Goal: Task Accomplishment & Management: Manage account settings

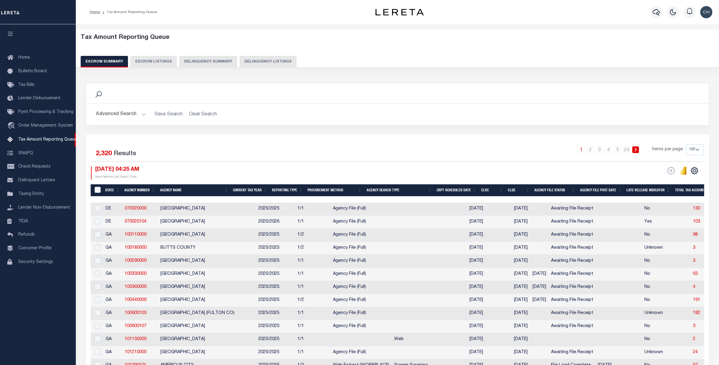
select select "100"
click at [263, 63] on button "Delinquency Listings" at bounding box center [268, 62] width 57 height 12
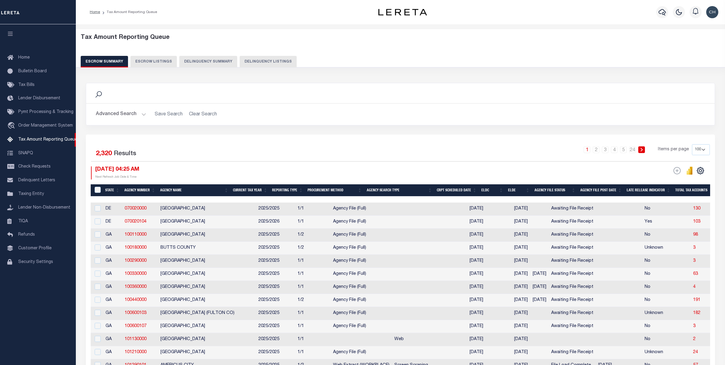
select select "100"
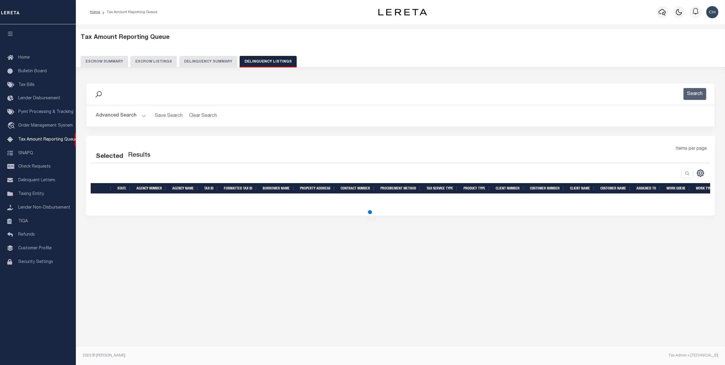
select select "100"
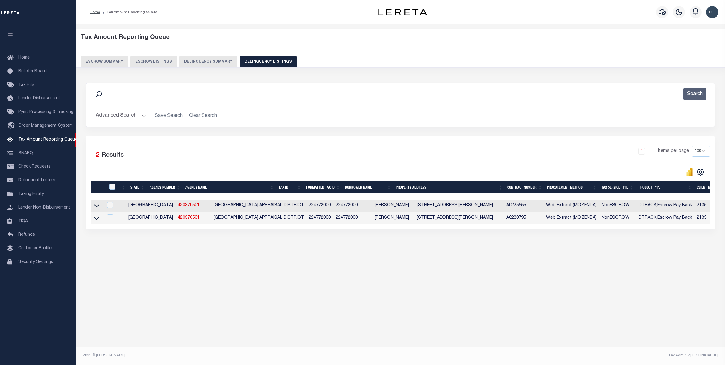
click at [122, 117] on button "Advanced Search" at bounding box center [121, 116] width 50 height 12
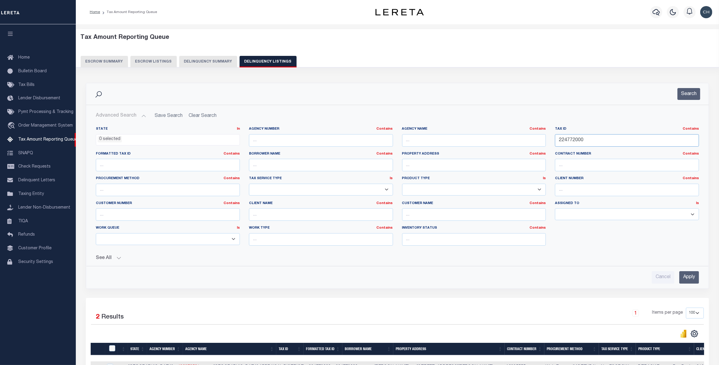
click at [572, 138] on input "224772000" at bounding box center [627, 140] width 144 height 12
paste input "48967"
type input "48967"
click at [689, 278] on input "Apply" at bounding box center [689, 277] width 20 height 12
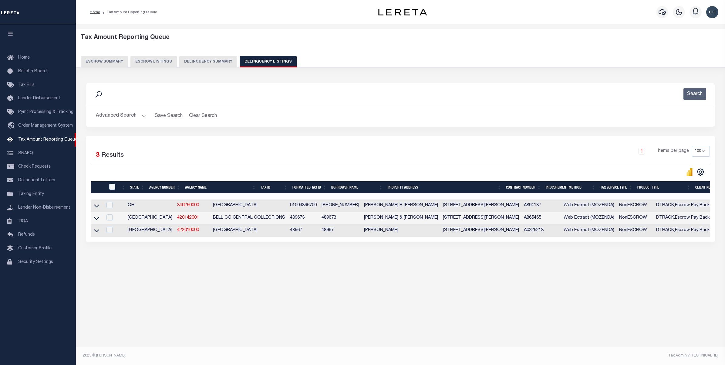
click at [297, 278] on div "Tax Amount Reporting Queue Escrow Summary Escrow Listings In" at bounding box center [400, 154] width 645 height 248
click at [98, 233] on icon at bounding box center [96, 230] width 5 height 6
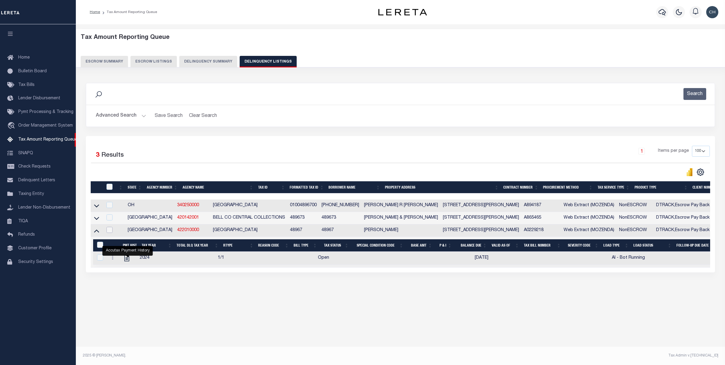
click at [110, 233] on input "checkbox" at bounding box center [109, 230] width 6 height 6
checkbox input "true"
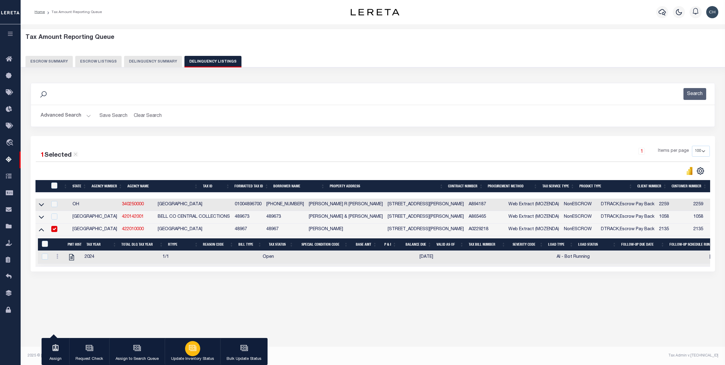
click at [191, 348] on icon "button" at bounding box center [193, 348] width 8 height 8
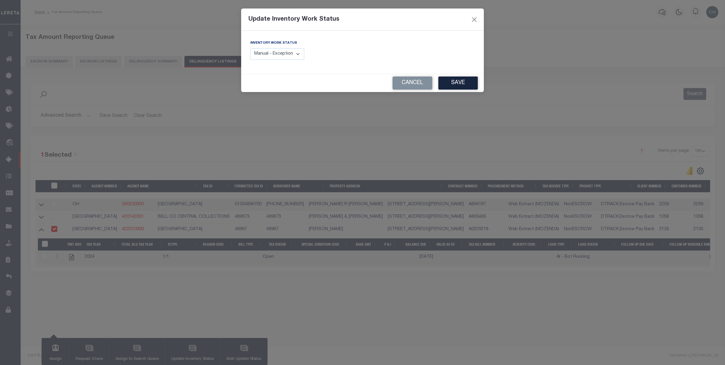
click at [300, 53] on select "Manual - Exception Pended - Awaiting Search Late Add Exception Completed" at bounding box center [277, 54] width 54 height 12
select select "4"
click at [250, 48] on select "Manual - Exception Pended - Awaiting Search Late Add Exception Completed" at bounding box center [277, 54] width 54 height 12
click at [455, 84] on button "Save" at bounding box center [457, 82] width 39 height 13
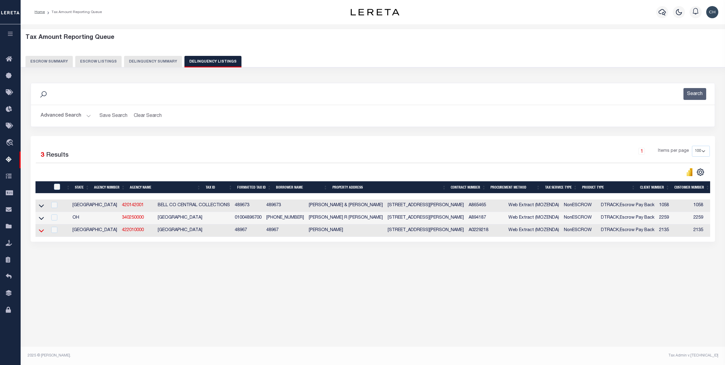
click at [42, 233] on icon at bounding box center [41, 230] width 5 height 6
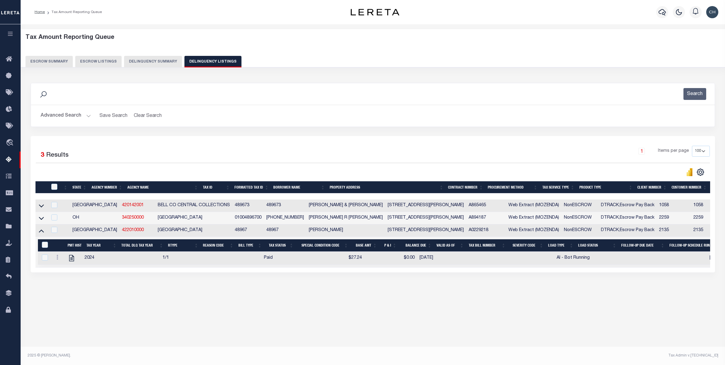
click at [68, 116] on button "Advanced Search" at bounding box center [66, 116] width 50 height 12
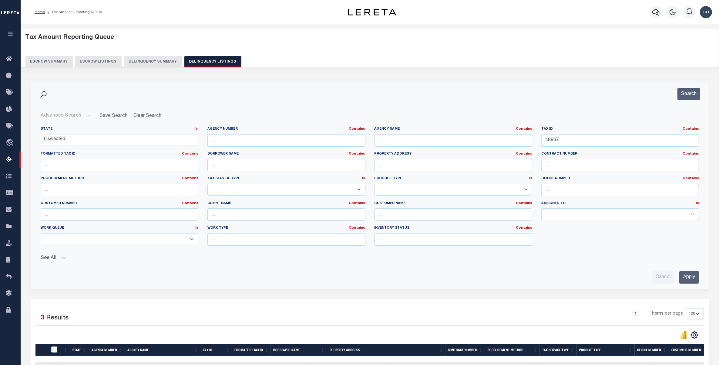
click at [580, 132] on div "Tax ID Contains Contains Is 48967" at bounding box center [620, 136] width 158 height 20
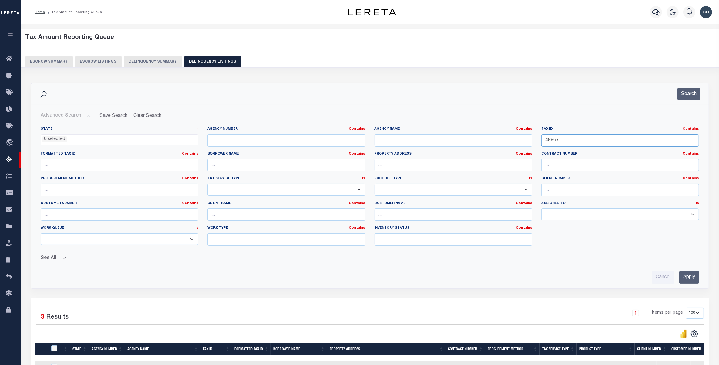
click at [574, 140] on input "48967" at bounding box center [620, 140] width 158 height 12
paste input "9035"
type input "49035"
click at [685, 275] on input "Apply" at bounding box center [689, 277] width 20 height 12
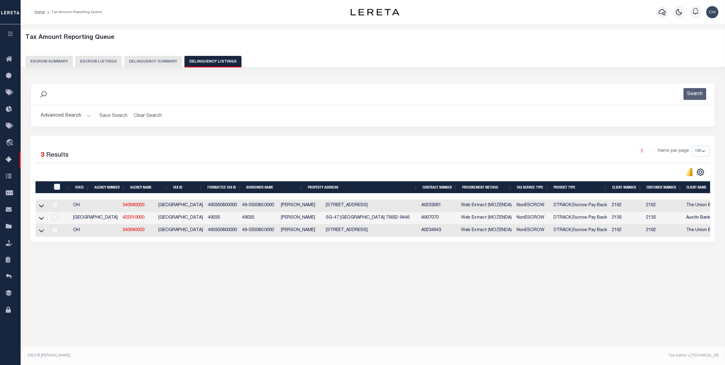
click at [219, 296] on div "Tax Amount Reporting Queue Escrow Summary Escrow Listings" at bounding box center [373, 160] width 704 height 272
click at [40, 221] on icon at bounding box center [41, 218] width 5 height 6
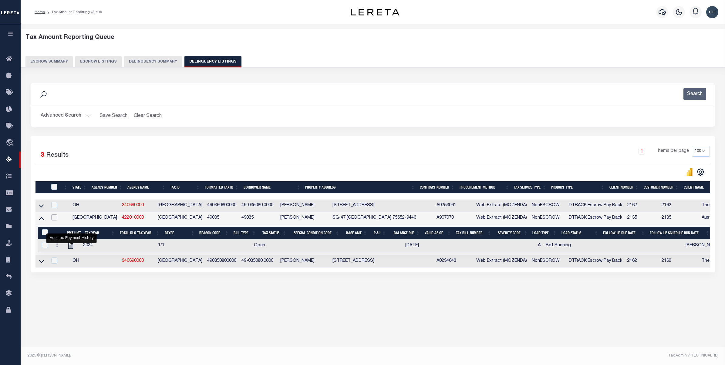
click at [55, 219] on input "checkbox" at bounding box center [54, 217] width 6 height 6
checkbox input "true"
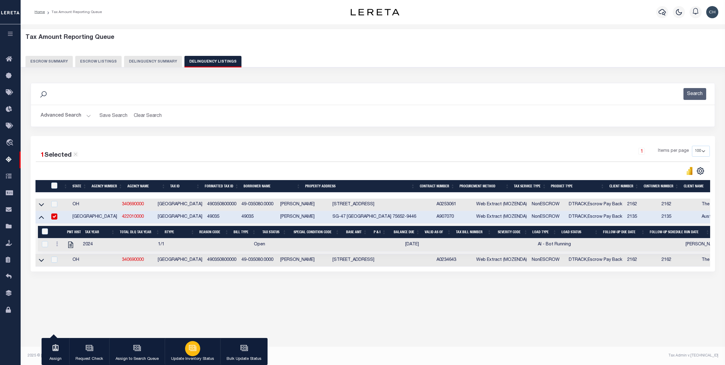
click at [190, 349] on icon "button" at bounding box center [193, 348] width 8 height 8
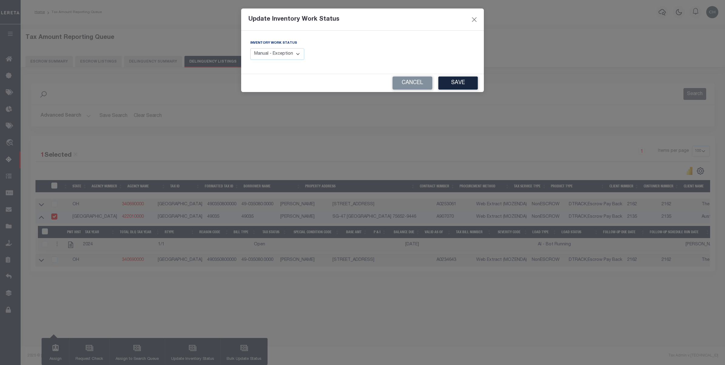
drag, startPoint x: 272, startPoint y: 56, endPoint x: 273, endPoint y: 60, distance: 3.7
click at [272, 56] on select "Manual - Exception Pended - Awaiting Search Late Add Exception Completed" at bounding box center [277, 54] width 54 height 12
select select "4"
click at [250, 48] on select "Manual - Exception Pended - Awaiting Search Late Add Exception Completed" at bounding box center [277, 54] width 54 height 12
click at [454, 85] on button "Save" at bounding box center [457, 82] width 39 height 13
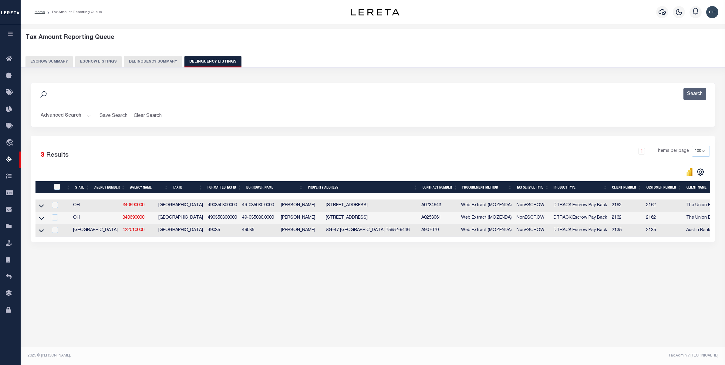
drag, startPoint x: 40, startPoint y: 234, endPoint x: 100, endPoint y: 229, distance: 59.9
click at [40, 232] on icon at bounding box center [41, 230] width 5 height 3
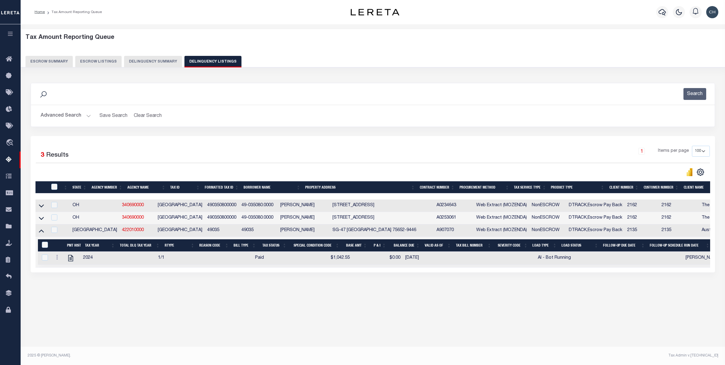
click at [73, 114] on button "Advanced Search" at bounding box center [66, 116] width 50 height 12
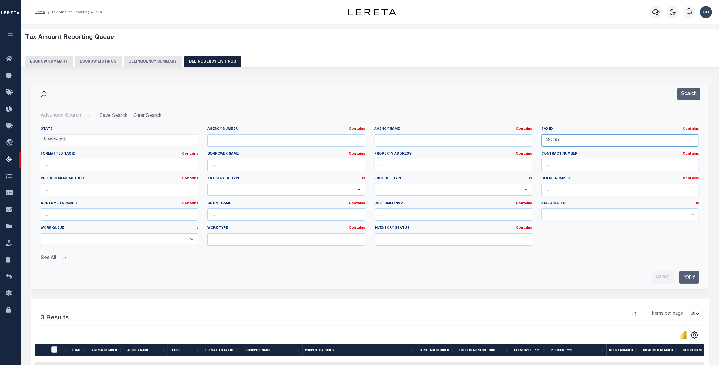
click at [571, 143] on input "49035" at bounding box center [620, 140] width 158 height 12
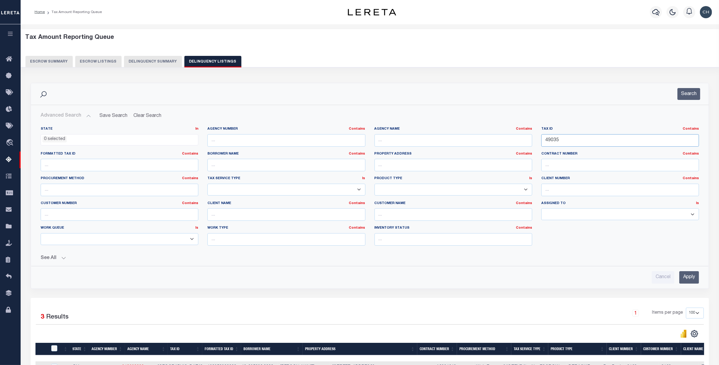
paste input "50951"
type input "50951"
click at [692, 274] on input "Apply" at bounding box center [689, 277] width 20 height 12
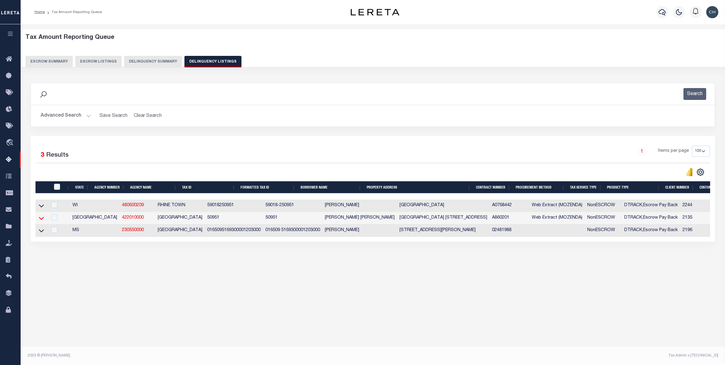
click at [40, 221] on icon at bounding box center [41, 218] width 5 height 6
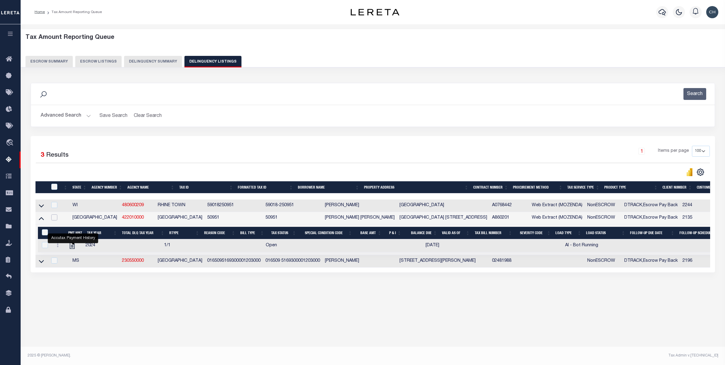
click at [54, 220] on input "checkbox" at bounding box center [54, 217] width 6 height 6
checkbox input "true"
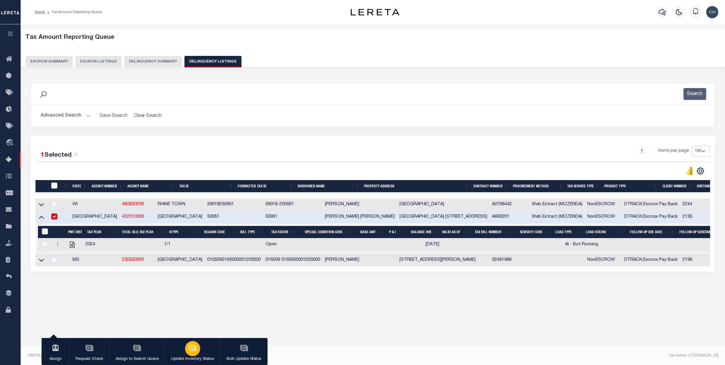
click at [196, 349] on icon "button" at bounding box center [193, 348] width 8 height 8
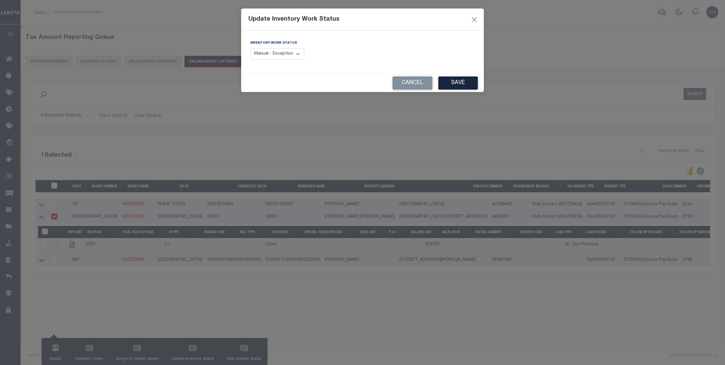
click at [291, 54] on select "Manual - Exception Pended - Awaiting Search Late Add Exception Completed" at bounding box center [277, 54] width 54 height 12
select select "4"
click at [250, 48] on select "Manual - Exception Pended - Awaiting Search Late Add Exception Completed" at bounding box center [277, 54] width 54 height 12
click at [453, 86] on button "Save" at bounding box center [457, 82] width 39 height 13
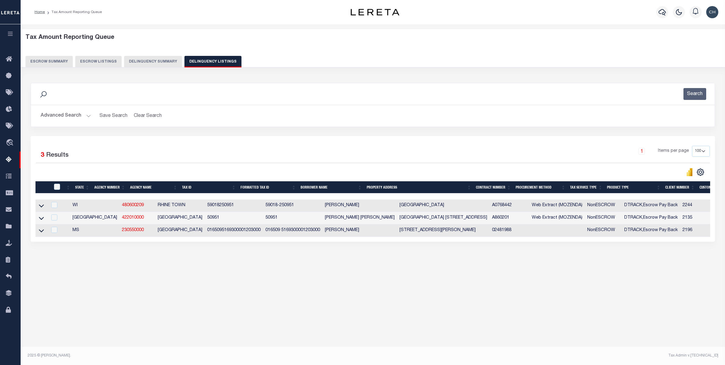
click at [69, 116] on button "Advanced Search" at bounding box center [66, 116] width 50 height 12
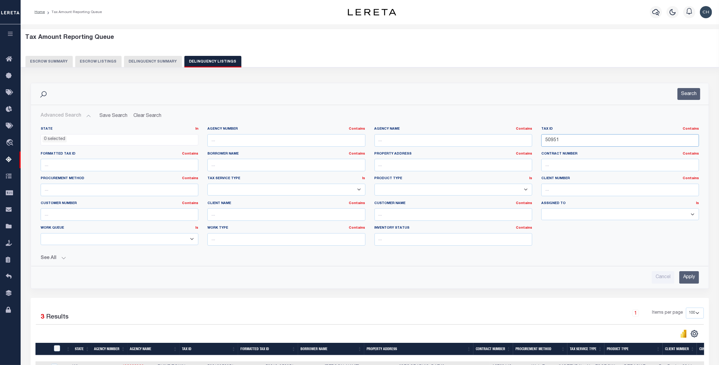
click at [565, 142] on input "50951" at bounding box center [620, 140] width 158 height 12
paste input "3460"
type input "53460"
click at [687, 278] on input "Apply" at bounding box center [689, 277] width 20 height 12
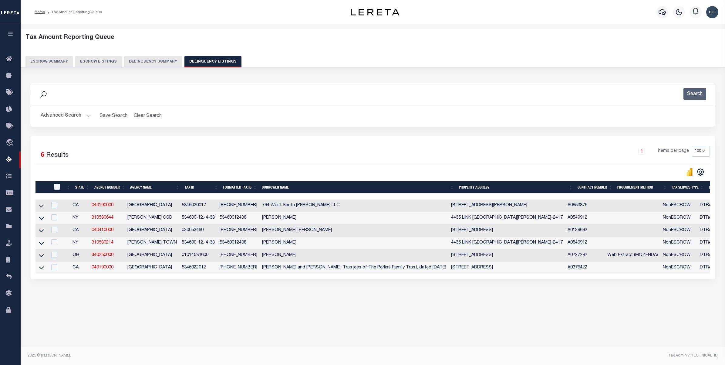
click at [202, 146] on div "1 Items per page 10 25 50 100 500" at bounding box center [458, 154] width 512 height 17
click at [73, 116] on button "Advanced Search" at bounding box center [66, 116] width 50 height 12
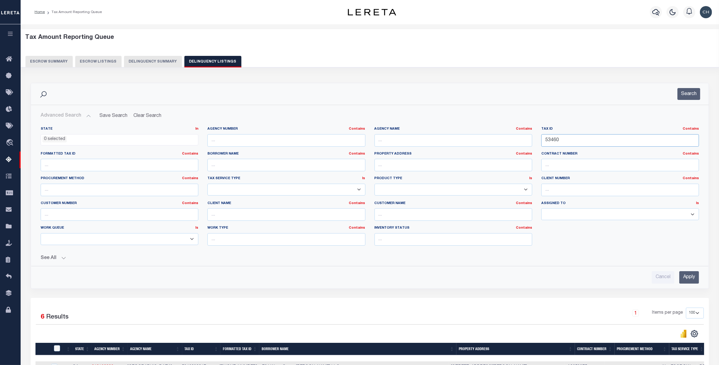
click at [566, 142] on input "53460" at bounding box center [620, 140] width 158 height 12
click at [691, 278] on input "Apply" at bounding box center [689, 277] width 20 height 12
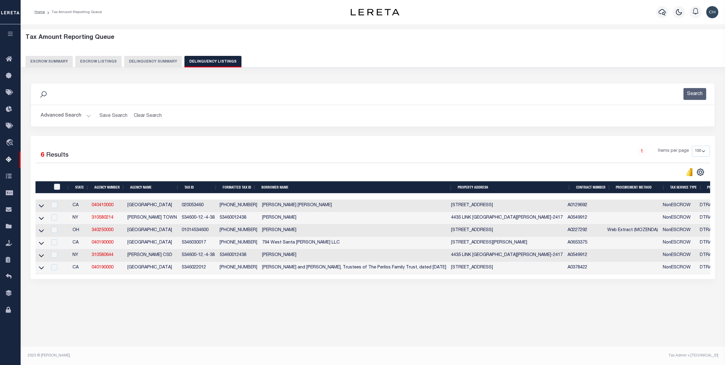
click at [72, 118] on button "Advanced Search" at bounding box center [66, 116] width 50 height 12
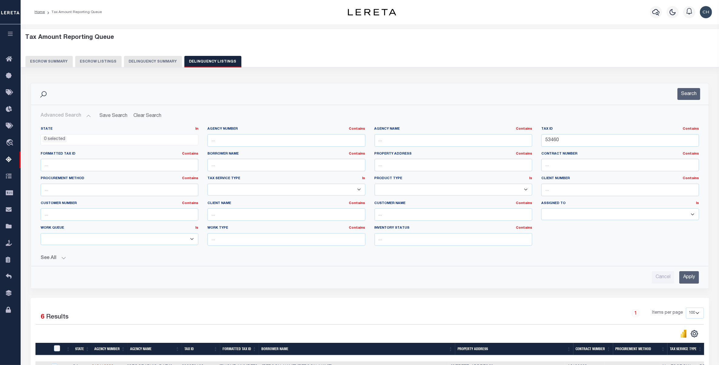
click at [58, 137] on li "0 selected" at bounding box center [54, 139] width 24 height 7
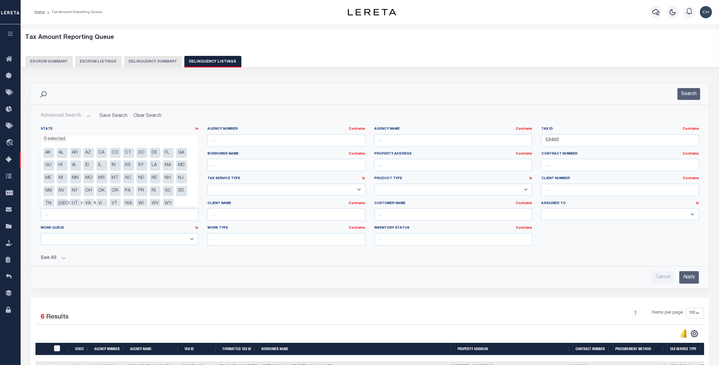
click at [62, 200] on li "[GEOGRAPHIC_DATA]" at bounding box center [62, 203] width 11 height 10
select select "[GEOGRAPHIC_DATA]"
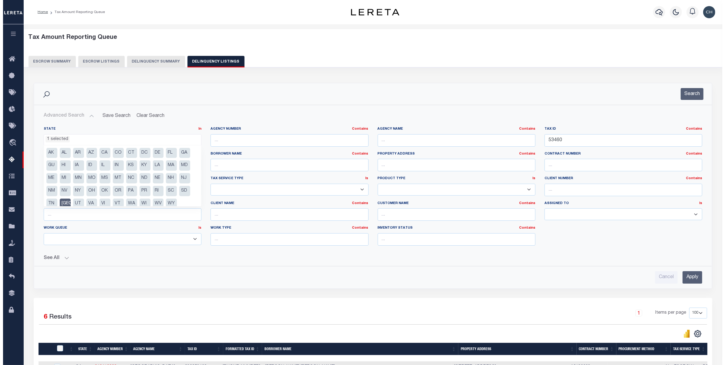
scroll to position [239, 0]
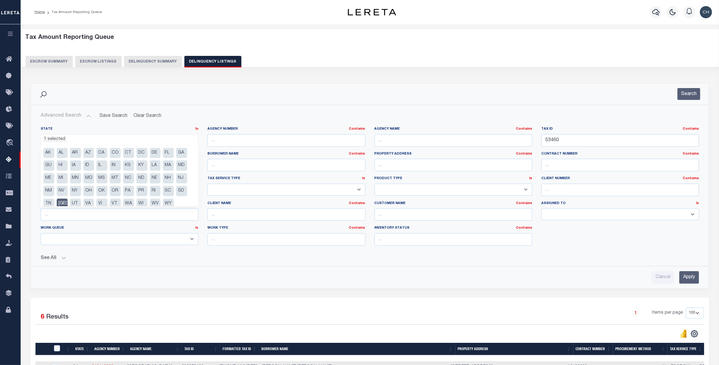
click at [688, 276] on input "Apply" at bounding box center [689, 277] width 20 height 12
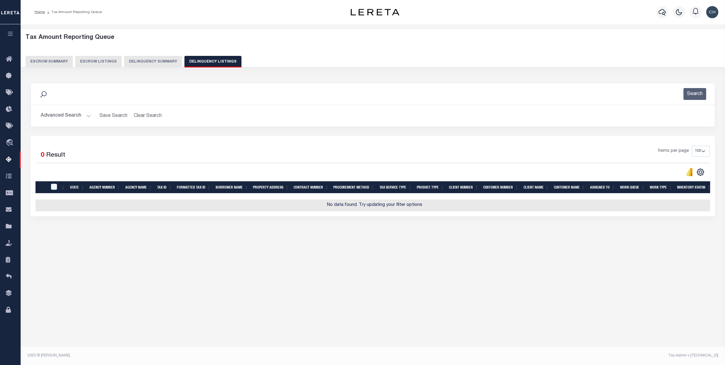
drag, startPoint x: 75, startPoint y: 114, endPoint x: 99, endPoint y: 122, distance: 25.3
click at [75, 114] on button "Advanced Search" at bounding box center [66, 116] width 50 height 12
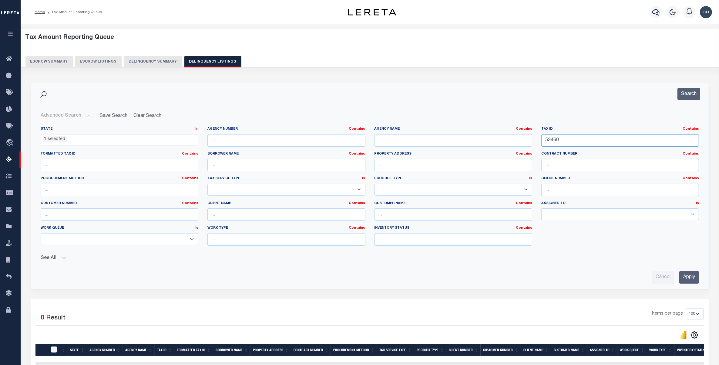
click at [585, 144] on input "53460" at bounding box center [620, 140] width 158 height 12
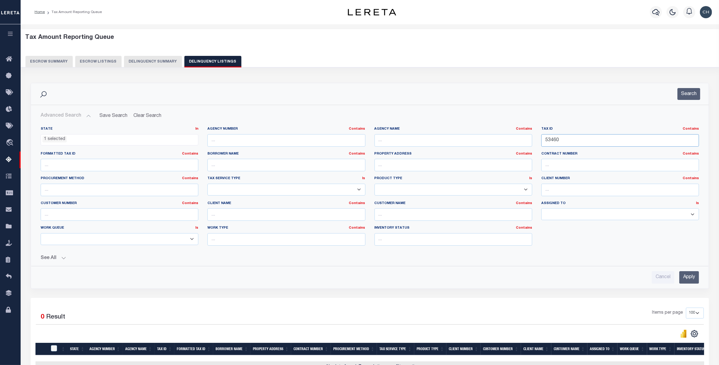
paste input "616"
type input "53616"
click at [688, 276] on input "Apply" at bounding box center [689, 277] width 20 height 12
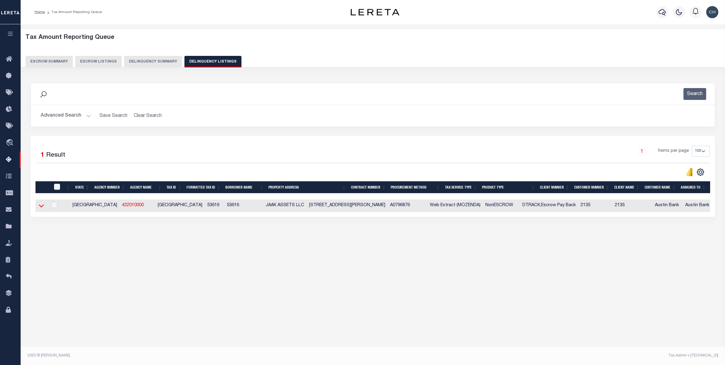
click at [41, 207] on icon at bounding box center [41, 205] width 5 height 6
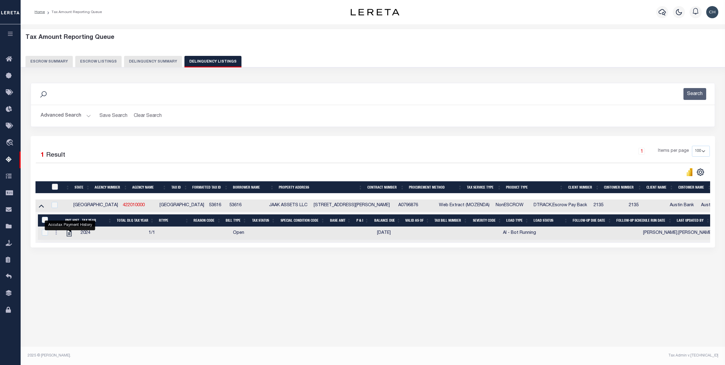
click at [55, 187] on input "checkbox" at bounding box center [55, 187] width 6 height 6
checkbox input "true"
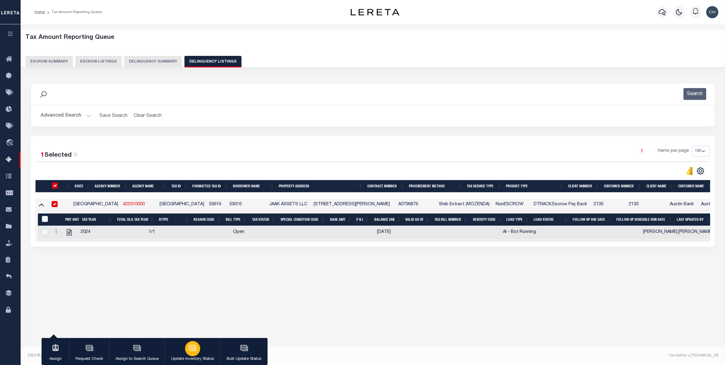
click at [192, 349] on icon "button" at bounding box center [193, 348] width 8 height 8
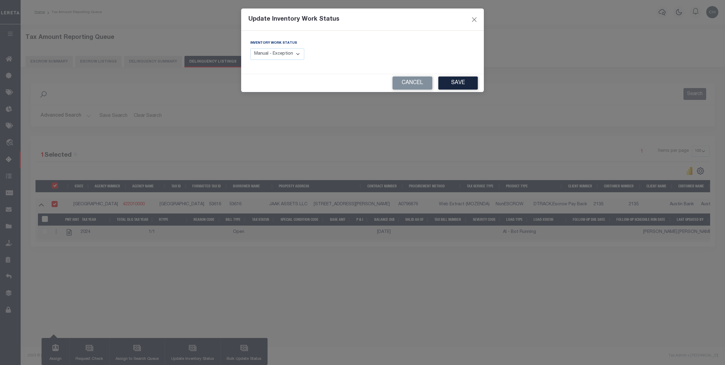
click at [288, 55] on select "Manual - Exception Pended - Awaiting Search Late Add Exception Completed" at bounding box center [277, 54] width 54 height 12
select select "4"
click at [250, 48] on select "Manual - Exception Pended - Awaiting Search Late Add Exception Completed" at bounding box center [277, 54] width 54 height 12
click at [463, 83] on button "Save" at bounding box center [457, 82] width 39 height 13
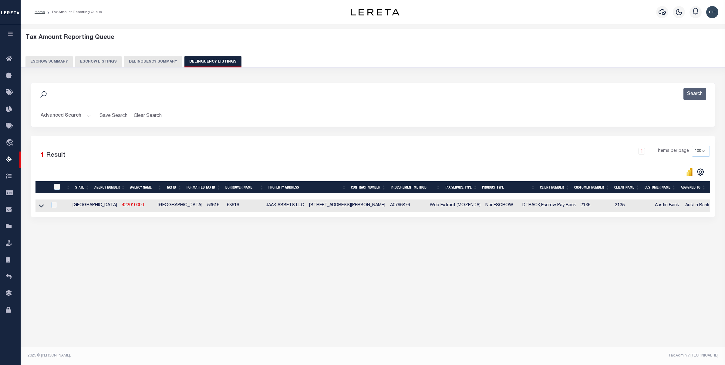
click at [70, 117] on button "Advanced Search" at bounding box center [66, 116] width 50 height 12
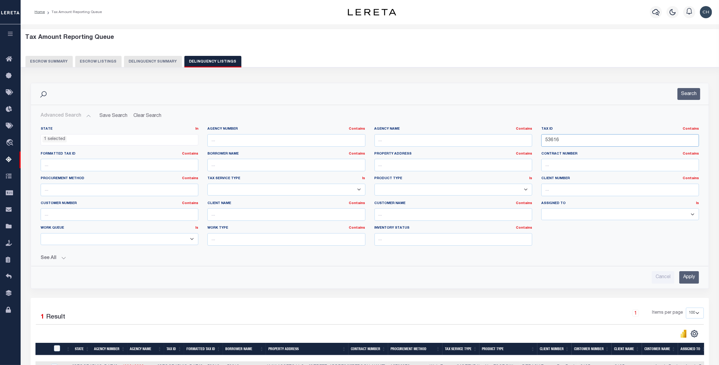
click at [569, 140] on input "53616" at bounding box center [620, 140] width 158 height 12
paste input "734"
type input "53734"
click at [691, 281] on input "Apply" at bounding box center [689, 277] width 20 height 12
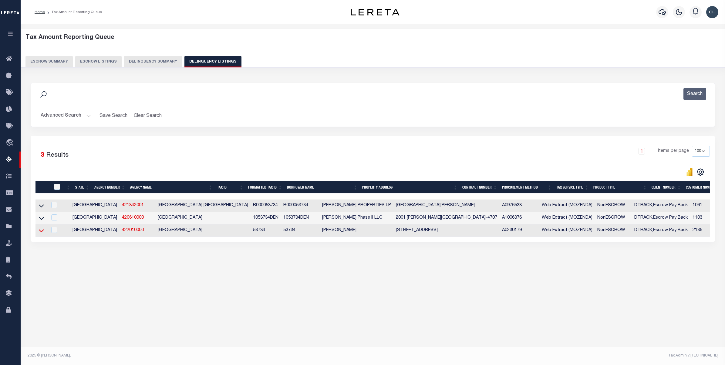
click at [43, 232] on icon at bounding box center [41, 230] width 5 height 3
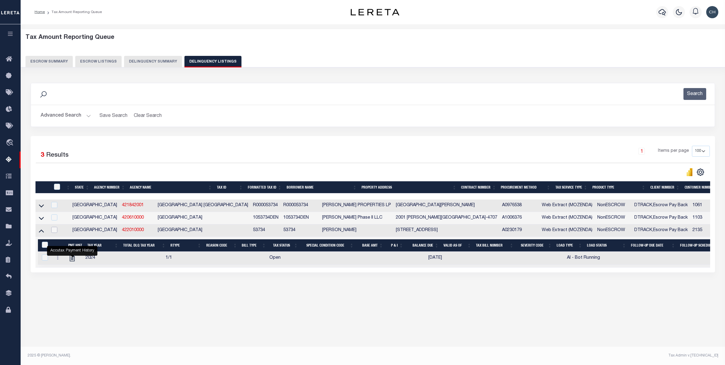
click at [57, 233] on input "checkbox" at bounding box center [54, 230] width 6 height 6
checkbox input "true"
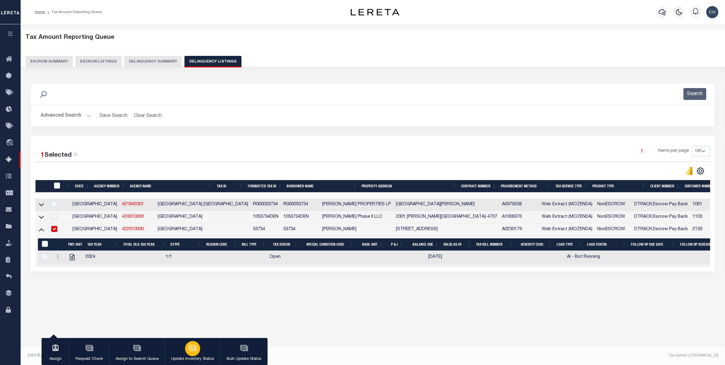
click at [193, 348] on icon "button" at bounding box center [193, 348] width 8 height 8
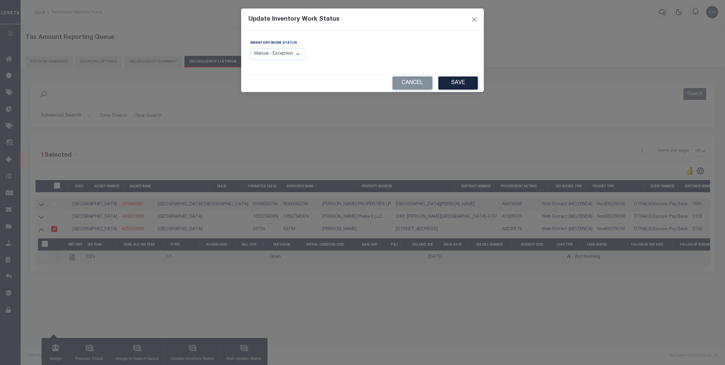
click at [288, 54] on select "Manual - Exception Pended - Awaiting Search Late Add Exception Completed" at bounding box center [277, 54] width 54 height 12
select select "4"
click at [250, 48] on select "Manual - Exception Pended - Awaiting Search Late Add Exception Completed" at bounding box center [277, 54] width 54 height 12
click at [460, 81] on button "Save" at bounding box center [457, 82] width 39 height 13
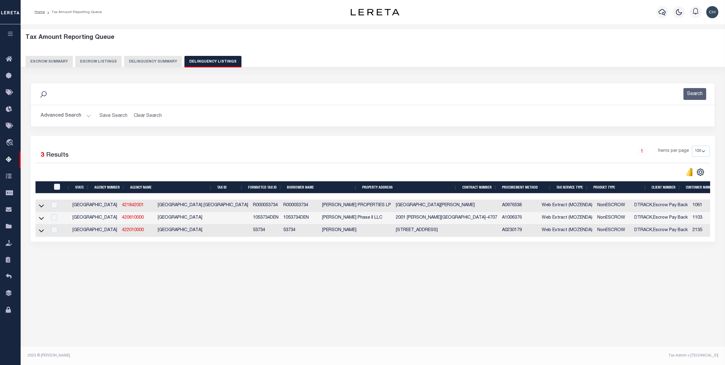
click at [64, 115] on button "Advanced Search" at bounding box center [66, 116] width 50 height 12
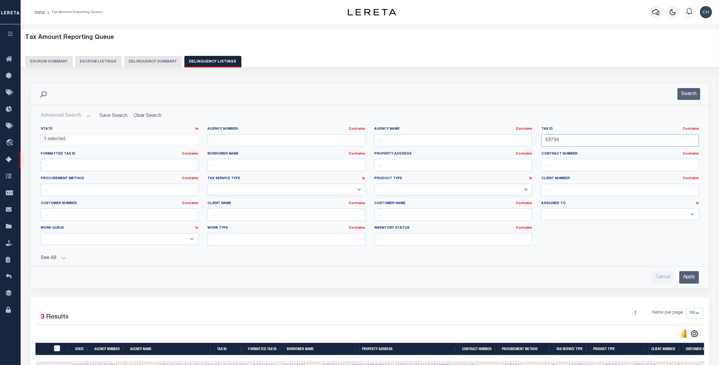
click at [555, 142] on input "53734" at bounding box center [620, 140] width 158 height 12
paste input "4042"
type input "54042"
click at [692, 279] on input "Apply" at bounding box center [689, 277] width 20 height 12
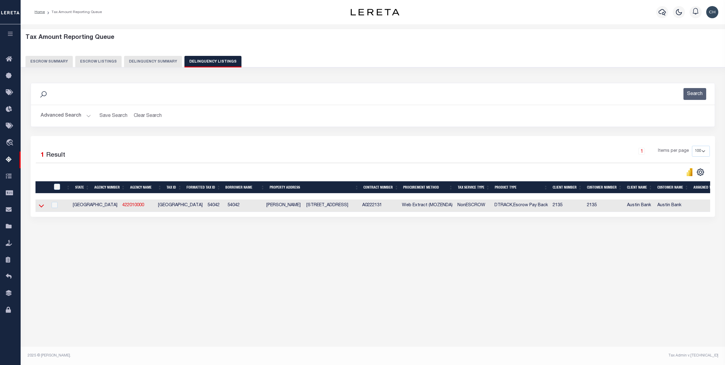
click at [39, 208] on icon at bounding box center [41, 205] width 5 height 6
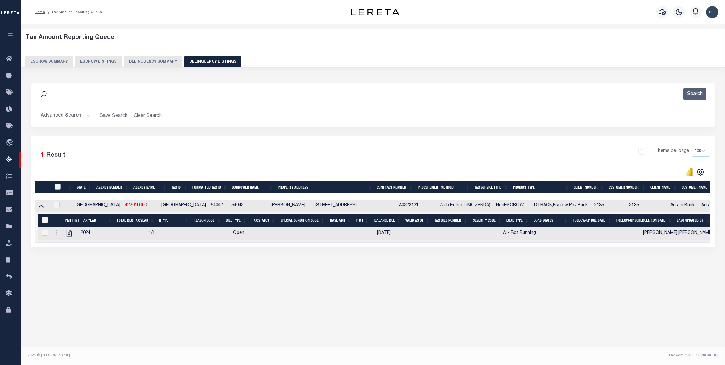
click at [58, 187] on input "checkbox" at bounding box center [58, 187] width 6 height 6
checkbox input "true"
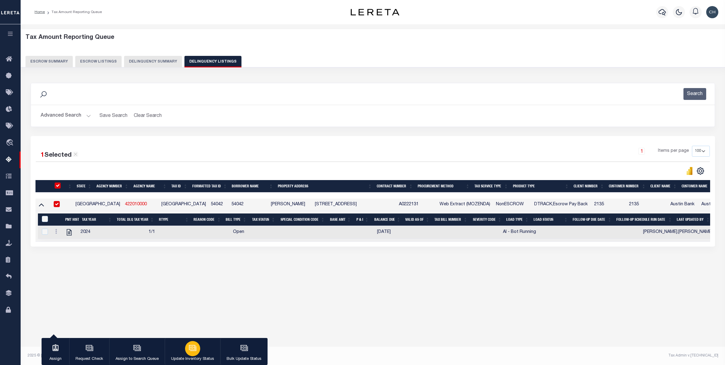
click at [189, 351] on icon "button" at bounding box center [193, 348] width 8 height 8
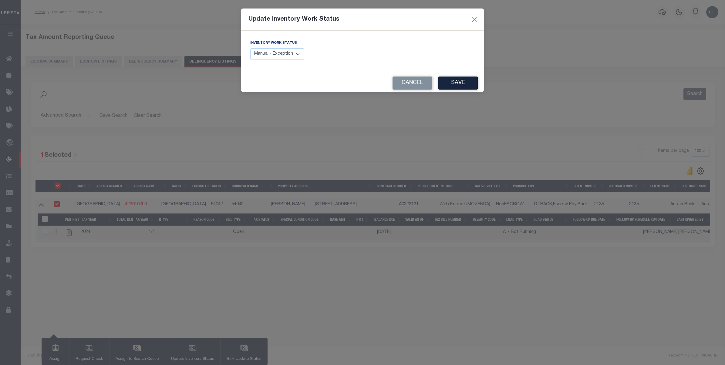
click at [289, 52] on select "Manual - Exception Pended - Awaiting Search Late Add Exception Completed" at bounding box center [277, 54] width 54 height 12
select select "4"
click at [250, 48] on select "Manual - Exception Pended - Awaiting Search Late Add Exception Completed" at bounding box center [277, 54] width 54 height 12
click at [458, 83] on button "Save" at bounding box center [457, 82] width 39 height 13
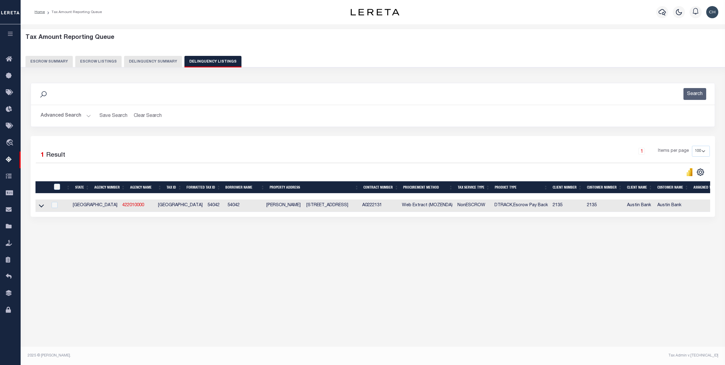
click at [59, 116] on button "Advanced Search" at bounding box center [66, 116] width 50 height 12
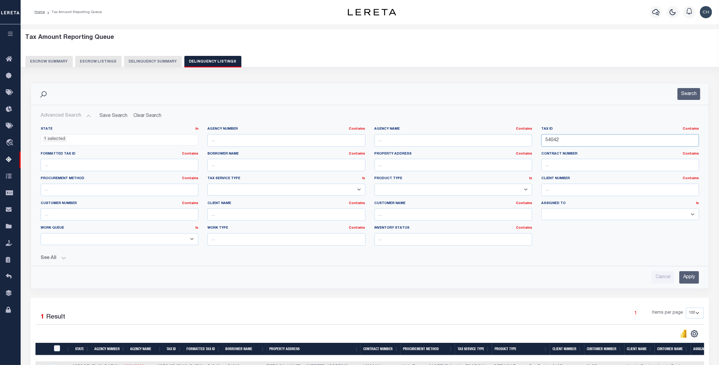
click at [554, 139] on input "54042" at bounding box center [620, 140] width 158 height 12
paste input "5059"
type input "55059"
click at [694, 276] on input "Apply" at bounding box center [689, 277] width 20 height 12
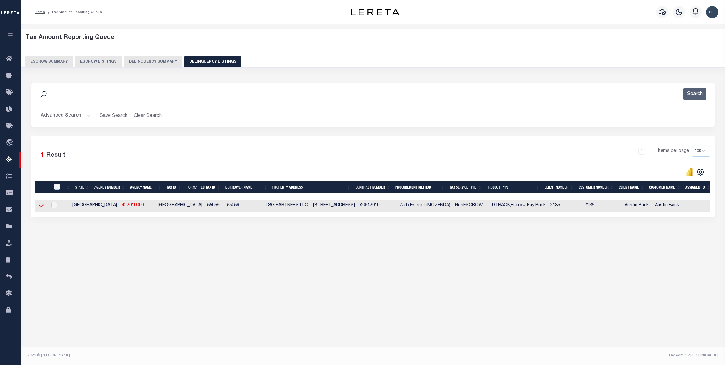
click at [41, 207] on icon at bounding box center [41, 205] width 5 height 3
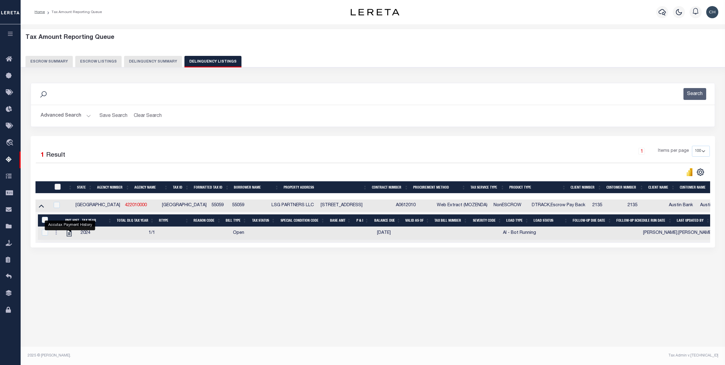
click at [57, 189] on input "checkbox" at bounding box center [58, 187] width 6 height 6
checkbox input "true"
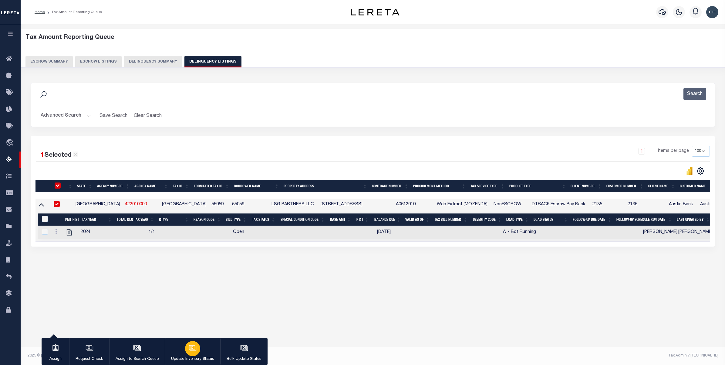
click at [190, 349] on icon "button" at bounding box center [193, 348] width 8 height 8
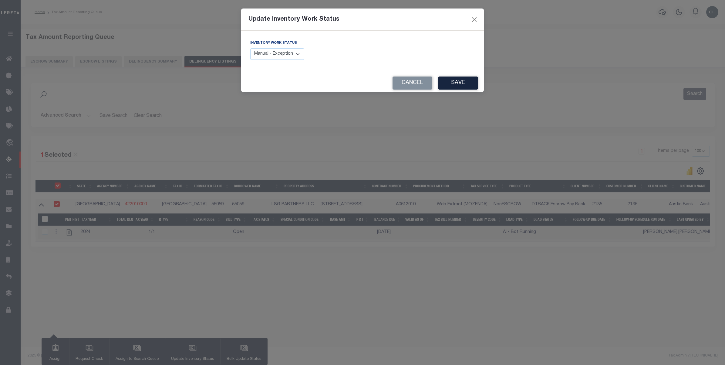
click at [287, 56] on select "Manual - Exception Pended - Awaiting Search Late Add Exception Completed" at bounding box center [277, 54] width 54 height 12
select select "4"
click at [250, 48] on select "Manual - Exception Pended - Awaiting Search Late Add Exception Completed" at bounding box center [277, 54] width 54 height 12
click at [446, 85] on button "Save" at bounding box center [457, 82] width 39 height 13
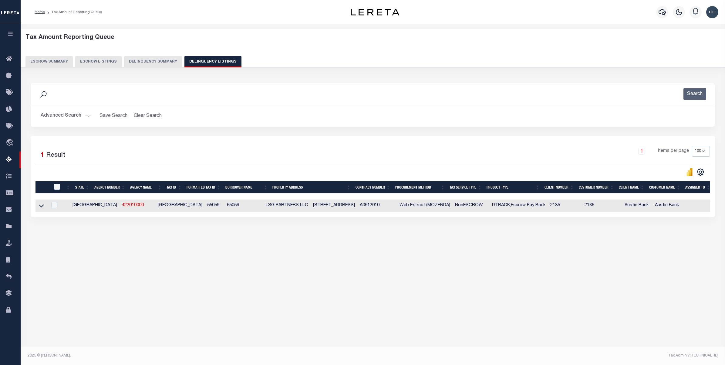
click at [65, 117] on button "Advanced Search" at bounding box center [66, 116] width 50 height 12
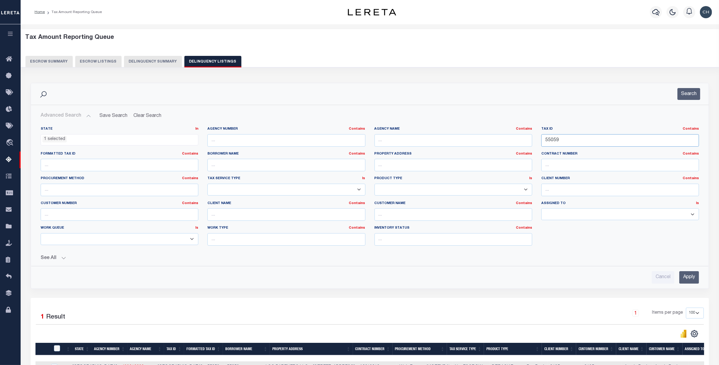
click at [548, 140] on input "55059" at bounding box center [620, 140] width 158 height 12
paste input "66"
type input "55066"
click at [690, 278] on input "Apply" at bounding box center [689, 277] width 20 height 12
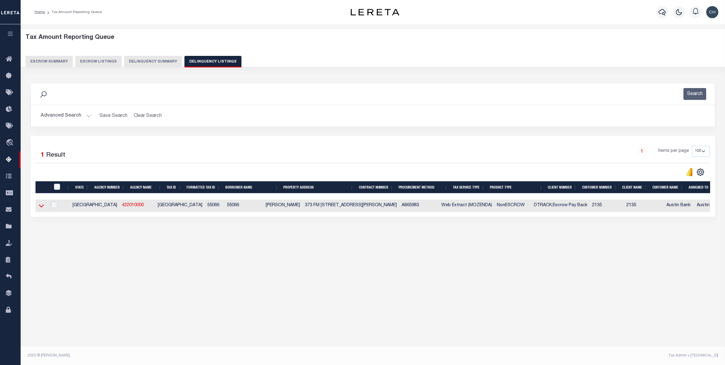
click at [43, 208] on icon at bounding box center [41, 205] width 5 height 6
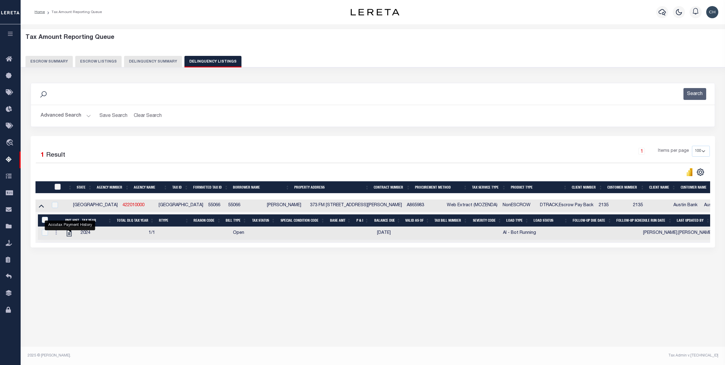
click at [57, 188] on input "checkbox" at bounding box center [58, 187] width 6 height 6
checkbox input "true"
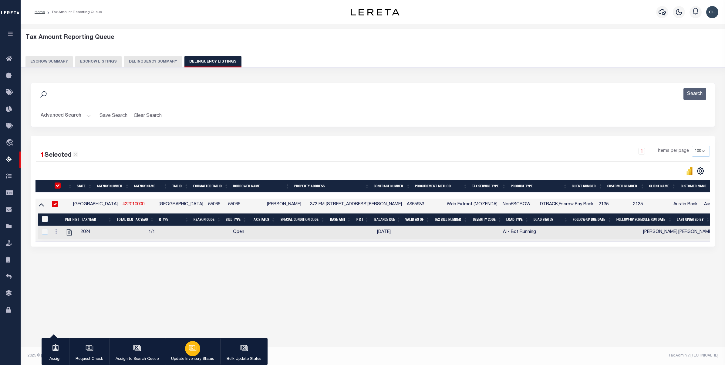
click at [196, 345] on div "button" at bounding box center [192, 348] width 15 height 15
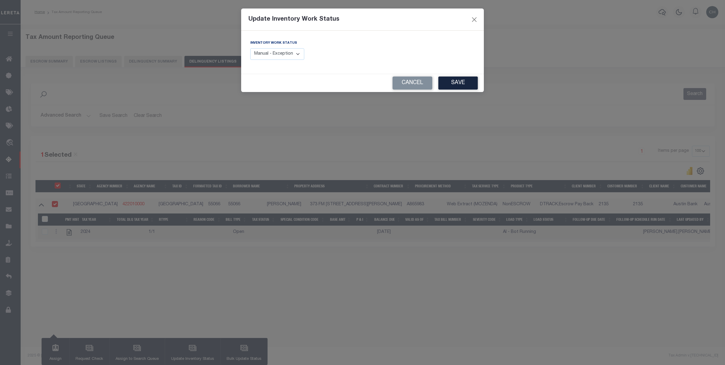
click at [287, 51] on select "Manual - Exception Pended - Awaiting Search Late Add Exception Completed" at bounding box center [277, 54] width 54 height 12
select select "4"
click at [250, 48] on select "Manual - Exception Pended - Awaiting Search Late Add Exception Completed" at bounding box center [277, 54] width 54 height 12
click at [454, 83] on button "Save" at bounding box center [457, 82] width 39 height 13
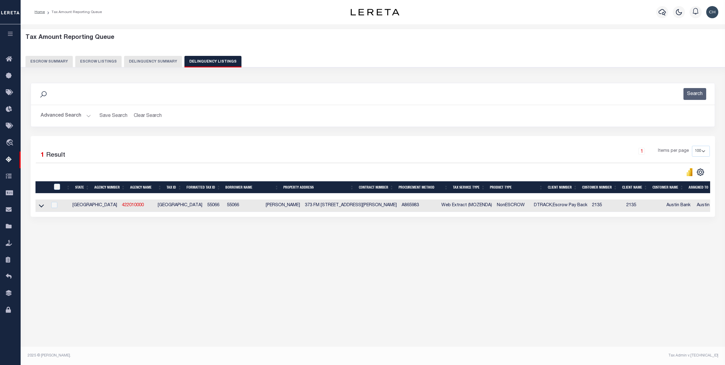
click at [62, 115] on button "Advanced Search" at bounding box center [66, 116] width 50 height 12
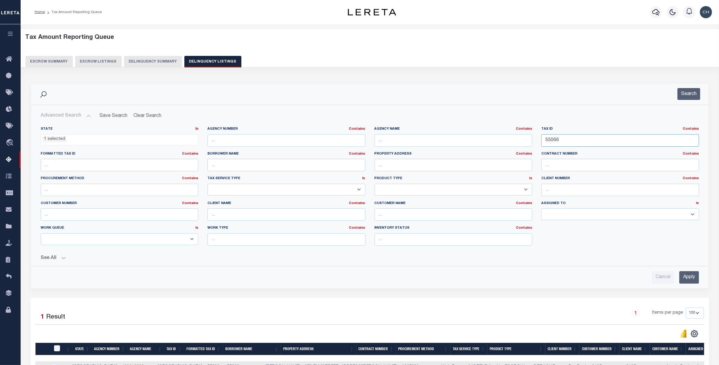
click at [548, 140] on input "55066" at bounding box center [620, 140] width 158 height 12
paste input "83"
type input "55083"
click at [689, 277] on input "Apply" at bounding box center [689, 277] width 20 height 12
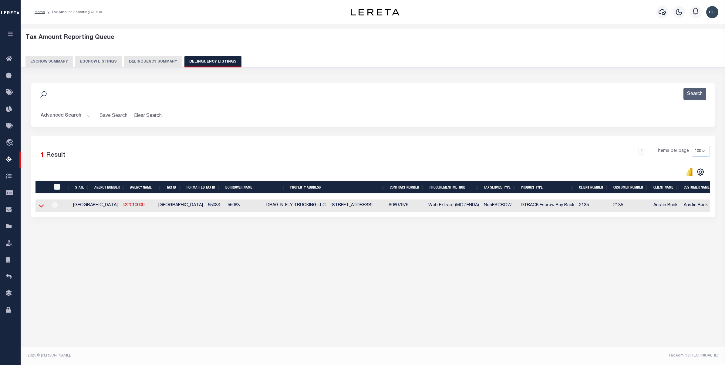
click at [43, 207] on icon at bounding box center [41, 205] width 5 height 3
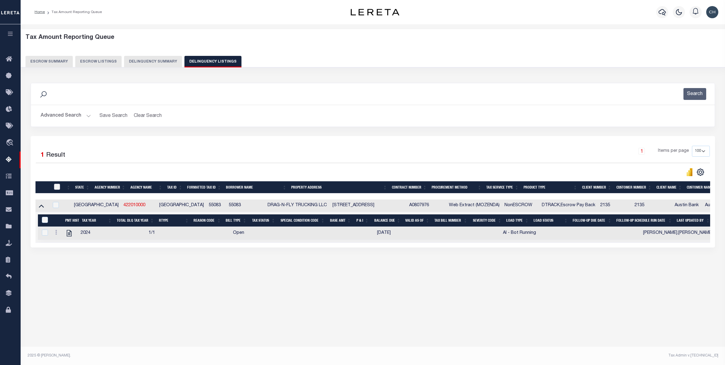
click at [58, 187] on input "checkbox" at bounding box center [57, 187] width 6 height 6
checkbox input "true"
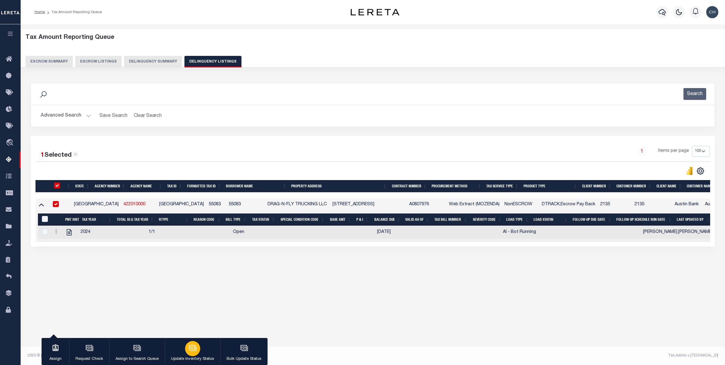
click at [193, 348] on icon "button" at bounding box center [193, 348] width 8 height 8
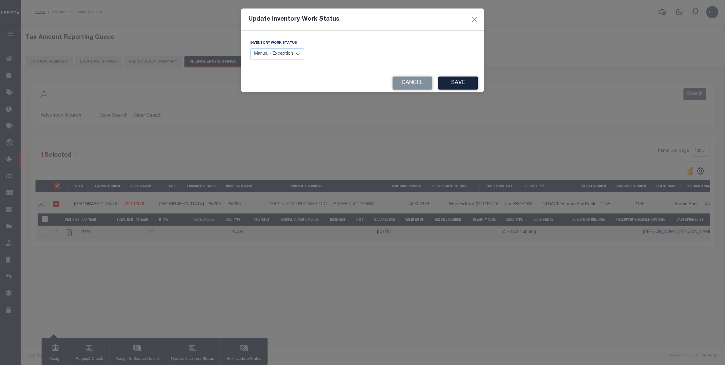
click at [295, 52] on select "Manual - Exception Pended - Awaiting Search Late Add Exception Completed" at bounding box center [277, 54] width 54 height 12
select select "4"
click at [250, 48] on select "Manual - Exception Pended - Awaiting Search Late Add Exception Completed" at bounding box center [277, 54] width 54 height 12
click at [453, 82] on button "Save" at bounding box center [457, 82] width 39 height 13
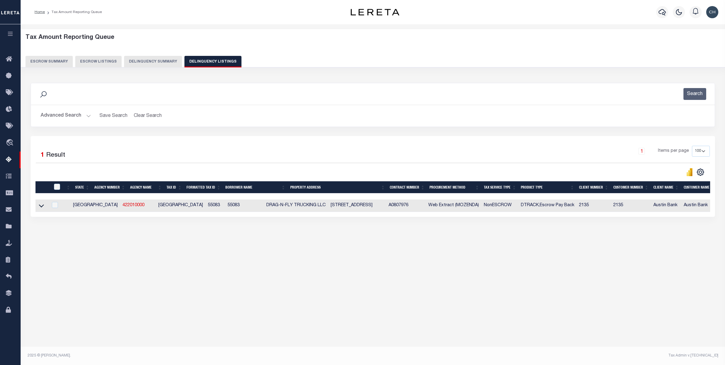
click at [69, 116] on button "Advanced Search" at bounding box center [66, 116] width 50 height 12
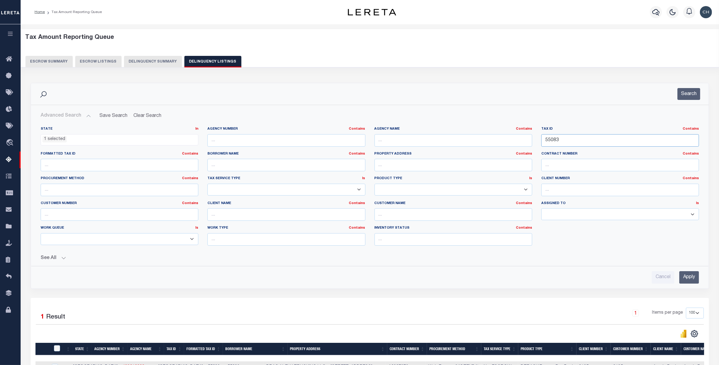
click at [553, 140] on input "55083" at bounding box center [620, 140] width 158 height 12
paste input "455"
type input "55455"
click at [691, 278] on input "Apply" at bounding box center [689, 277] width 20 height 12
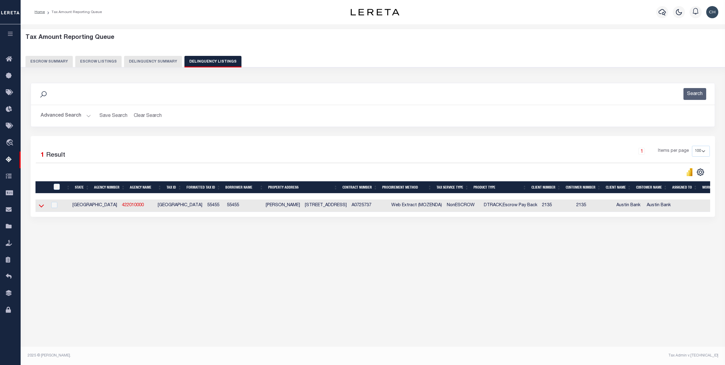
click at [42, 208] on icon at bounding box center [41, 205] width 5 height 6
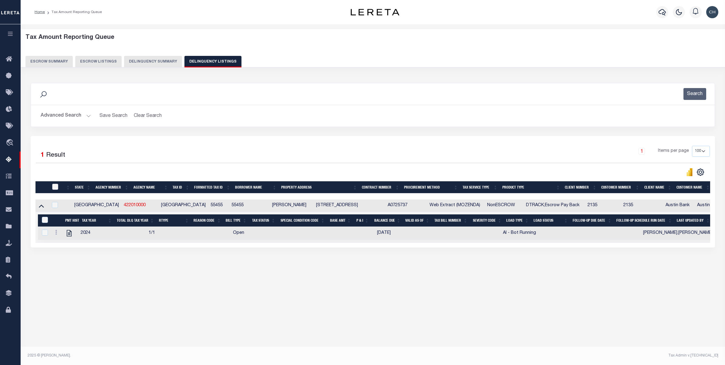
click at [54, 187] on input "checkbox" at bounding box center [55, 187] width 6 height 6
checkbox input "true"
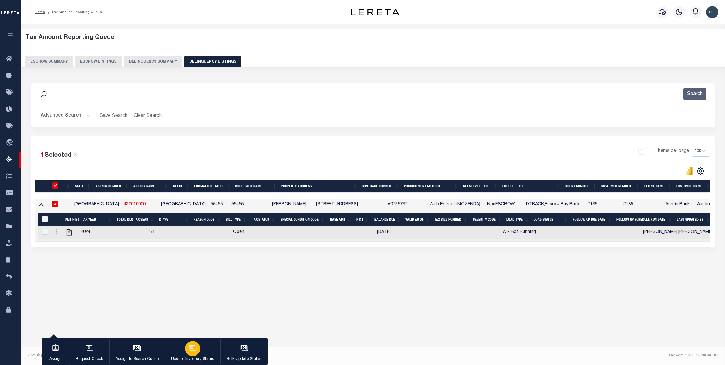
click at [190, 351] on icon "button" at bounding box center [193, 348] width 8 height 8
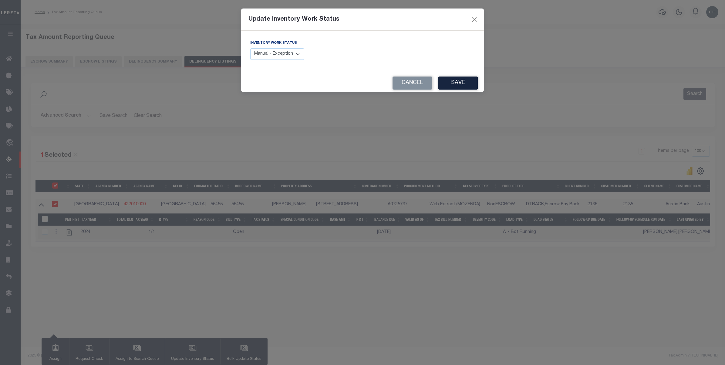
click at [290, 56] on select "Manual - Exception Pended - Awaiting Search Late Add Exception Completed" at bounding box center [277, 54] width 54 height 12
select select "4"
click at [250, 48] on select "Manual - Exception Pended - Awaiting Search Late Add Exception Completed" at bounding box center [277, 54] width 54 height 12
click at [463, 83] on button "Save" at bounding box center [457, 82] width 39 height 13
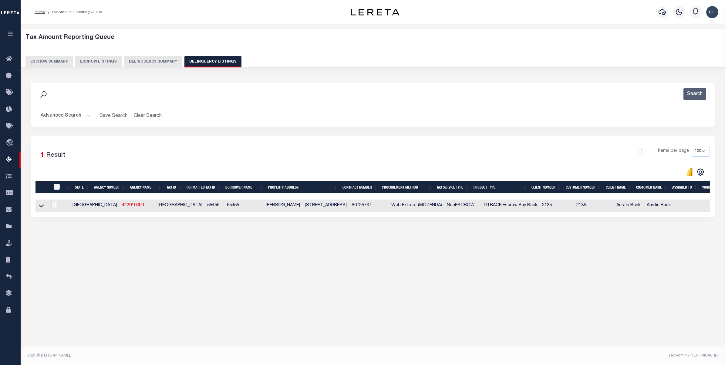
click at [63, 116] on button "Advanced Search" at bounding box center [66, 116] width 50 height 12
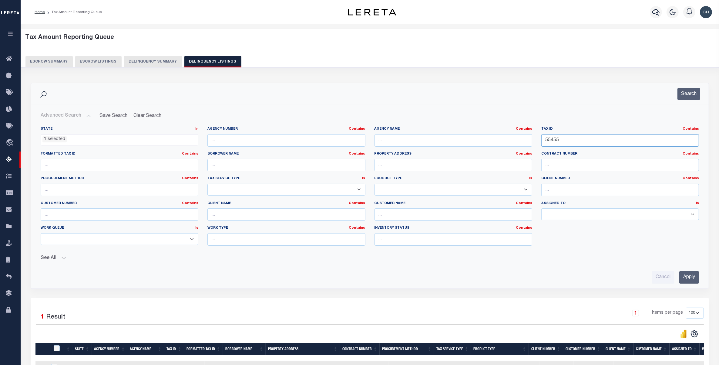
click at [558, 141] on input "55455" at bounding box center [620, 140] width 158 height 12
paste input "6807"
type input "56807"
click at [692, 278] on input "Apply" at bounding box center [689, 277] width 20 height 12
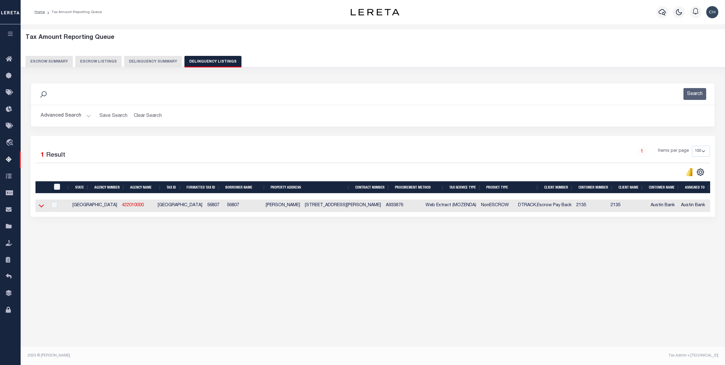
click at [42, 207] on icon at bounding box center [41, 205] width 5 height 6
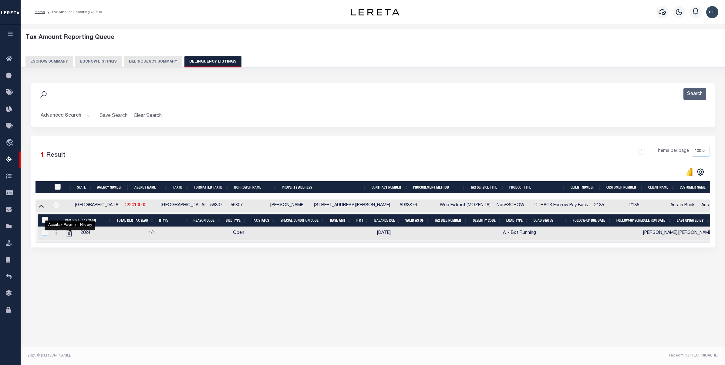
click at [58, 187] on input "checkbox" at bounding box center [58, 187] width 6 height 6
checkbox input "true"
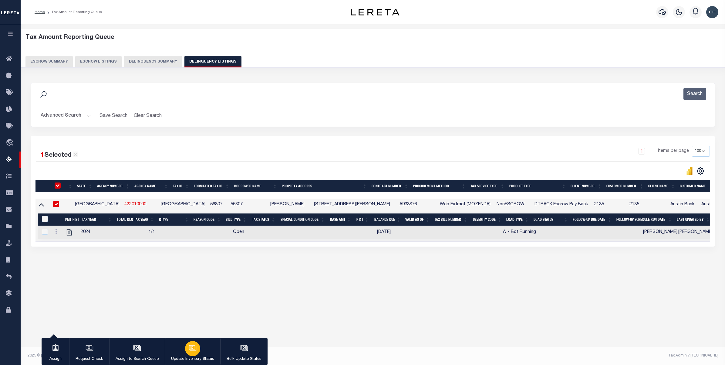
click at [189, 351] on icon "button" at bounding box center [193, 348] width 8 height 8
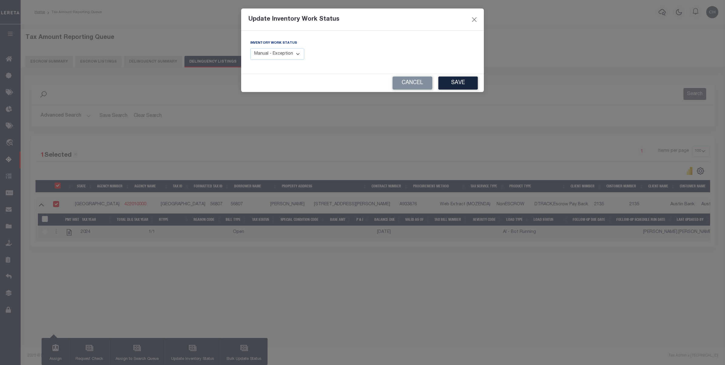
click at [292, 43] on label "Inventory Work Status" at bounding box center [273, 43] width 47 height 5
click at [292, 53] on select "Manual - Exception Pended - Awaiting Search Late Add Exception Completed" at bounding box center [277, 54] width 54 height 12
select select "4"
click at [250, 48] on select "Manual - Exception Pended - Awaiting Search Late Add Exception Completed" at bounding box center [277, 54] width 54 height 12
click at [456, 88] on button "Save" at bounding box center [457, 82] width 39 height 13
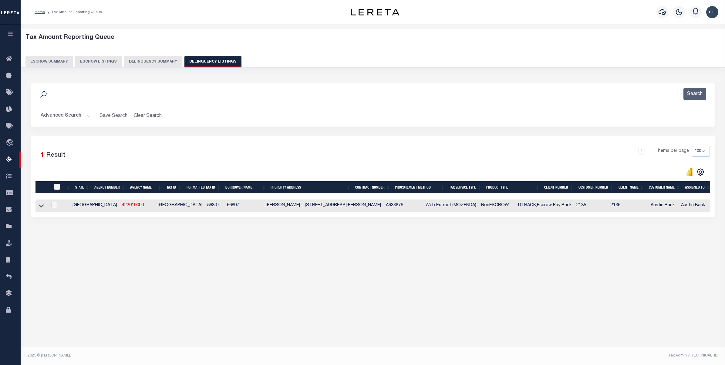
click at [55, 119] on button "Advanced Search" at bounding box center [66, 116] width 50 height 12
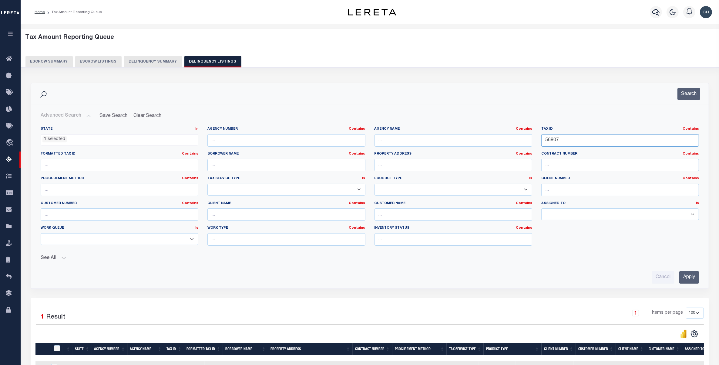
click at [580, 144] on input "56807" at bounding box center [620, 140] width 158 height 12
paste input "994"
type input "56994"
click at [690, 277] on input "Apply" at bounding box center [689, 277] width 20 height 12
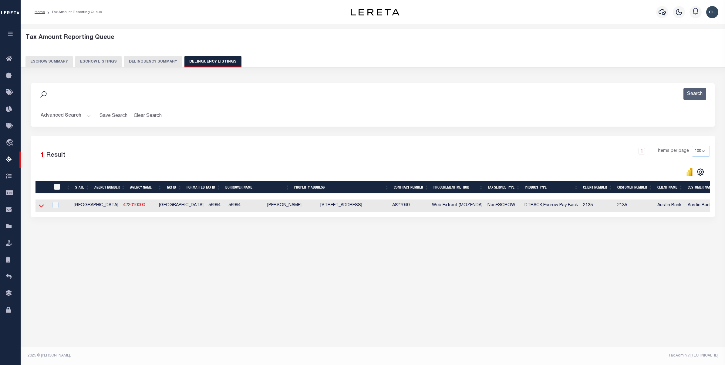
click at [41, 207] on icon at bounding box center [41, 205] width 5 height 6
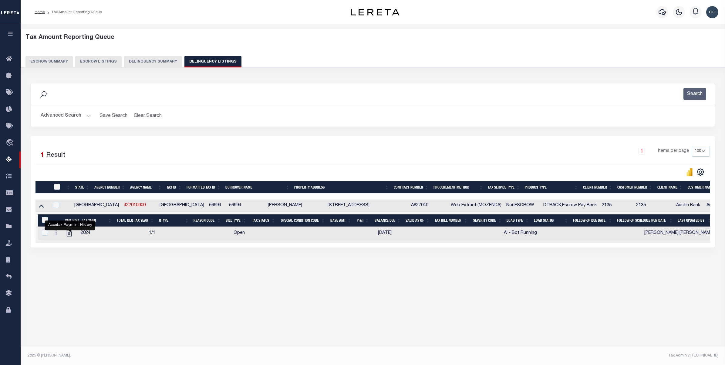
click at [58, 190] on input "checkbox" at bounding box center [57, 187] width 6 height 6
checkbox input "true"
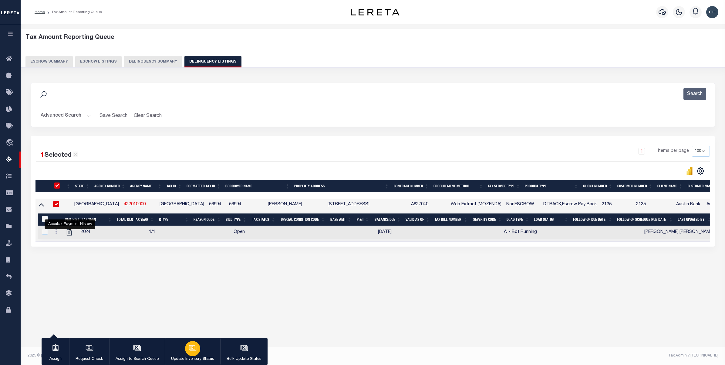
click at [190, 353] on div "button" at bounding box center [192, 348] width 15 height 15
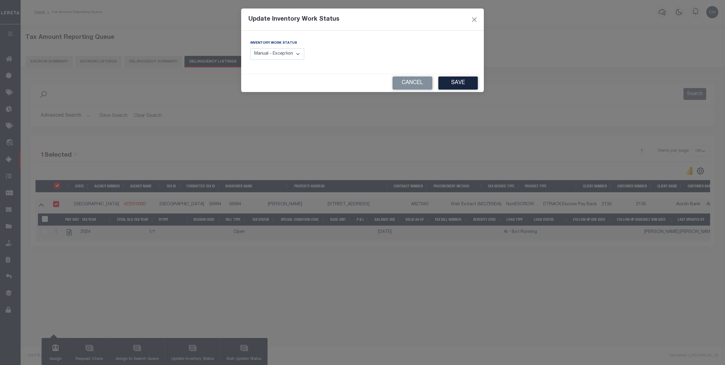
click at [287, 55] on select "Manual - Exception Pended - Awaiting Search Late Add Exception Completed" at bounding box center [277, 54] width 54 height 12
select select "4"
click at [250, 48] on select "Manual - Exception Pended - Awaiting Search Late Add Exception Completed" at bounding box center [277, 54] width 54 height 12
click at [465, 83] on button "Save" at bounding box center [457, 82] width 39 height 13
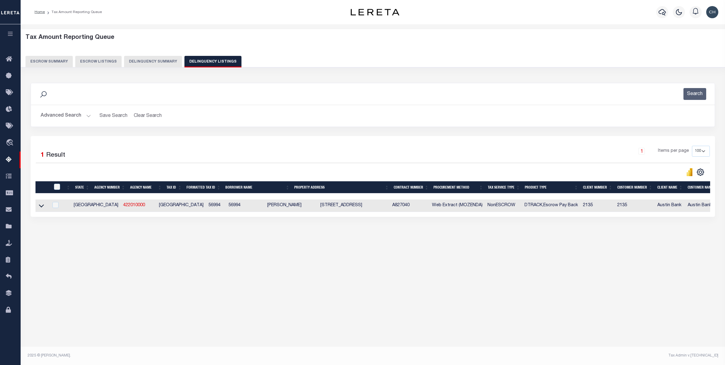
click at [41, 204] on link at bounding box center [41, 205] width 7 height 4
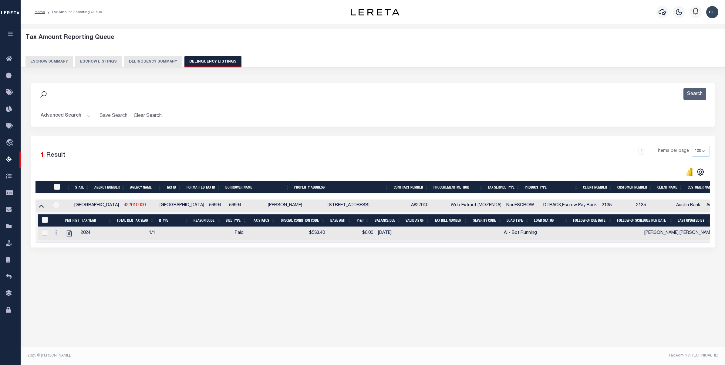
click at [72, 116] on button "Advanced Search" at bounding box center [66, 116] width 50 height 12
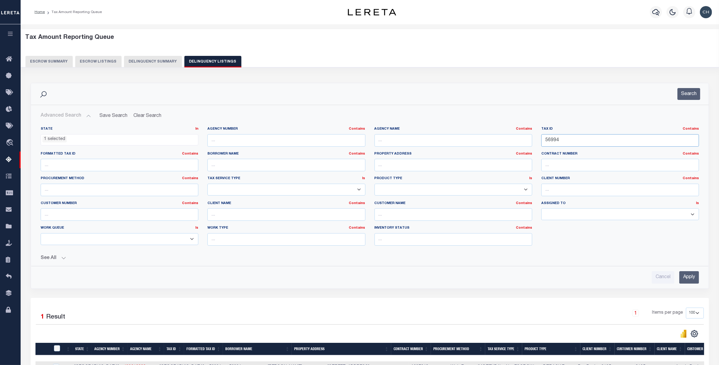
click at [566, 143] on input "56994" at bounding box center [620, 140] width 158 height 12
paste input "100021069"
click at [571, 141] on input "56994" at bounding box center [620, 140] width 158 height 12
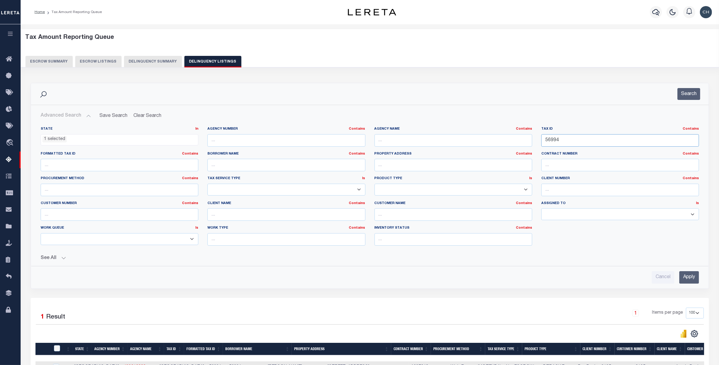
paste input "5"
type input "56995"
click at [693, 278] on input "Apply" at bounding box center [689, 277] width 20 height 12
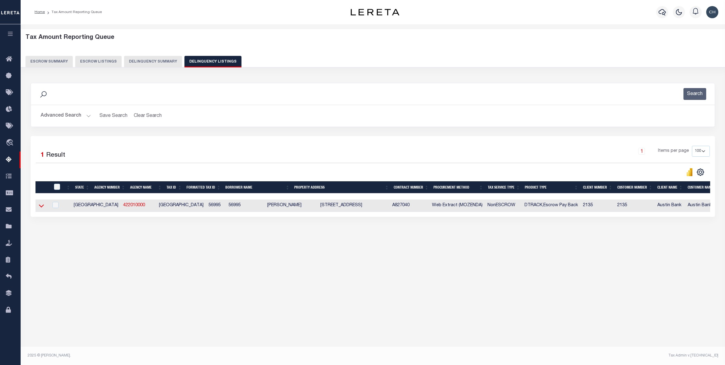
click at [42, 207] on icon at bounding box center [41, 205] width 5 height 3
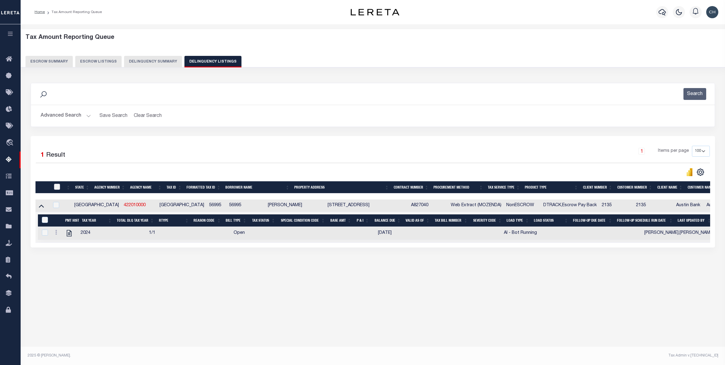
click at [54, 188] on input "checkbox" at bounding box center [57, 187] width 6 height 6
checkbox input "true"
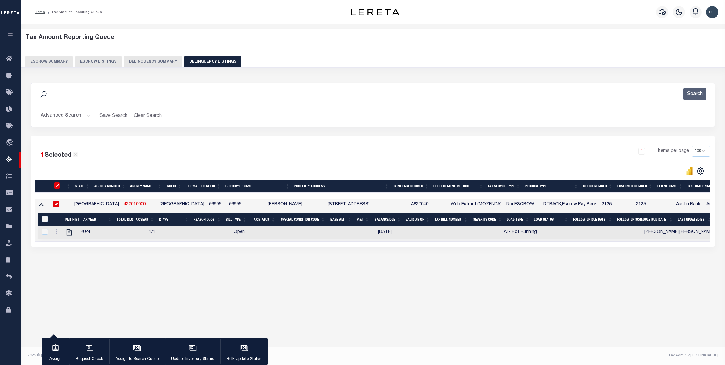
click at [190, 352] on div "button" at bounding box center [192, 348] width 15 height 15
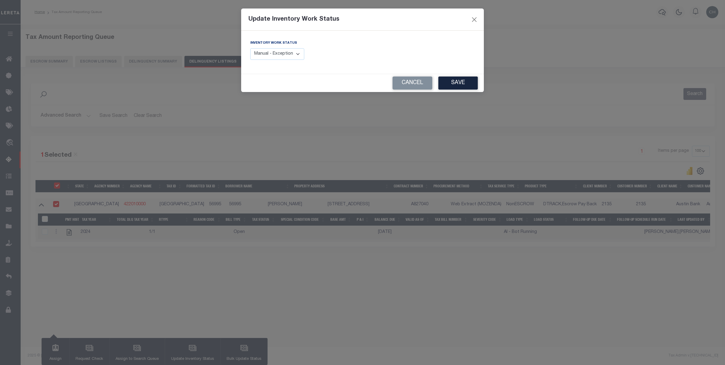
click at [284, 52] on select "Manual - Exception Pended - Awaiting Search Late Add Exception Completed" at bounding box center [277, 54] width 54 height 12
select select "4"
click at [250, 48] on select "Manual - Exception Pended - Awaiting Search Late Add Exception Completed" at bounding box center [277, 54] width 54 height 12
click at [450, 84] on button "Save" at bounding box center [457, 82] width 39 height 13
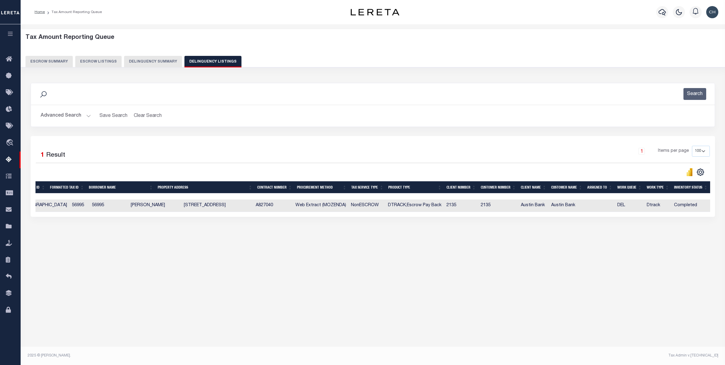
scroll to position [0, 0]
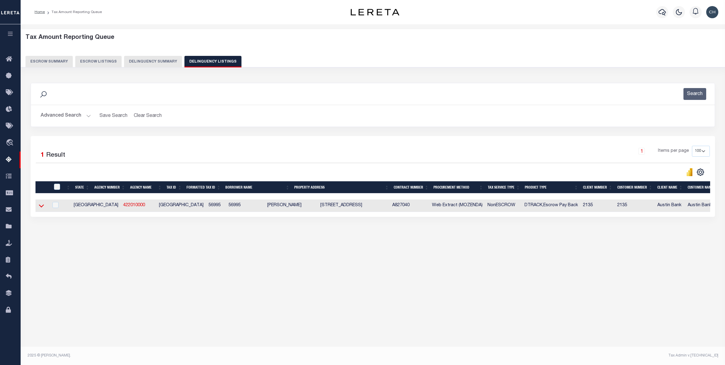
click at [40, 209] on icon at bounding box center [41, 205] width 5 height 6
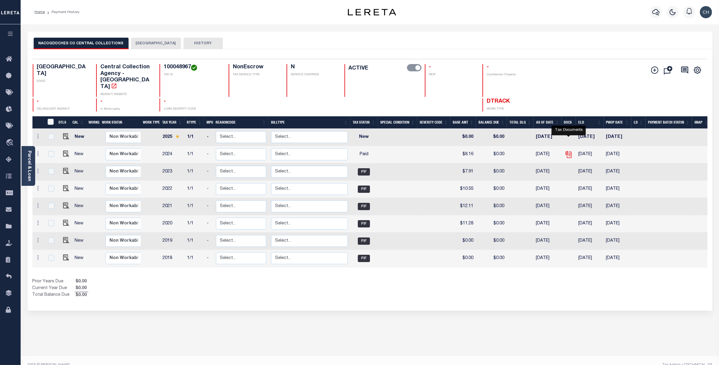
click at [569, 150] on icon "" at bounding box center [569, 154] width 8 height 8
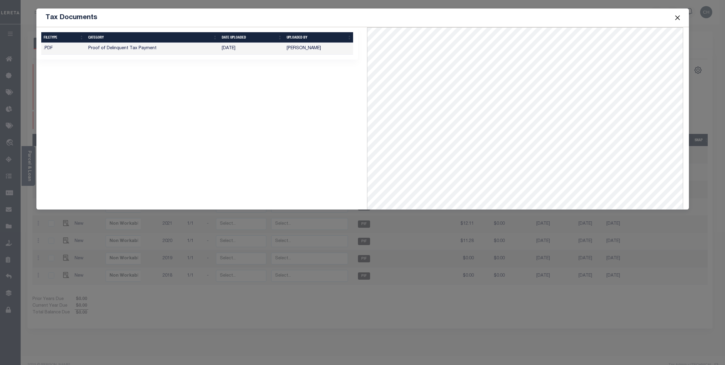
click at [676, 18] on button "Close" at bounding box center [677, 18] width 8 height 8
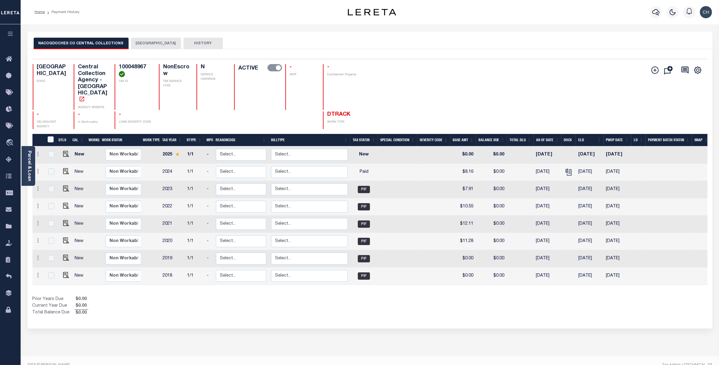
click at [146, 45] on button "[GEOGRAPHIC_DATA]" at bounding box center [156, 44] width 50 height 12
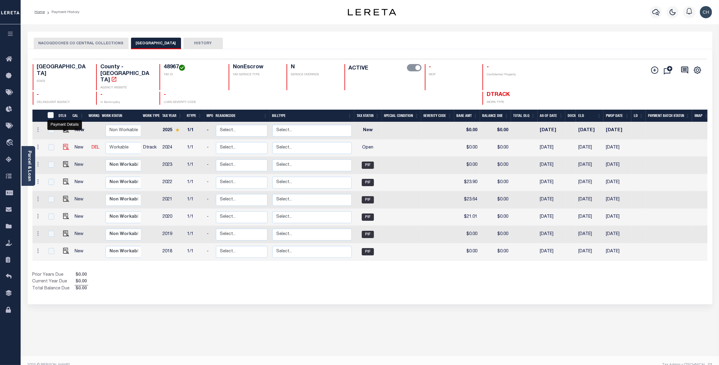
click at [65, 144] on img "" at bounding box center [66, 147] width 6 height 6
checkbox input "true"
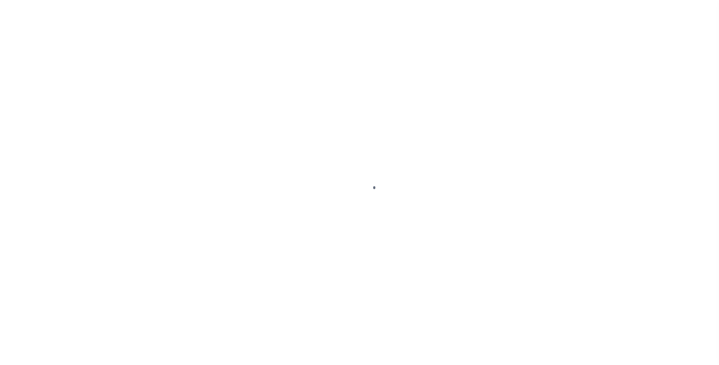
checkbox input "false"
type input "[DATE]"
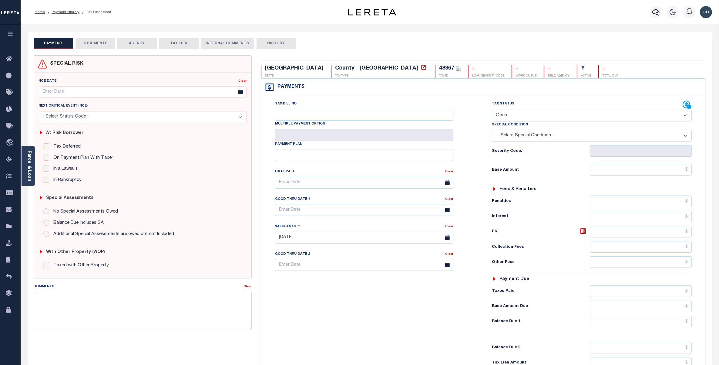
click at [528, 115] on select "- Select Status Code - Open Due/Unpaid Paid Incomplete No Tax Due Internal Refu…" at bounding box center [592, 115] width 200 height 12
select select "PYD"
click at [492, 110] on select "- Select Status Code - Open Due/Unpaid Paid Incomplete No Tax Due Internal Refu…" at bounding box center [592, 115] width 200 height 12
type input "08/15/2025"
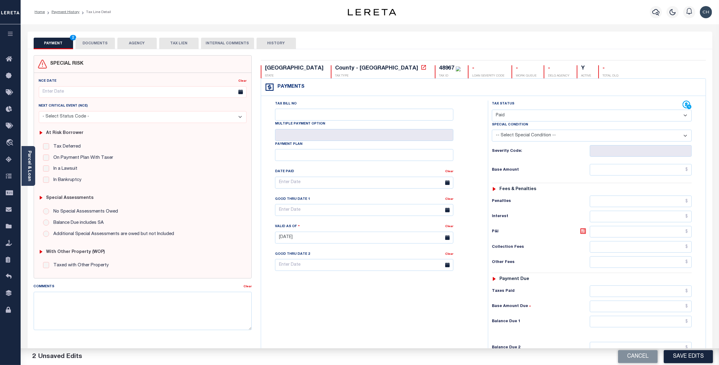
click at [103, 44] on button "DOCUMENTS" at bounding box center [95, 44] width 39 height 12
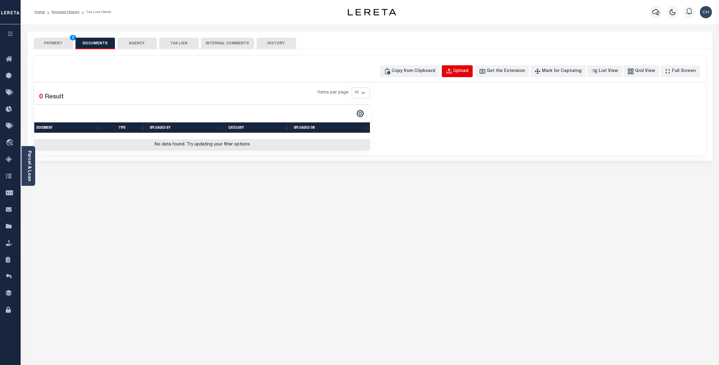
click at [469, 70] on div "Upload" at bounding box center [461, 71] width 15 height 7
select select "POP"
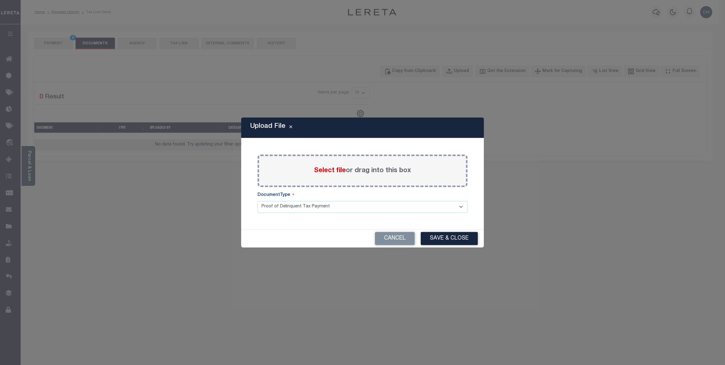
click at [359, 174] on label "Select file or drag into this box" at bounding box center [362, 171] width 97 height 10
click at [0, 0] on input "Select file or drag into this box" at bounding box center [0, 0] width 0 height 0
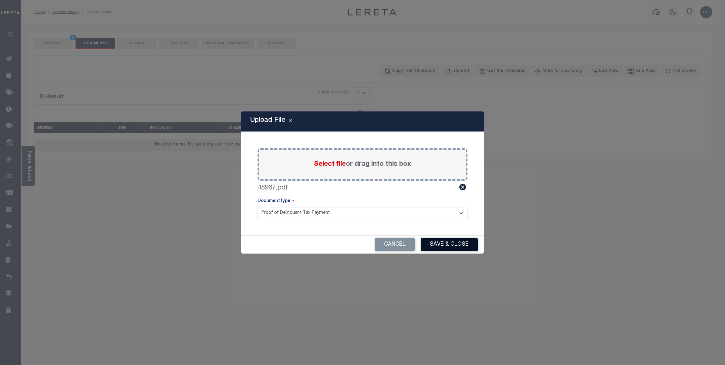
click at [441, 241] on button "Save & Close" at bounding box center [449, 244] width 57 height 13
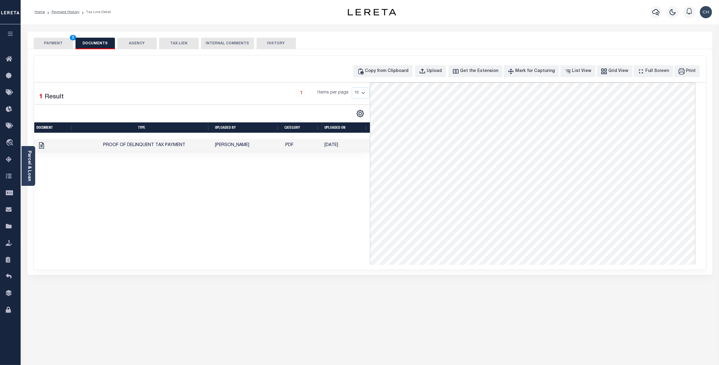
click at [52, 41] on button "PAYMENT 2" at bounding box center [53, 44] width 39 height 12
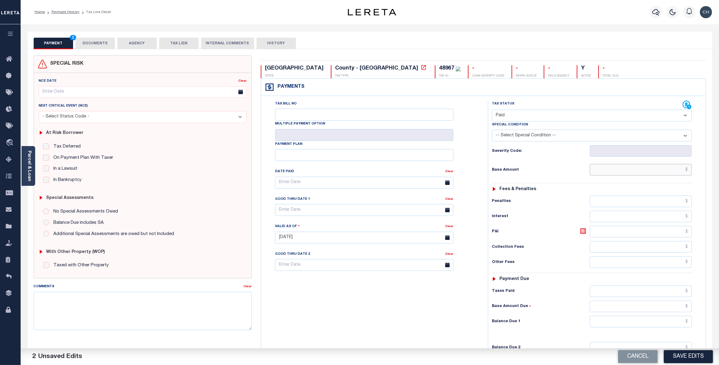
click at [660, 173] on input "text" at bounding box center [641, 170] width 102 height 12
paste input "27.24"
type input "$27.24"
click at [683, 294] on input "text" at bounding box center [641, 291] width 102 height 12
paste input "27.24"
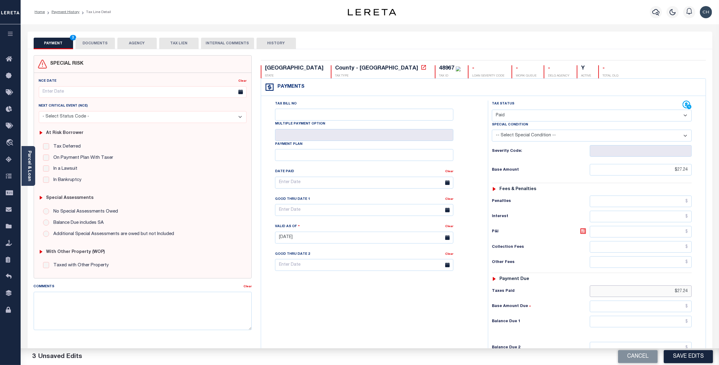
type input "$27.24"
type input "$0.00"
click at [691, 356] on button "Save Edits" at bounding box center [688, 356] width 49 height 13
checkbox input "false"
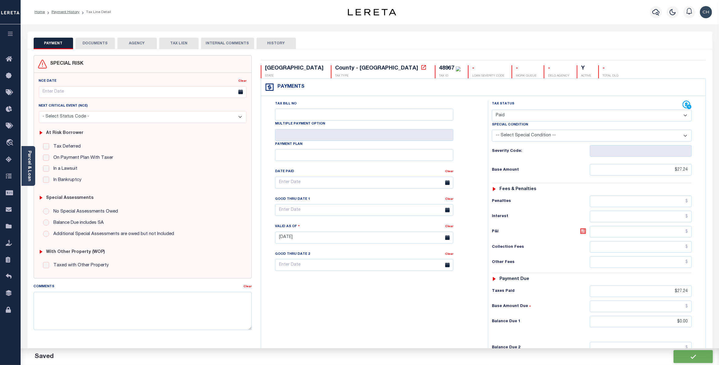
checkbox input "false"
type input "$27.24"
type input "$0"
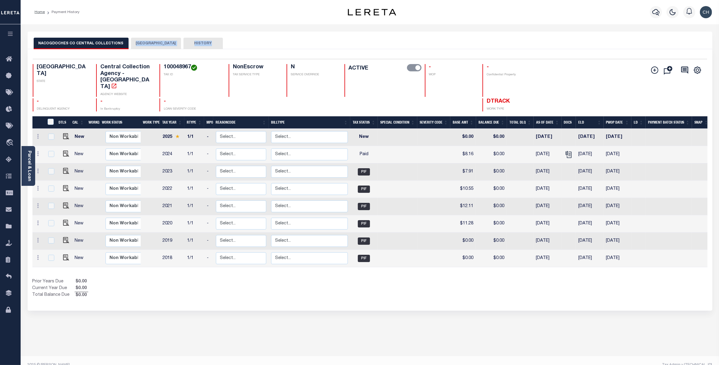
drag, startPoint x: 191, startPoint y: 41, endPoint x: 133, endPoint y: 43, distance: 57.7
click at [133, 43] on div "NACOGDOCHES CO CENTRAL COLLECTIONS RUSK COUNTY HISTORY" at bounding box center [370, 43] width 673 height 11
copy div "RUSK COUNTY HISTORY"
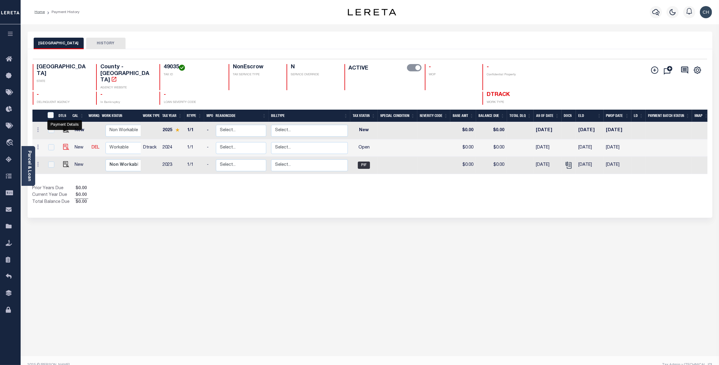
click at [65, 144] on img "" at bounding box center [66, 147] width 6 height 6
checkbox input "true"
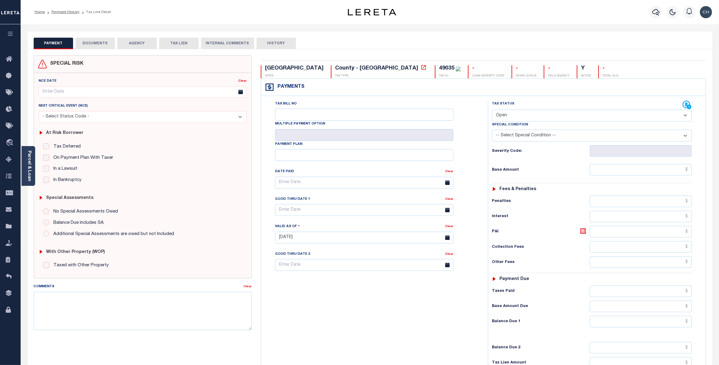
click at [528, 118] on select "- Select Status Code - Open Due/Unpaid Paid Incomplete No Tax Due Internal Refu…" at bounding box center [592, 115] width 200 height 12
select select "PYD"
click at [492, 110] on select "- Select Status Code - Open Due/Unpaid Paid Incomplete No Tax Due Internal Refu…" at bounding box center [592, 115] width 200 height 12
type input "[DATE]"
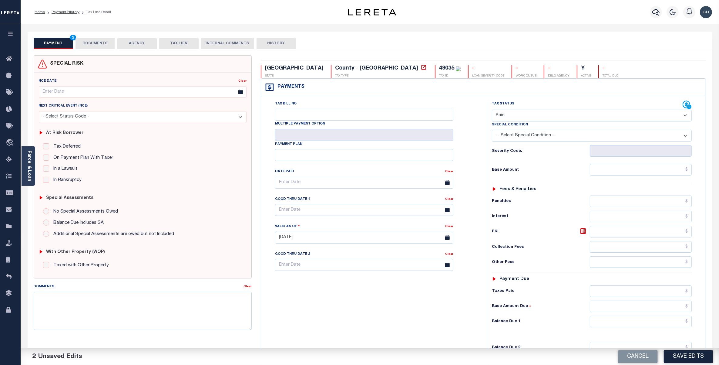
click at [105, 44] on button "DOCUMENTS" at bounding box center [95, 44] width 39 height 12
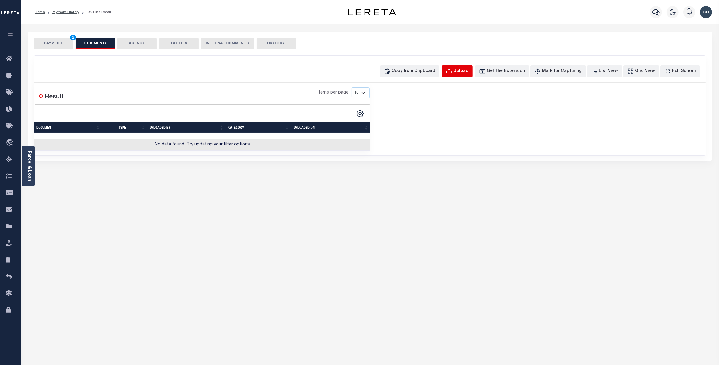
click at [469, 69] on div "Upload" at bounding box center [461, 71] width 15 height 7
select select "POP"
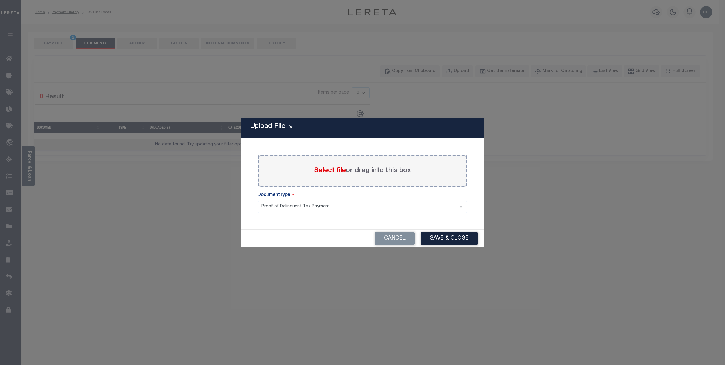
click at [340, 170] on span "Select file" at bounding box center [330, 170] width 32 height 7
click at [0, 0] on input "Select file or drag into this box" at bounding box center [0, 0] width 0 height 0
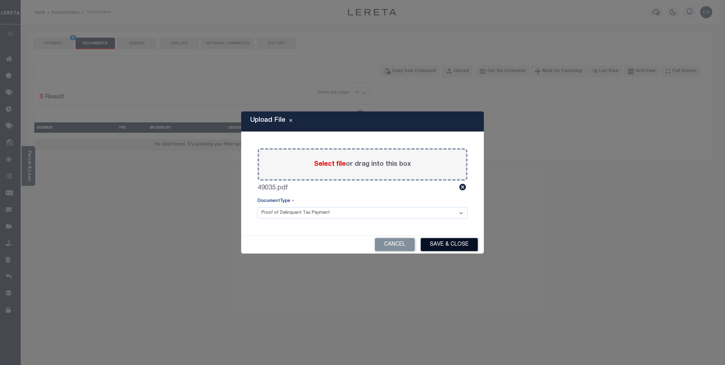
click at [441, 244] on button "Save & Close" at bounding box center [449, 244] width 57 height 13
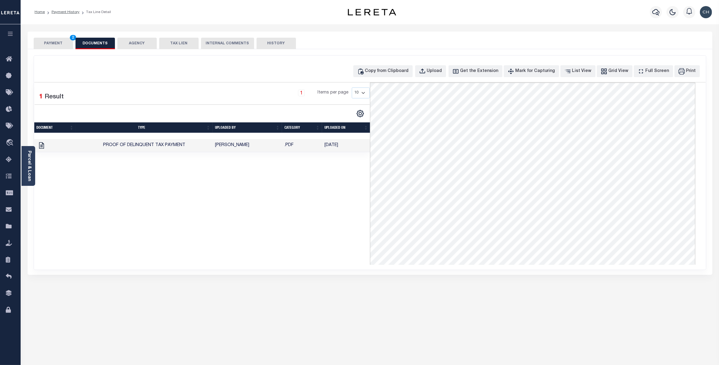
click at [65, 44] on button "PAYMENT 2" at bounding box center [53, 44] width 39 height 12
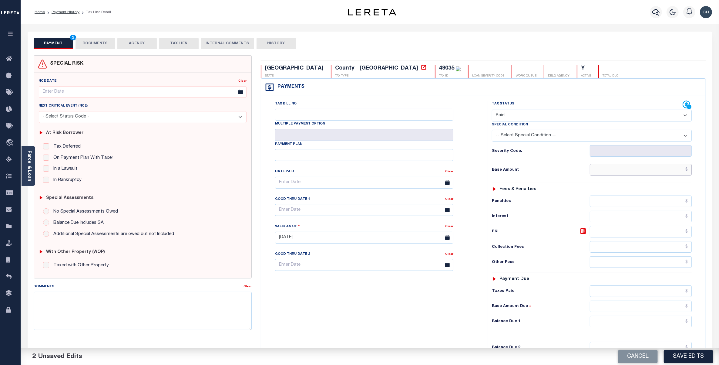
click at [643, 174] on input "text" at bounding box center [641, 170] width 102 height 12
paste input "1,042.55"
type input "$1,042.55"
click at [682, 290] on input "text" at bounding box center [641, 291] width 102 height 12
paste input "1,042.55"
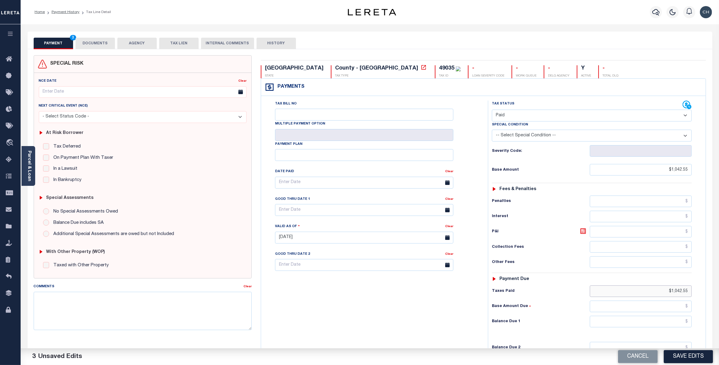
type input "$1,042.55"
type input "$0.00"
drag, startPoint x: 693, startPoint y: 354, endPoint x: 694, endPoint y: 351, distance: 3.4
click at [693, 354] on button "Save Edits" at bounding box center [688, 356] width 49 height 13
checkbox input "false"
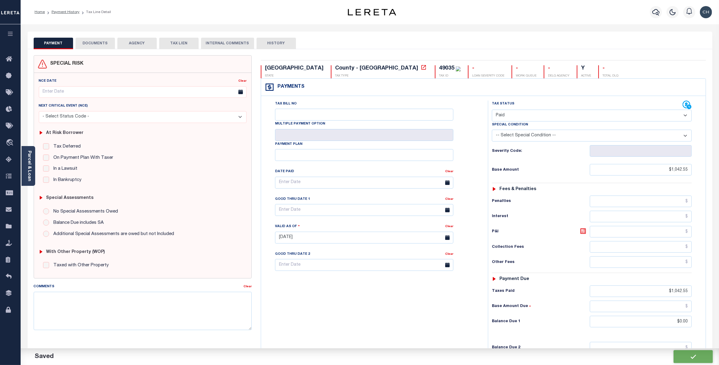
checkbox input "false"
type input "$1,042.55"
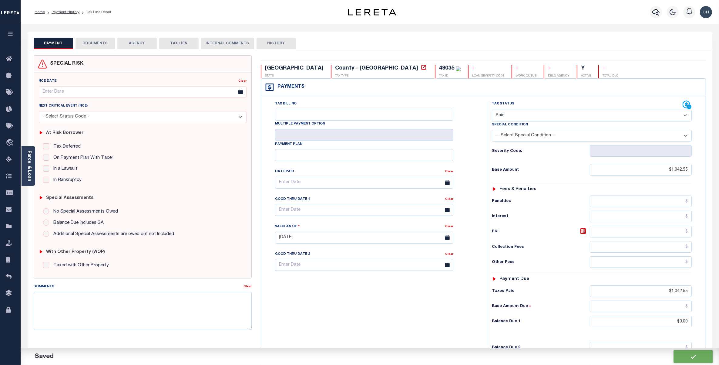
type input "$0"
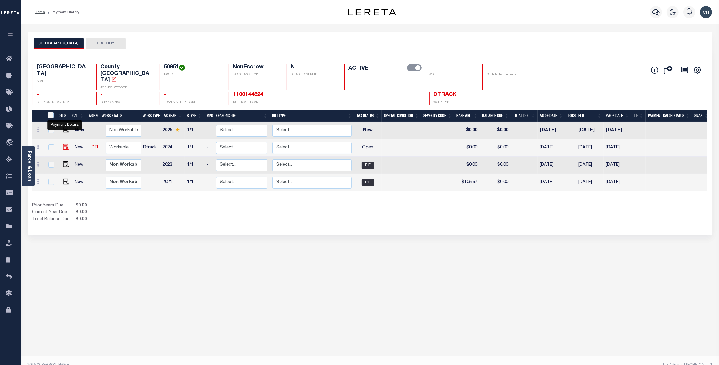
click at [64, 144] on img "" at bounding box center [66, 147] width 6 height 6
checkbox input "true"
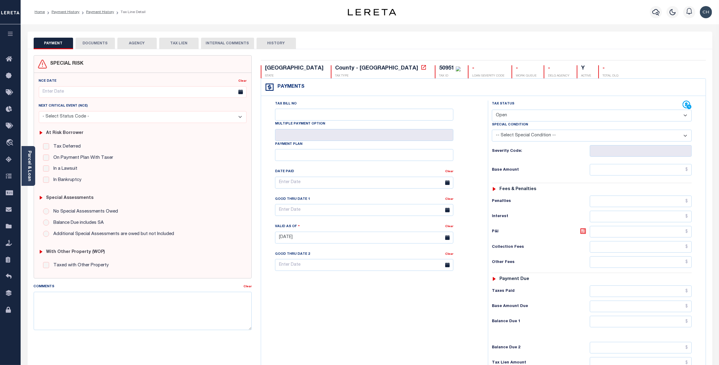
click at [534, 116] on select "- Select Status Code - Open Due/Unpaid Paid Incomplete No Tax Due Internal Refu…" at bounding box center [592, 115] width 200 height 12
select select "PYD"
click at [492, 110] on select "- Select Status Code - Open Due/Unpaid Paid Incomplete No Tax Due Internal Refu…" at bounding box center [592, 115] width 200 height 12
type input "08/15/2025"
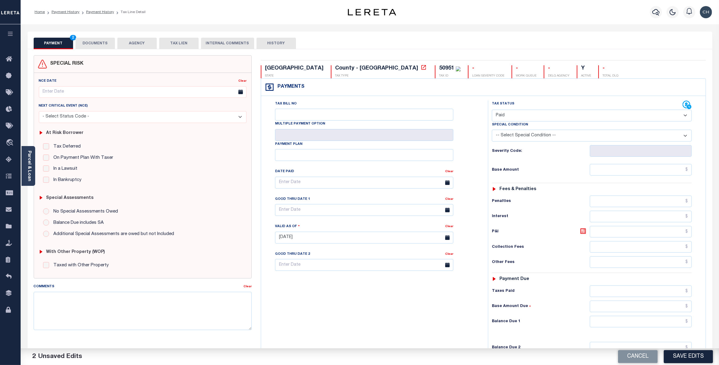
click at [97, 39] on button "DOCUMENTS" at bounding box center [95, 44] width 39 height 12
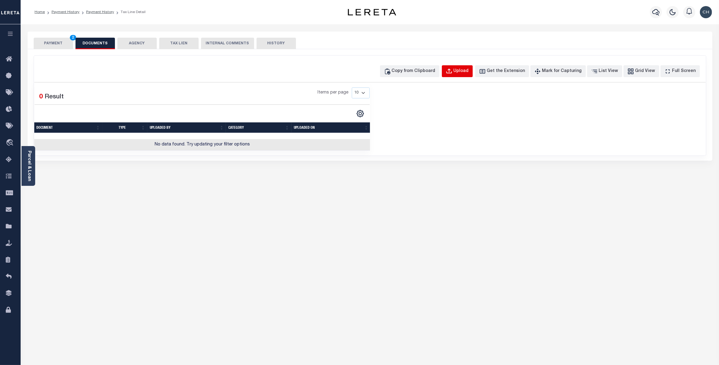
click at [469, 72] on div "Upload" at bounding box center [461, 71] width 15 height 7
select select "POP"
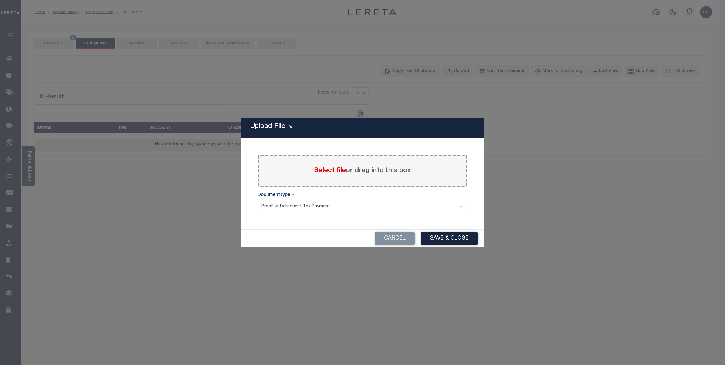
click at [356, 173] on label "Select file or drag into this box" at bounding box center [362, 171] width 97 height 10
click at [0, 0] on input "Select file or drag into this box" at bounding box center [0, 0] width 0 height 0
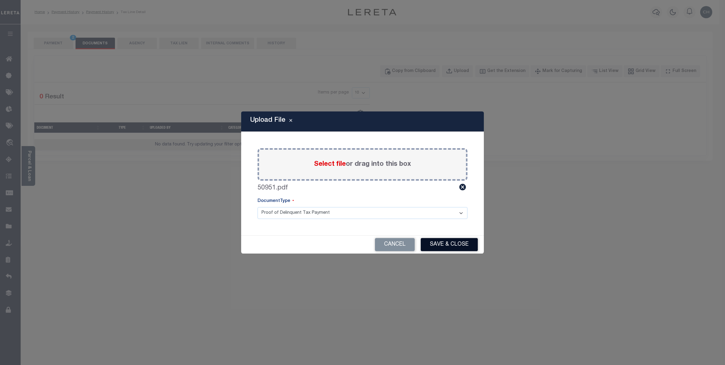
click at [444, 244] on button "Save & Close" at bounding box center [449, 244] width 57 height 13
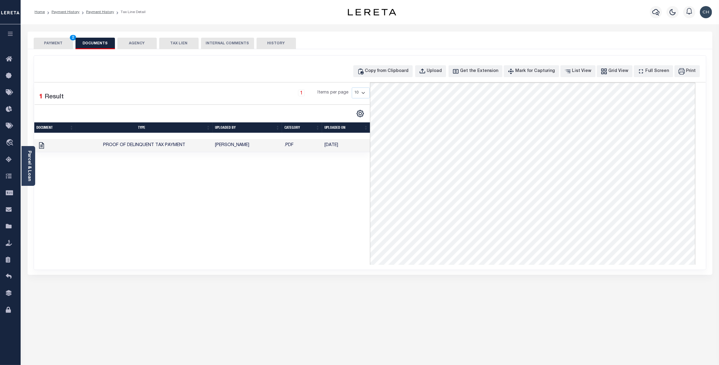
click at [60, 44] on button "PAYMENT 2" at bounding box center [53, 44] width 39 height 12
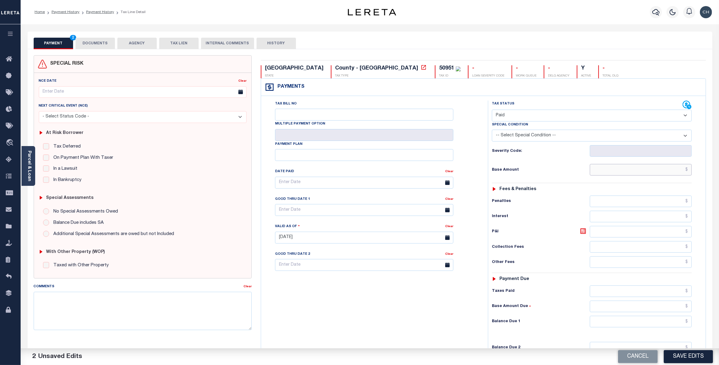
click at [643, 173] on input "text" at bounding box center [641, 170] width 102 height 12
paste input "357.53"
type input "$357.53"
click at [681, 290] on input "text" at bounding box center [641, 291] width 102 height 12
paste input "357.53"
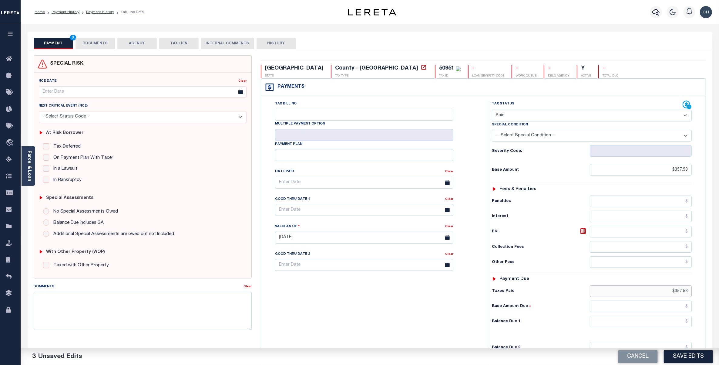
type input "$357.53"
type input "$0.00"
click at [681, 355] on button "Save Edits" at bounding box center [688, 356] width 49 height 13
checkbox input "false"
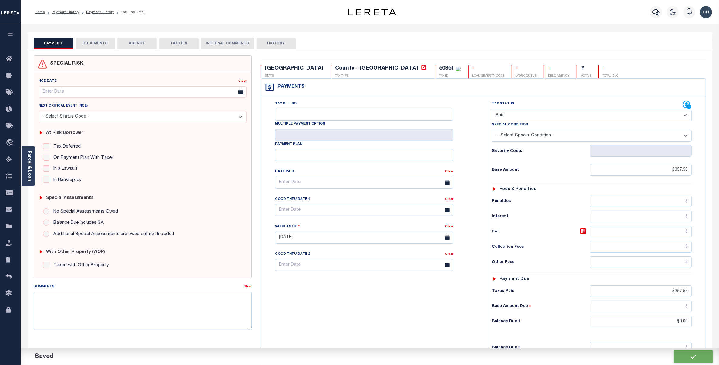
checkbox input "false"
type input "$357.53"
type input "$0"
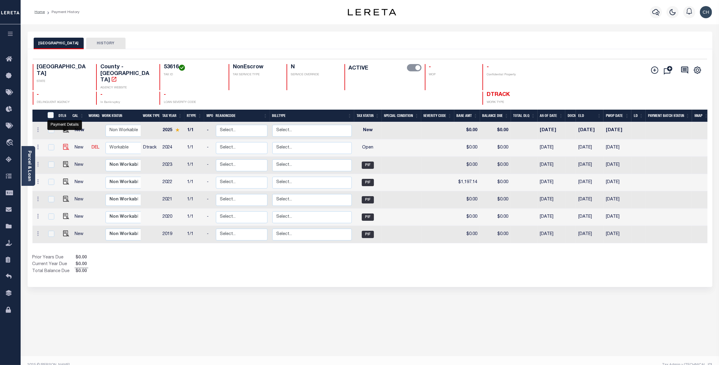
click at [64, 144] on img "" at bounding box center [66, 147] width 6 height 6
checkbox input "true"
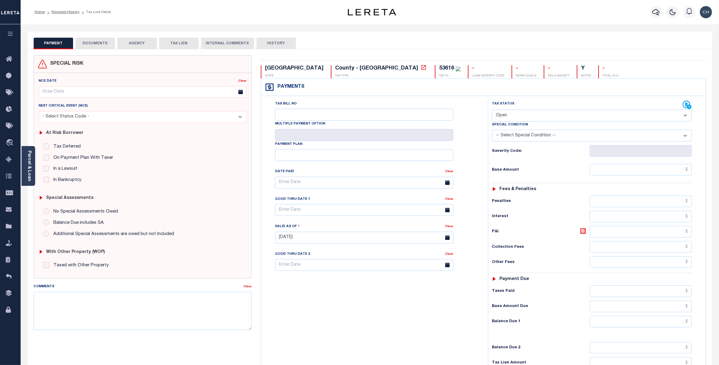
click at [533, 119] on select "- Select Status Code - Open Due/Unpaid Paid Incomplete No Tax Due Internal Refu…" at bounding box center [592, 115] width 200 height 12
select select "PYD"
click at [492, 110] on select "- Select Status Code - Open Due/Unpaid Paid Incomplete No Tax Due Internal Refu…" at bounding box center [592, 115] width 200 height 12
type input "[DATE]"
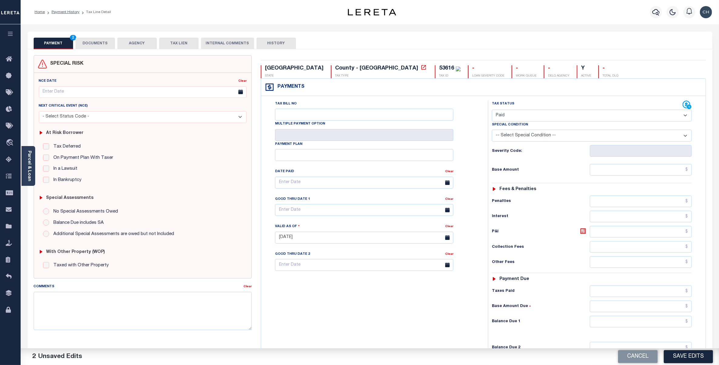
click at [101, 45] on button "DOCUMENTS" at bounding box center [95, 44] width 39 height 12
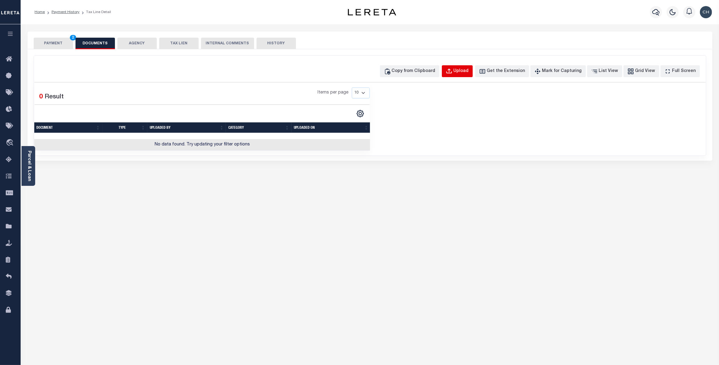
click at [469, 73] on div "Upload" at bounding box center [461, 71] width 15 height 7
select select "POP"
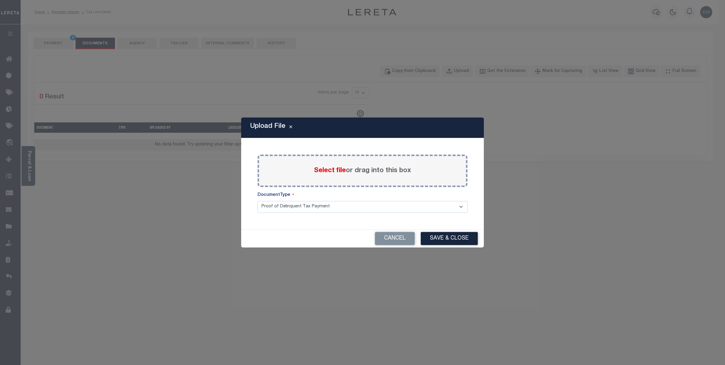
click at [354, 172] on label "Select file or drag into this box" at bounding box center [362, 171] width 97 height 10
click at [0, 0] on input "Select file or drag into this box" at bounding box center [0, 0] width 0 height 0
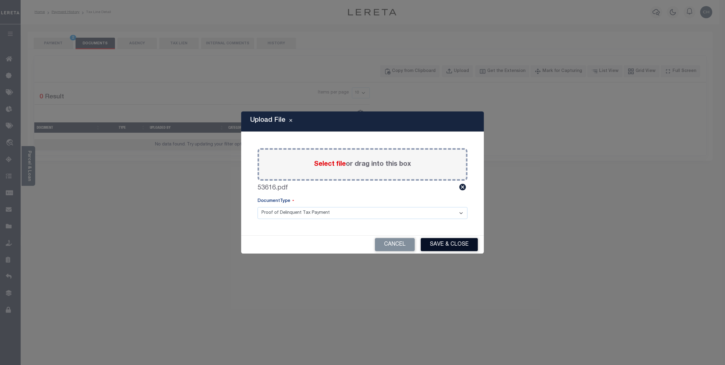
click at [443, 249] on button "Save & Close" at bounding box center [449, 244] width 57 height 13
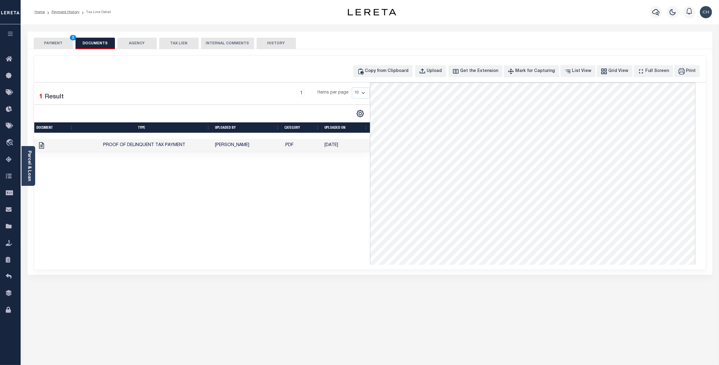
click at [60, 43] on button "PAYMENT 2" at bounding box center [53, 44] width 39 height 12
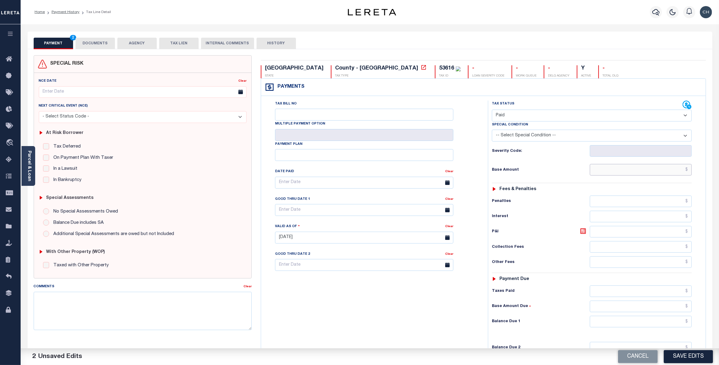
click at [638, 171] on input "text" at bounding box center [641, 170] width 102 height 12
paste input "1,496.15"
type input "$1,496.15"
click at [680, 294] on input "text" at bounding box center [641, 291] width 102 height 12
paste input "1,496.15"
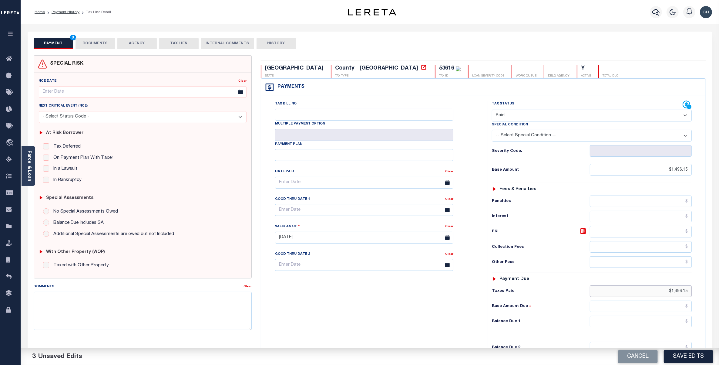
type input "$1,496.15"
type input "$0.00"
click at [691, 355] on button "Save Edits" at bounding box center [688, 356] width 49 height 13
checkbox input "false"
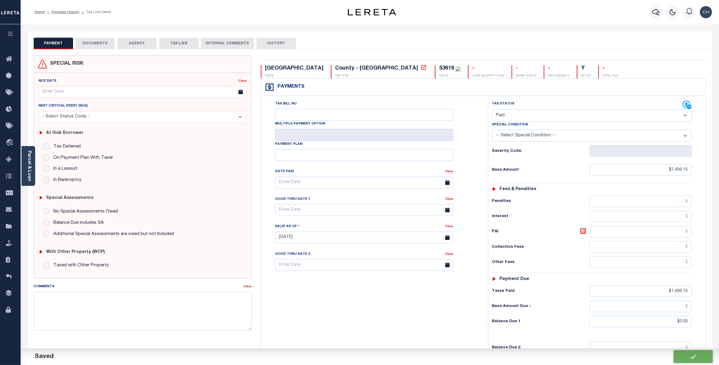
checkbox input "false"
type input "$1,496.15"
type input "$0"
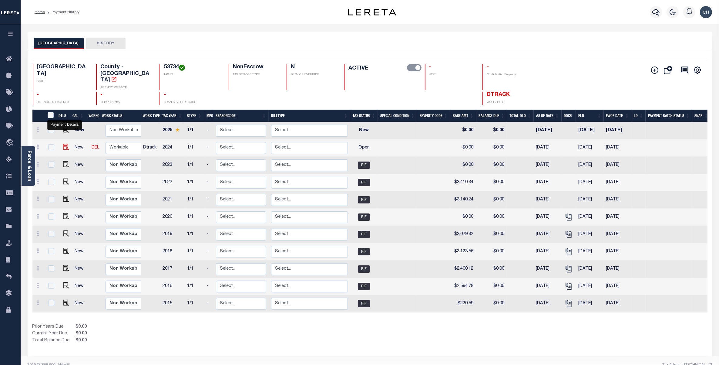
click at [64, 144] on img "" at bounding box center [66, 147] width 6 height 6
checkbox input "true"
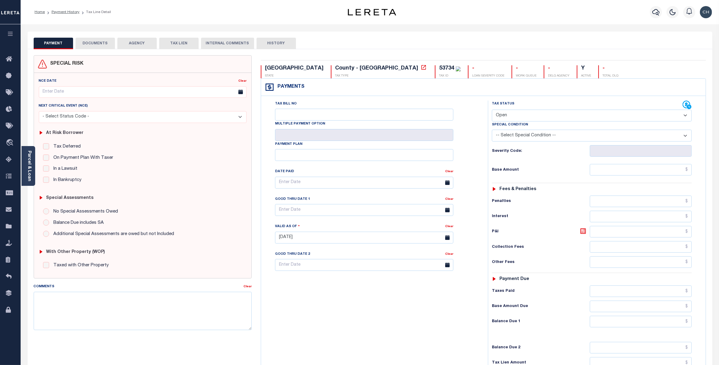
drag, startPoint x: 538, startPoint y: 113, endPoint x: 536, endPoint y: 115, distance: 3.5
click at [538, 113] on select "- Select Status Code - Open Due/Unpaid Paid Incomplete No Tax Due Internal Refu…" at bounding box center [592, 115] width 200 height 12
select select "PYD"
click at [492, 110] on select "- Select Status Code - Open Due/Unpaid Paid Incomplete No Tax Due Internal Refu…" at bounding box center [592, 115] width 200 height 12
type input "08/15/2025"
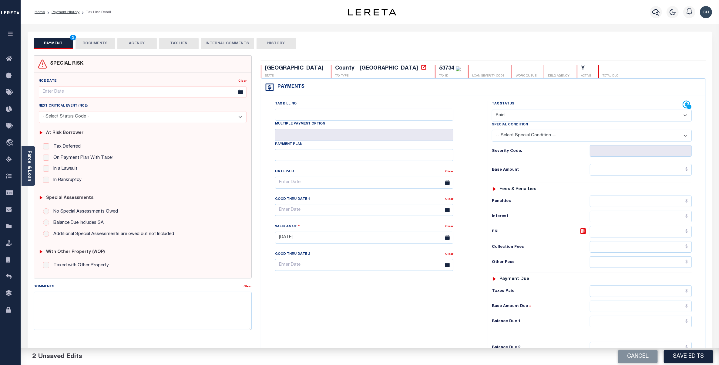
click at [96, 43] on button "DOCUMENTS" at bounding box center [95, 44] width 39 height 12
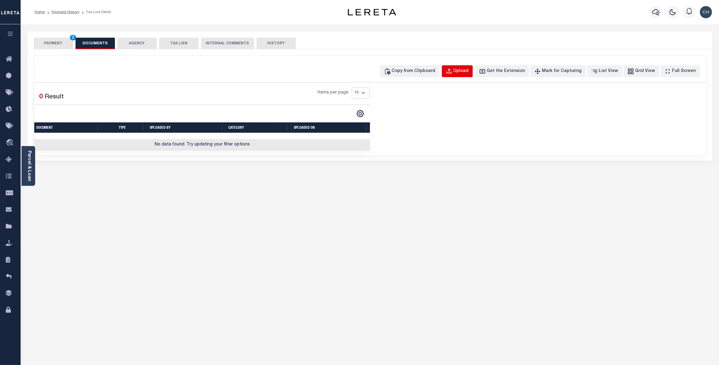
click at [468, 69] on div "Upload" at bounding box center [461, 71] width 15 height 7
select select "POP"
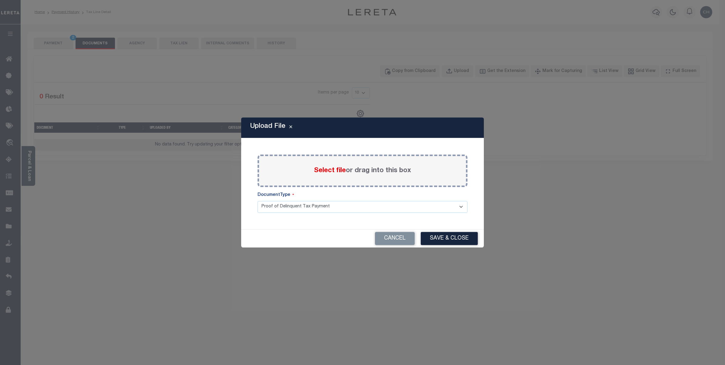
click at [339, 167] on span "Select file" at bounding box center [330, 170] width 32 height 7
click at [0, 0] on input "Select file or drag into this box" at bounding box center [0, 0] width 0 height 0
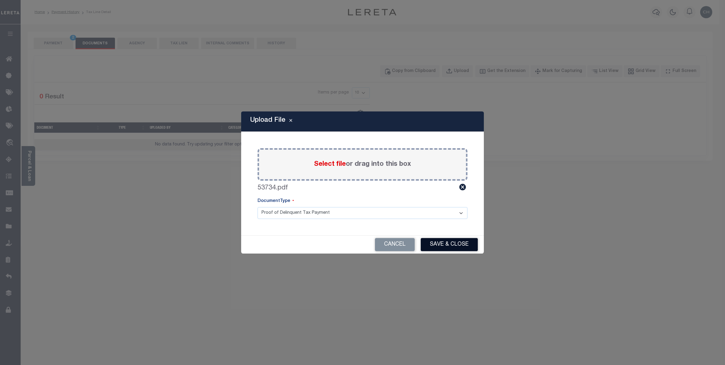
click at [445, 245] on button "Save & Close" at bounding box center [449, 244] width 57 height 13
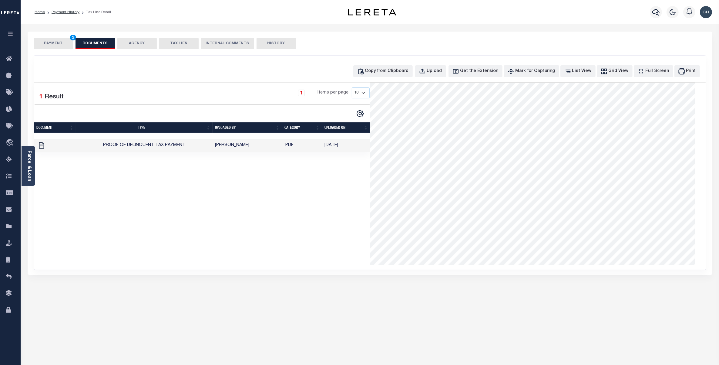
click at [50, 42] on button "PAYMENT 2" at bounding box center [53, 44] width 39 height 12
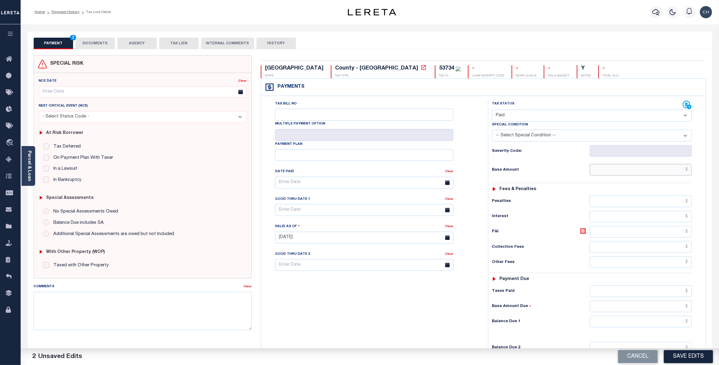
click at [642, 172] on input "text" at bounding box center [641, 170] width 102 height 12
paste input "3,097.57"
type input "$3,097.57"
click at [681, 295] on input "text" at bounding box center [641, 291] width 102 height 12
paste input "3,097.57"
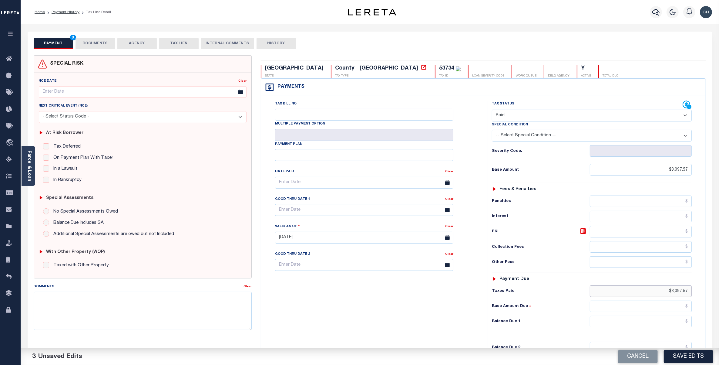
type input "$3,097.57"
type input "$0.00"
click at [685, 356] on button "Save Edits" at bounding box center [688, 356] width 49 height 13
checkbox input "false"
type input "$3,097.57"
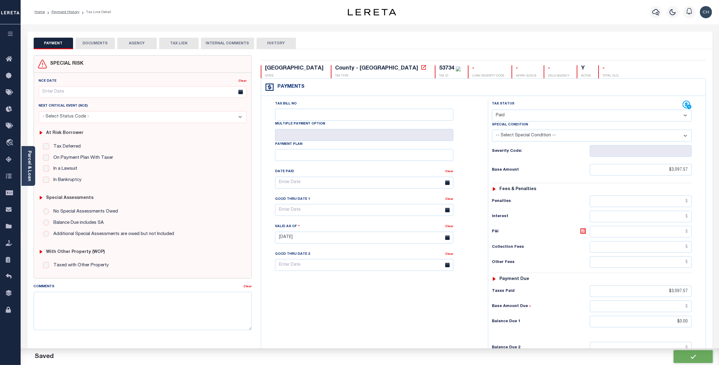
type input "$3,097.57"
type input "$0"
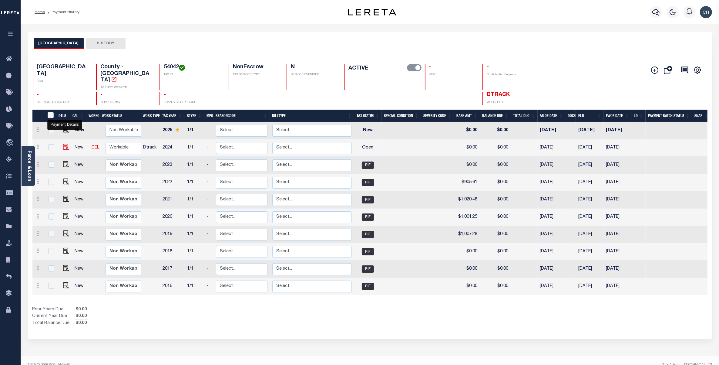
click at [63, 144] on img "" at bounding box center [66, 147] width 6 height 6
checkbox input "true"
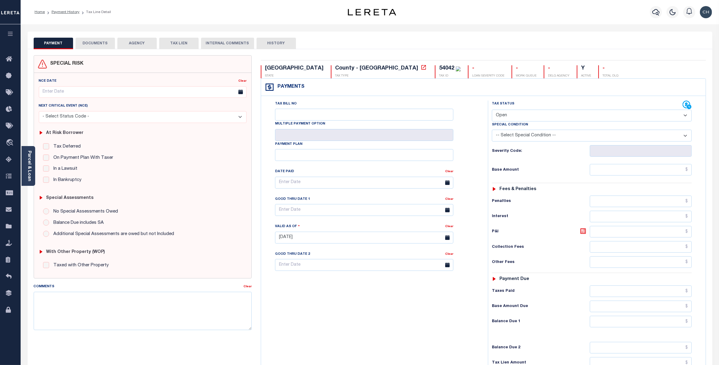
click at [518, 117] on select "- Select Status Code - Open Due/Unpaid Paid Incomplete No Tax Due Internal Refu…" at bounding box center [592, 115] width 200 height 12
select select "PYD"
click at [492, 110] on select "- Select Status Code - Open Due/Unpaid Paid Incomplete No Tax Due Internal Refu…" at bounding box center [592, 115] width 200 height 12
type input "[DATE]"
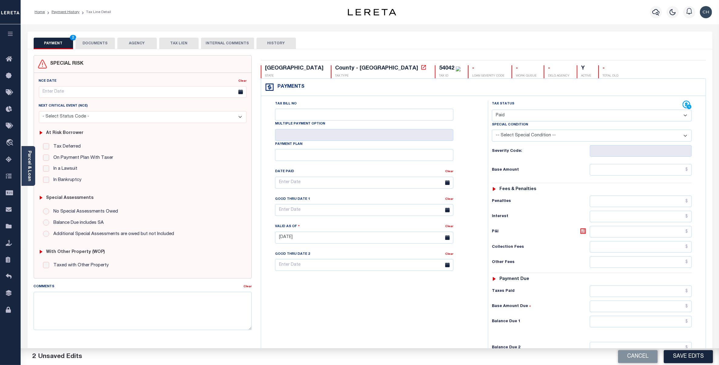
click at [96, 43] on button "DOCUMENTS" at bounding box center [95, 44] width 39 height 12
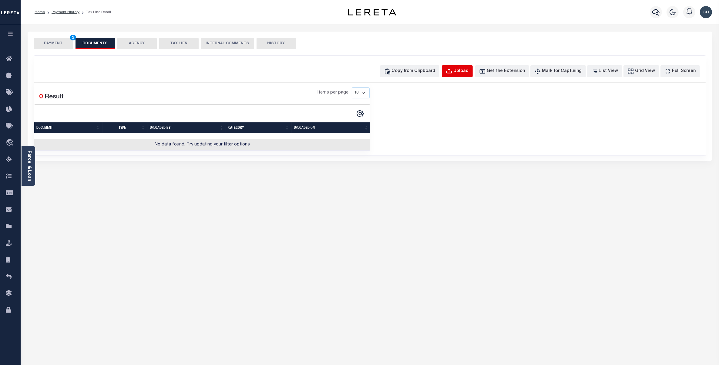
click at [469, 69] on div "Upload" at bounding box center [461, 71] width 15 height 7
select select "POP"
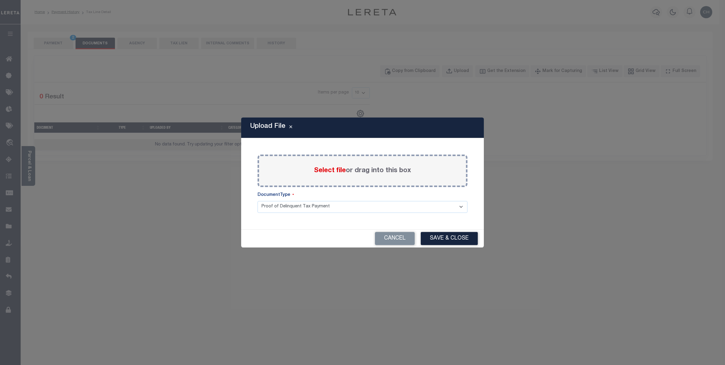
click at [348, 172] on label "Select file or drag into this box" at bounding box center [362, 171] width 97 height 10
click at [0, 0] on input "Select file or drag into this box" at bounding box center [0, 0] width 0 height 0
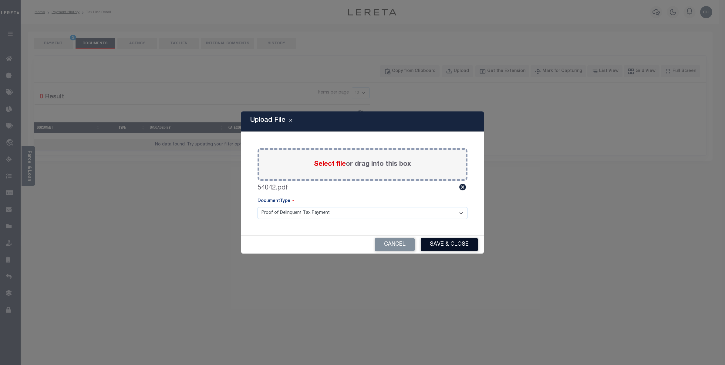
click at [445, 244] on button "Save & Close" at bounding box center [449, 244] width 57 height 13
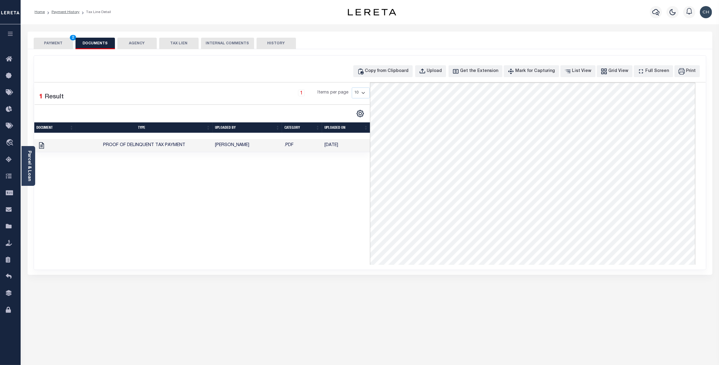
click at [53, 40] on button "PAYMENT 2" at bounding box center [53, 44] width 39 height 12
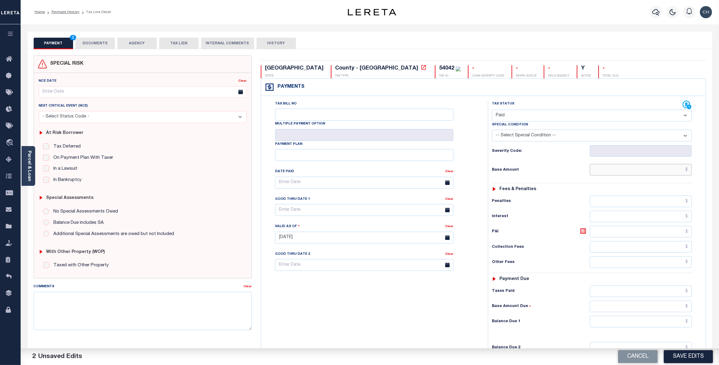
click at [638, 169] on input "text" at bounding box center [641, 170] width 102 height 12
paste input "578.54"
type input "$578.54"
click at [679, 295] on input "text" at bounding box center [641, 291] width 102 height 12
paste input "578.54"
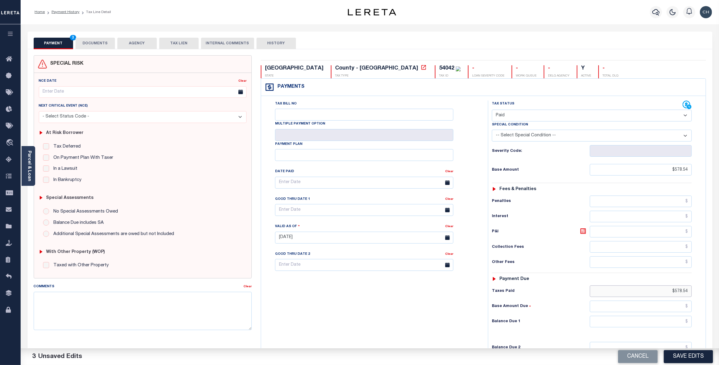
type input "$578.54"
type input "$0.00"
click at [683, 352] on button "Save Edits" at bounding box center [688, 356] width 49 height 13
checkbox input "false"
type input "$578.54"
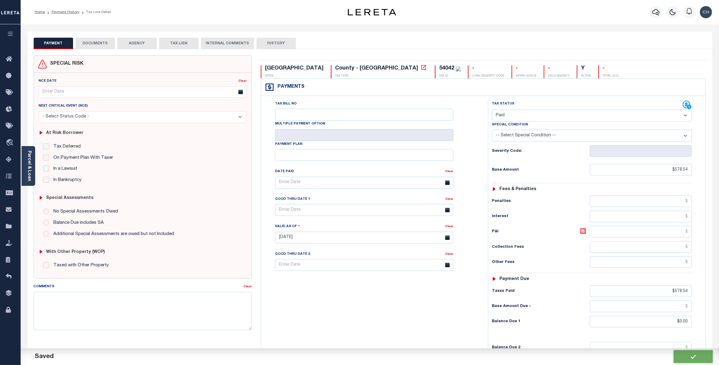
type input "$578.54"
type input "$0"
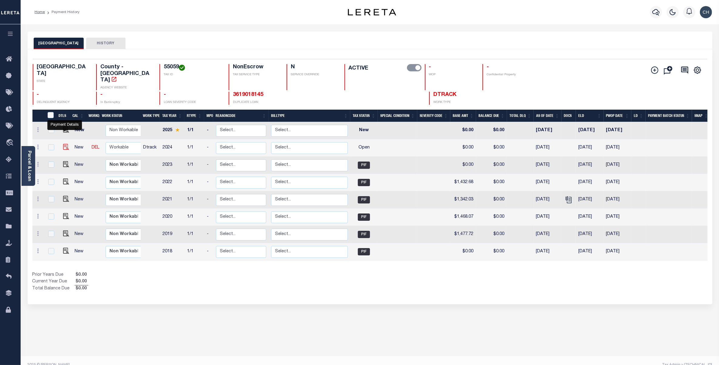
click at [64, 144] on img "" at bounding box center [66, 147] width 6 height 6
checkbox input "true"
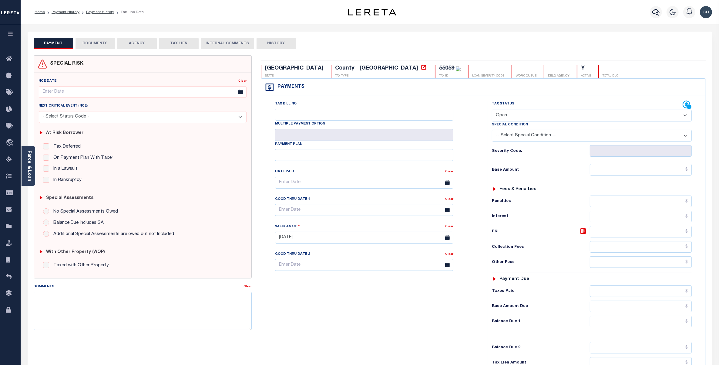
click at [539, 116] on select "- Select Status Code - Open Due/Unpaid Paid Incomplete No Tax Due Internal Refu…" at bounding box center [592, 115] width 200 height 12
select select "PYD"
click at [492, 110] on select "- Select Status Code - Open Due/Unpaid Paid Incomplete No Tax Due Internal Refu…" at bounding box center [592, 115] width 200 height 12
type input "[DATE]"
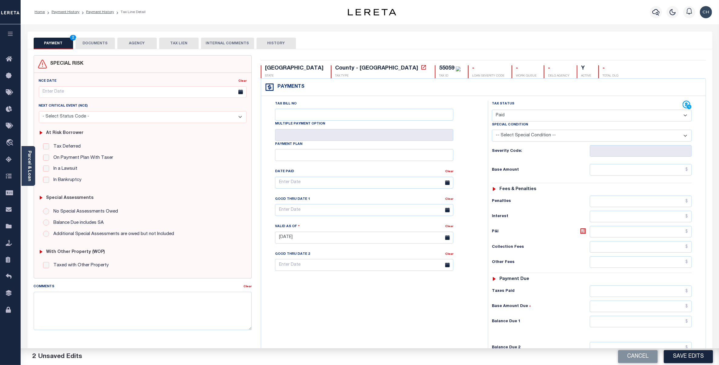
drag, startPoint x: 98, startPoint y: 41, endPoint x: 273, endPoint y: 75, distance: 178.5
click at [97, 41] on button "DOCUMENTS" at bounding box center [95, 44] width 39 height 12
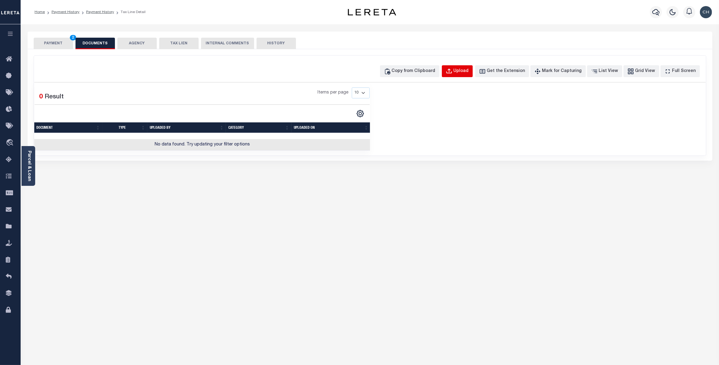
click at [469, 70] on div "Upload" at bounding box center [461, 71] width 15 height 7
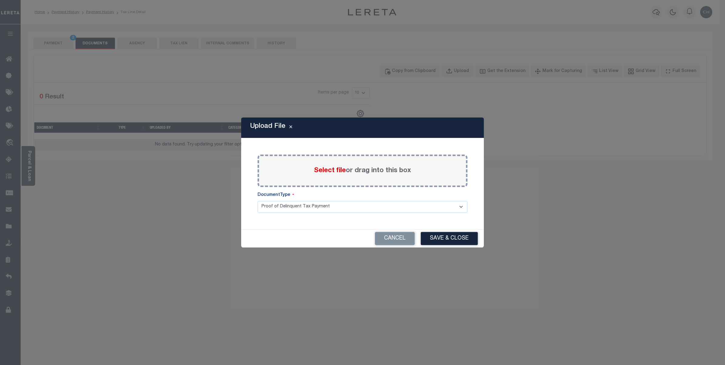
click at [352, 171] on label "Select file or drag into this box" at bounding box center [362, 171] width 97 height 10
click at [0, 0] on input "Select file or drag into this box" at bounding box center [0, 0] width 0 height 0
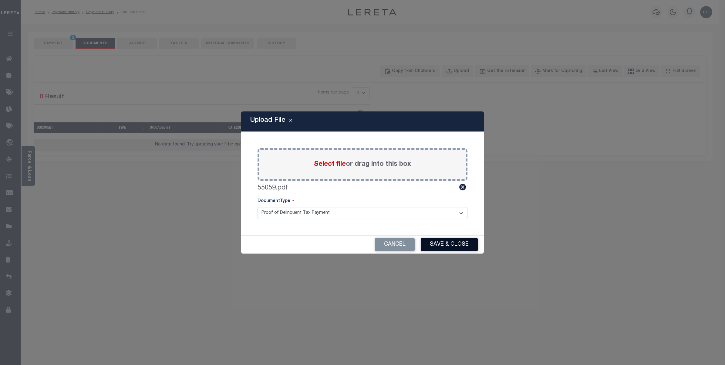
click at [441, 243] on button "Save & Close" at bounding box center [449, 244] width 57 height 13
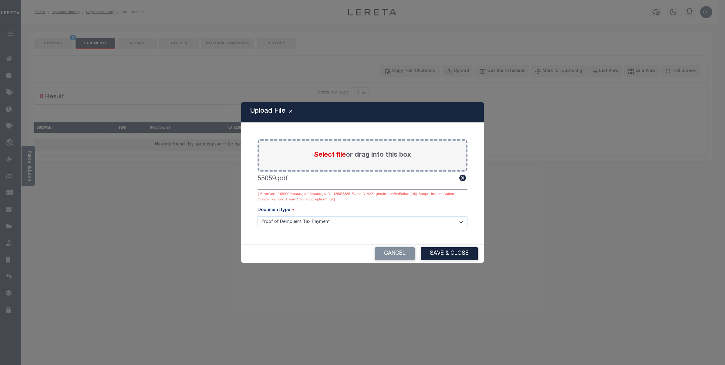
click at [445, 254] on button "Save & Close" at bounding box center [449, 253] width 57 height 13
click at [460, 254] on button "Save & Close" at bounding box center [449, 253] width 57 height 13
drag, startPoint x: 460, startPoint y: 180, endPoint x: 456, endPoint y: 178, distance: 3.8
click at [460, 180] on icon at bounding box center [462, 177] width 7 height 7
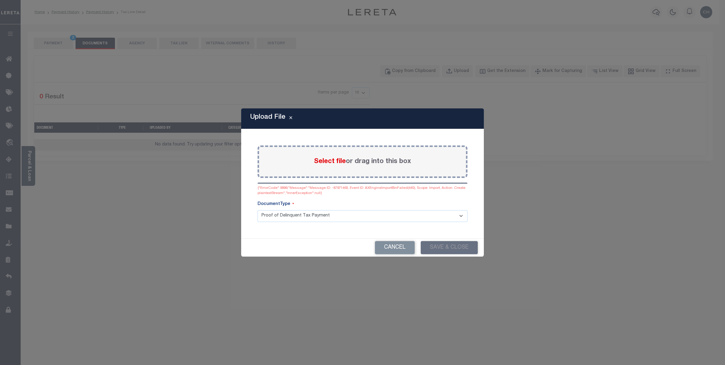
click at [366, 161] on label "Select file or drag into this box" at bounding box center [362, 162] width 97 height 10
click at [0, 0] on input "Select file or drag into this box" at bounding box center [0, 0] width 0 height 0
click at [461, 185] on icon at bounding box center [463, 184] width 8 height 8
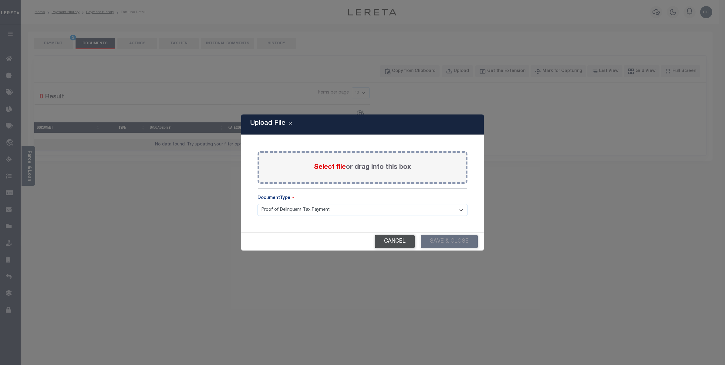
click at [392, 243] on button "Cancel" at bounding box center [395, 241] width 40 height 13
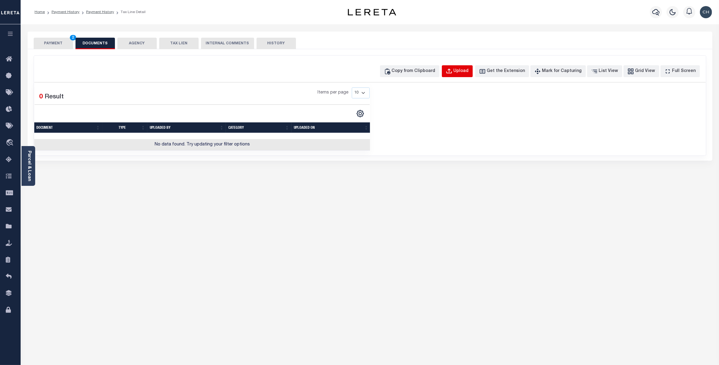
click at [469, 71] on div "Upload" at bounding box center [461, 71] width 15 height 7
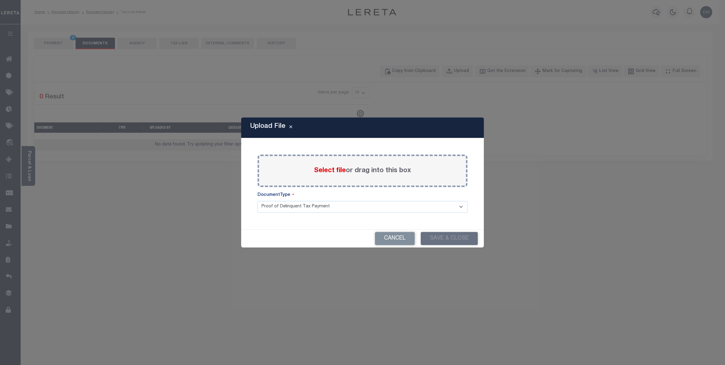
click at [351, 173] on label "Select file or drag into this box" at bounding box center [362, 171] width 97 height 10
click at [0, 0] on input "Select file or drag into this box" at bounding box center [0, 0] width 0 height 0
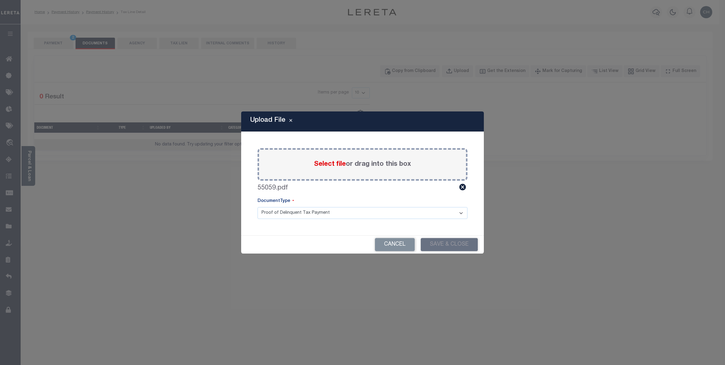
click at [448, 244] on div "Cancel Save & Close" at bounding box center [362, 244] width 243 height 18
click at [331, 187] on div "55059.pdf" at bounding box center [363, 188] width 210 height 10
click at [434, 248] on div "Cancel Save & Close" at bounding box center [362, 244] width 243 height 18
click at [450, 245] on div "Cancel Save & Close" at bounding box center [362, 244] width 243 height 18
click at [463, 187] on icon at bounding box center [463, 187] width 8 height 8
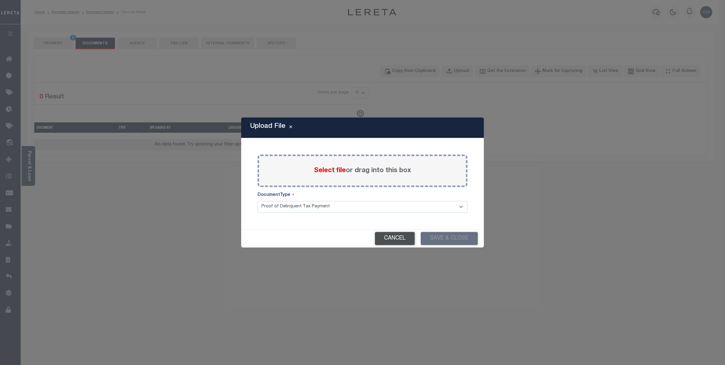
click at [401, 241] on button "Cancel" at bounding box center [395, 238] width 40 height 13
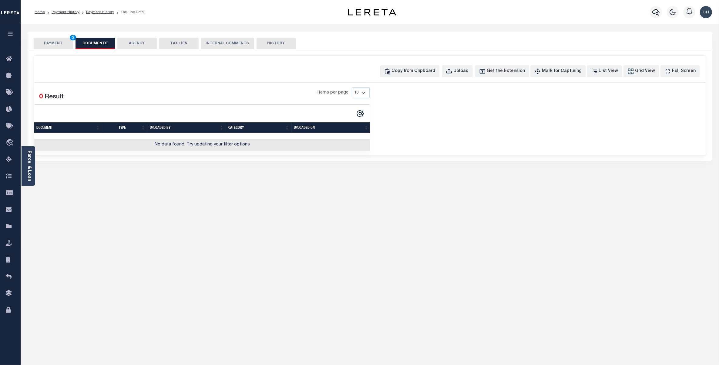
click at [59, 47] on button "PAYMENT 2" at bounding box center [53, 44] width 39 height 12
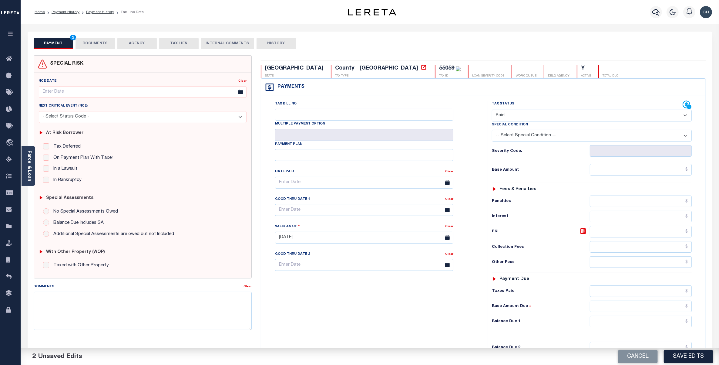
click at [104, 43] on button "DOCUMENTS" at bounding box center [95, 44] width 39 height 12
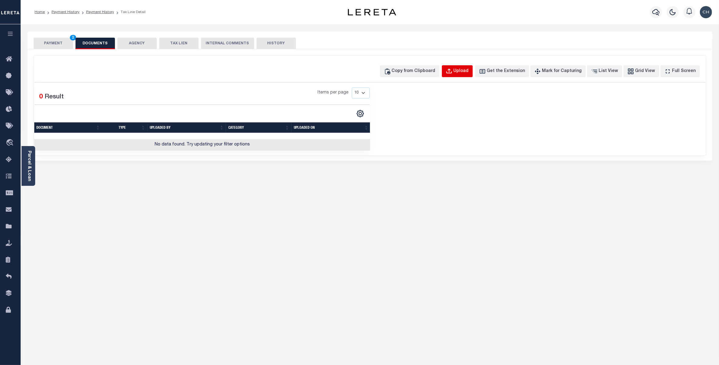
click at [469, 70] on div "Upload" at bounding box center [461, 71] width 15 height 7
select select "POP"
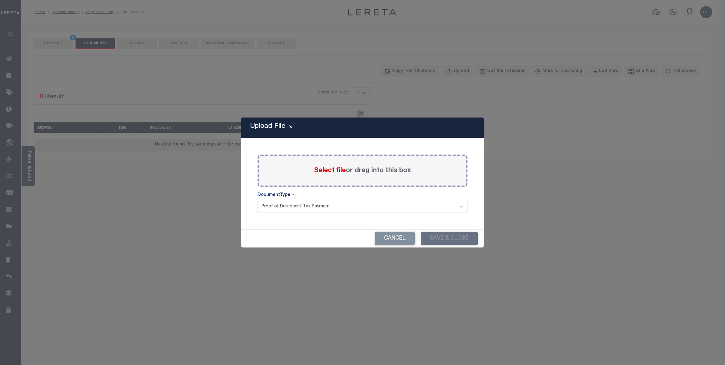
click at [384, 171] on label "Select file or drag into this box" at bounding box center [362, 171] width 97 height 10
click at [0, 0] on input "Select file or drag into this box" at bounding box center [0, 0] width 0 height 0
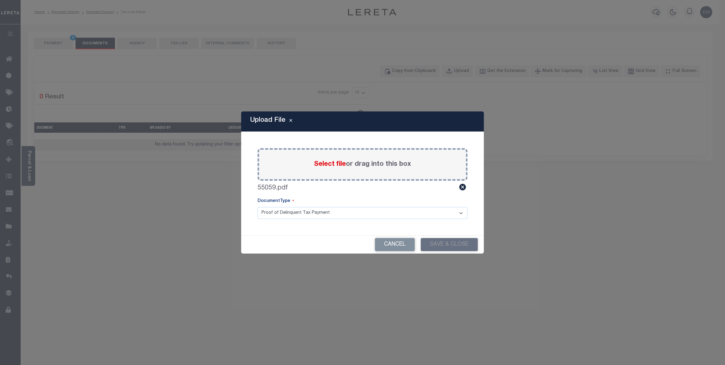
click at [450, 244] on div "Cancel Save & Close" at bounding box center [362, 244] width 243 height 18
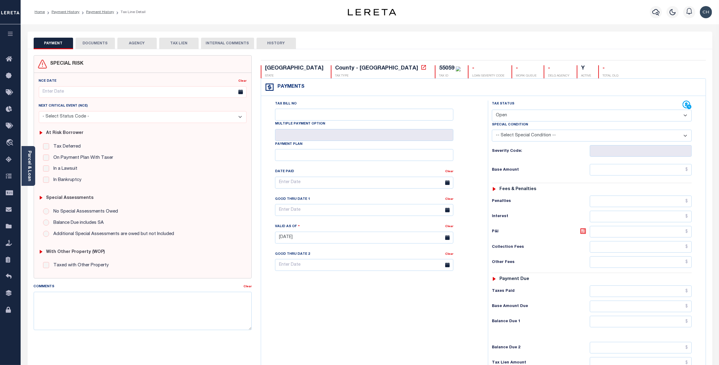
click at [505, 116] on select "- Select Status Code - Open Due/Unpaid Paid Incomplete No Tax Due Internal Refu…" at bounding box center [592, 115] width 200 height 12
select select "PYD"
click at [492, 110] on select "- Select Status Code - Open Due/Unpaid Paid Incomplete No Tax Due Internal Refu…" at bounding box center [592, 115] width 200 height 12
type input "[DATE]"
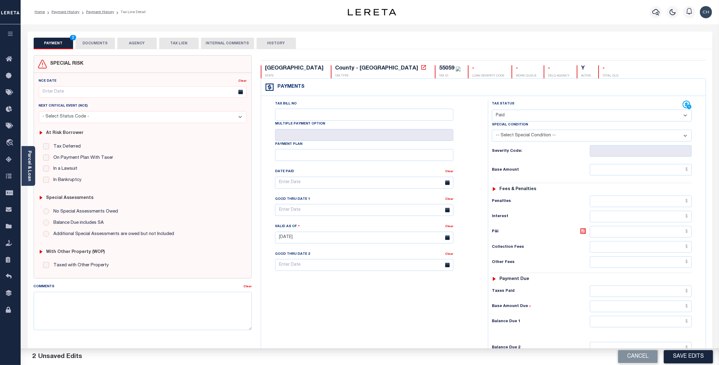
click at [99, 41] on button "DOCUMENTS" at bounding box center [95, 44] width 39 height 12
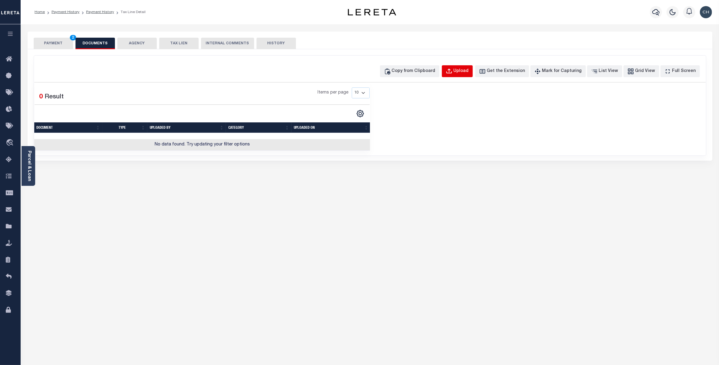
click at [469, 70] on div "Upload" at bounding box center [461, 71] width 15 height 7
select select "POP"
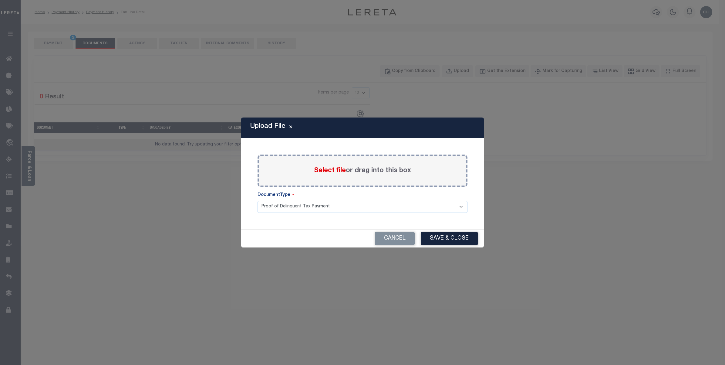
click at [361, 175] on label "Select file or drag into this box" at bounding box center [362, 171] width 97 height 10
click at [0, 0] on input "Select file or drag into this box" at bounding box center [0, 0] width 0 height 0
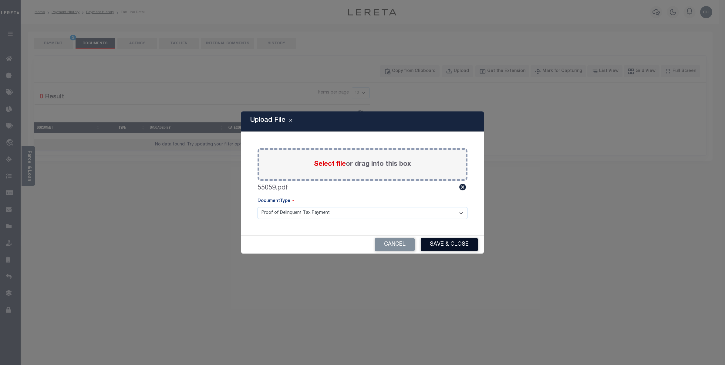
click at [443, 244] on button "Save & Close" at bounding box center [449, 244] width 57 height 13
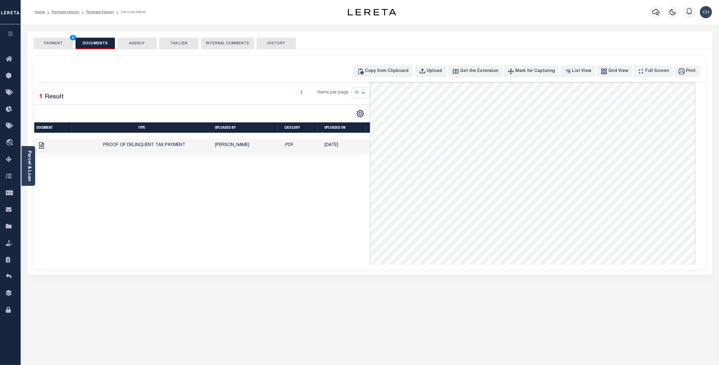
click at [61, 44] on button "PAYMENT 2" at bounding box center [53, 44] width 39 height 12
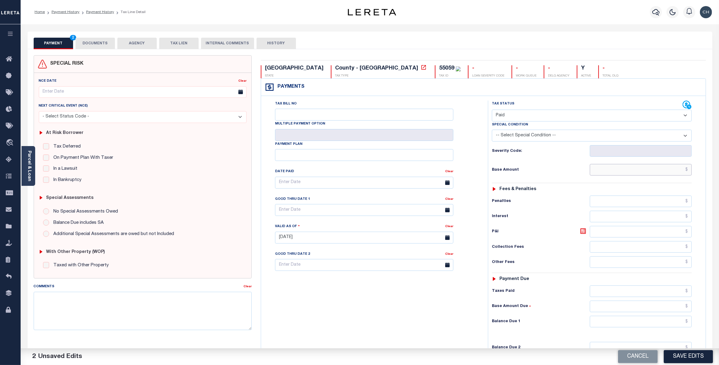
click at [636, 170] on input "text" at bounding box center [641, 170] width 102 height 12
paste input "1,282.89"
type input "$1,282.89"
click at [682, 294] on input "text" at bounding box center [641, 291] width 102 height 12
paste input "1,282.89"
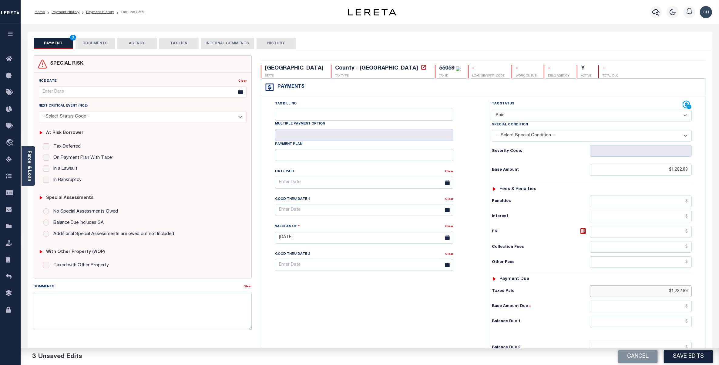
type input "$1,282.89"
type input "$0.00"
click at [691, 355] on button "Save Edits" at bounding box center [688, 356] width 49 height 13
checkbox input "false"
type input "$1,282.89"
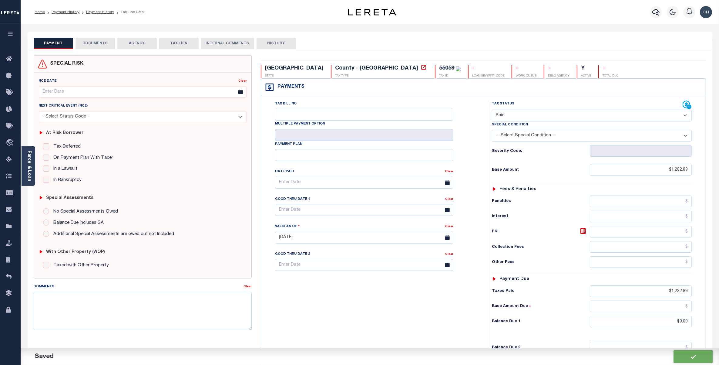
type input "$1,282.89"
type input "$0"
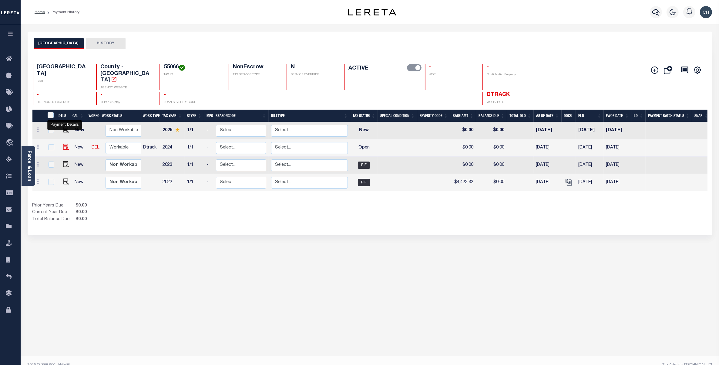
click at [65, 144] on img "" at bounding box center [66, 147] width 6 height 6
checkbox input "true"
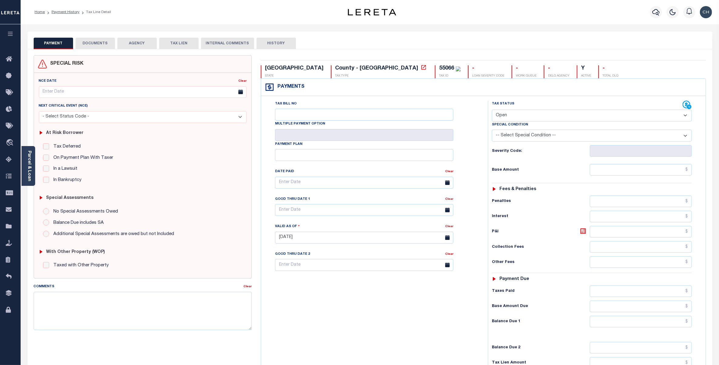
click at [537, 118] on select "- Select Status Code - Open Due/Unpaid Paid Incomplete No Tax Due Internal Refu…" at bounding box center [592, 115] width 200 height 12
select select "PYD"
click at [492, 110] on select "- Select Status Code - Open Due/Unpaid Paid Incomplete No Tax Due Internal Refu…" at bounding box center [592, 115] width 200 height 12
type input "[DATE]"
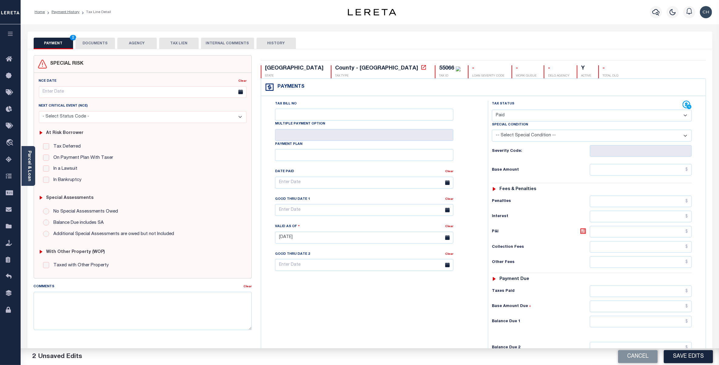
click at [102, 45] on button "DOCUMENTS" at bounding box center [95, 44] width 39 height 12
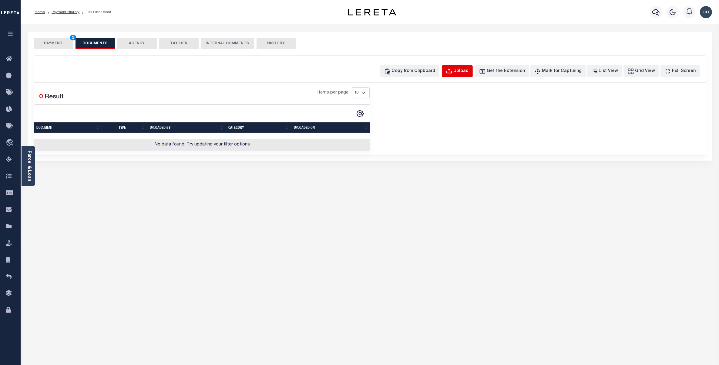
click at [469, 70] on div "Upload" at bounding box center [461, 71] width 15 height 7
select select "POP"
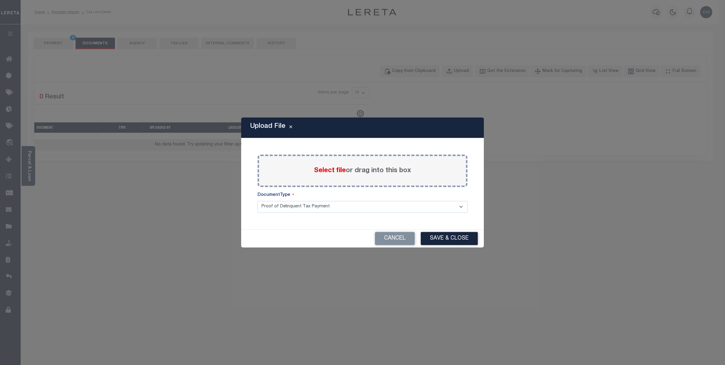
click at [353, 169] on label "Select file or drag into this box" at bounding box center [362, 171] width 97 height 10
click at [0, 0] on input "Select file or drag into this box" at bounding box center [0, 0] width 0 height 0
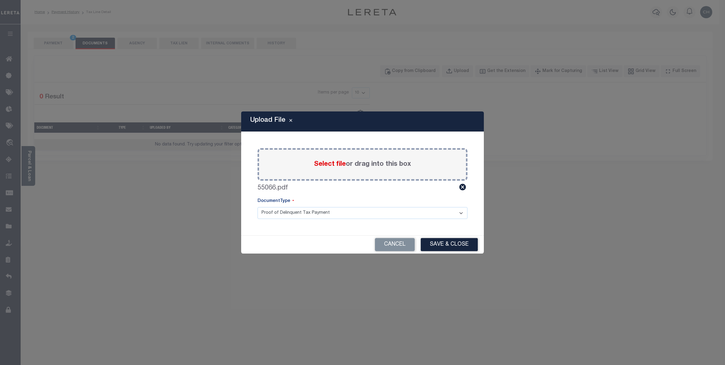
click at [439, 244] on button "Save & Close" at bounding box center [449, 244] width 57 height 13
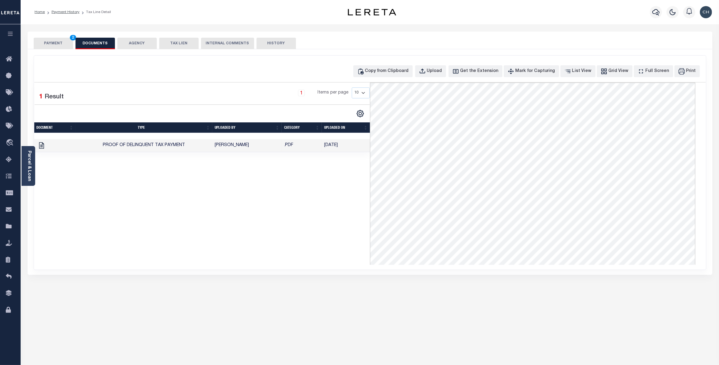
drag, startPoint x: 52, startPoint y: 39, endPoint x: 64, endPoint y: 49, distance: 16.1
click at [52, 39] on button "PAYMENT 2" at bounding box center [53, 44] width 39 height 12
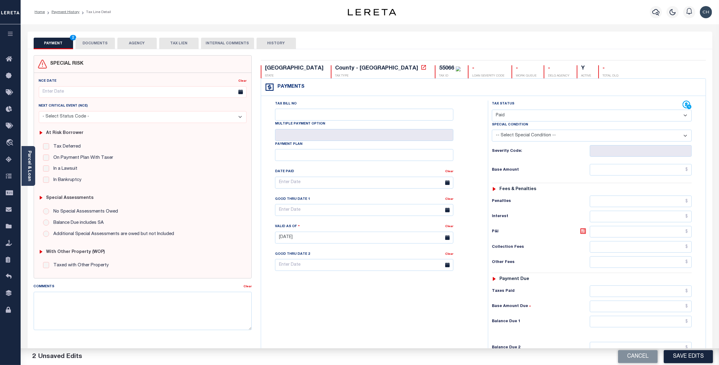
click at [639, 177] on div "Tax Status Status - Select Status Code -" at bounding box center [594, 234] width 212 height 268
click at [642, 172] on input "text" at bounding box center [641, 170] width 102 height 12
paste input "4,182.96"
type input "$4,182.96"
click at [683, 295] on input "text" at bounding box center [641, 291] width 102 height 12
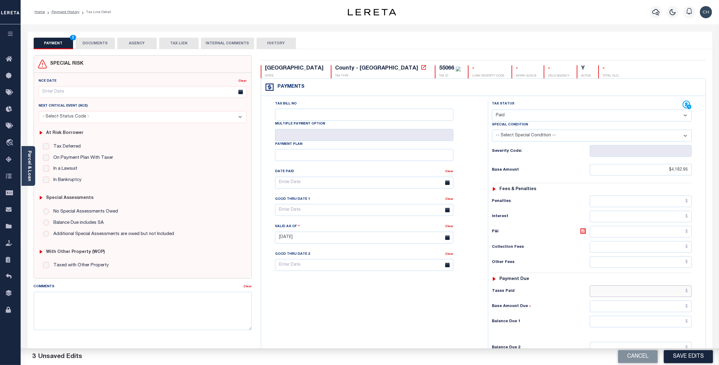
paste input "4,182.96"
type input "$4,182.96"
type input "$0.00"
click at [689, 355] on button "Save Edits" at bounding box center [688, 356] width 49 height 13
checkbox input "false"
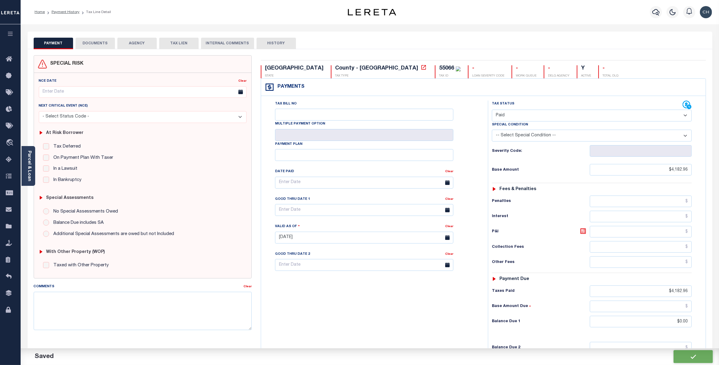
checkbox input "false"
type input "$4,182.96"
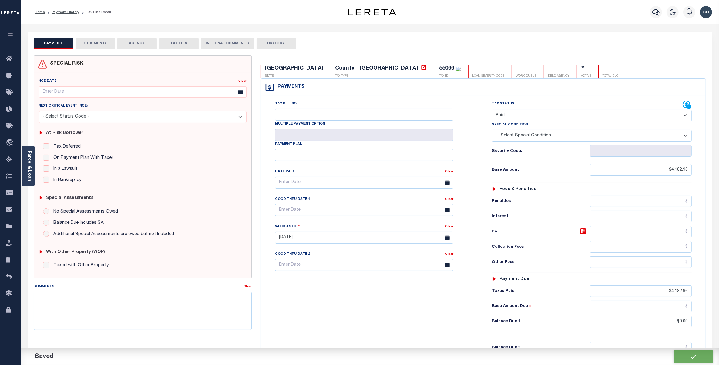
type input "$0"
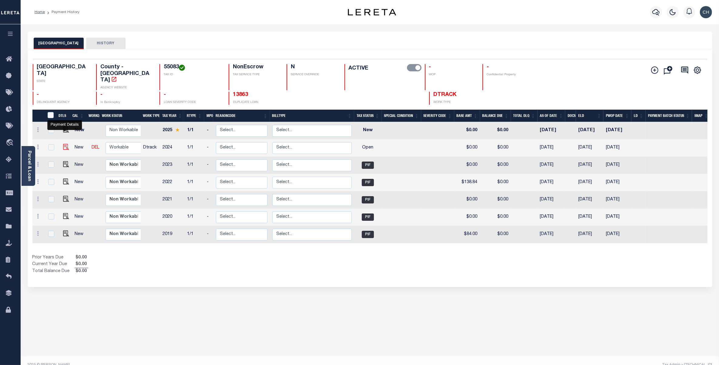
click at [64, 144] on img "" at bounding box center [66, 147] width 6 height 6
checkbox input "true"
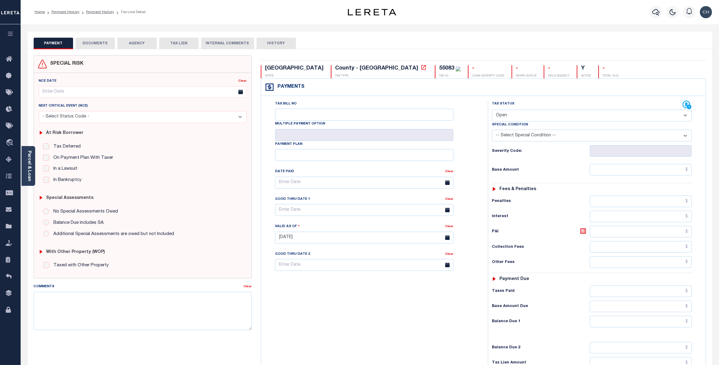
click at [540, 117] on select "- Select Status Code - Open Due/Unpaid Paid Incomplete No Tax Due Internal Refu…" at bounding box center [592, 115] width 200 height 12
select select "PYD"
click at [492, 110] on select "- Select Status Code - Open Due/Unpaid Paid Incomplete No Tax Due Internal Refu…" at bounding box center [592, 115] width 200 height 12
type input "[DATE]"
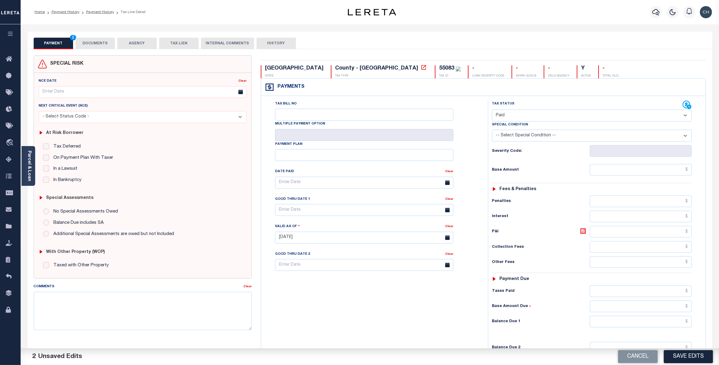
click at [102, 43] on button "DOCUMENTS" at bounding box center [95, 44] width 39 height 12
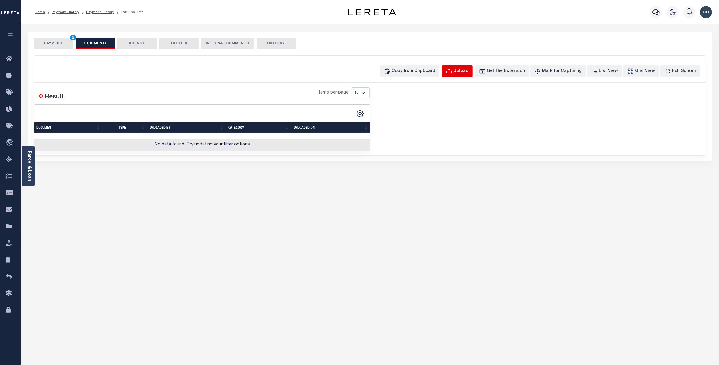
click at [469, 71] on div "Upload" at bounding box center [461, 71] width 15 height 7
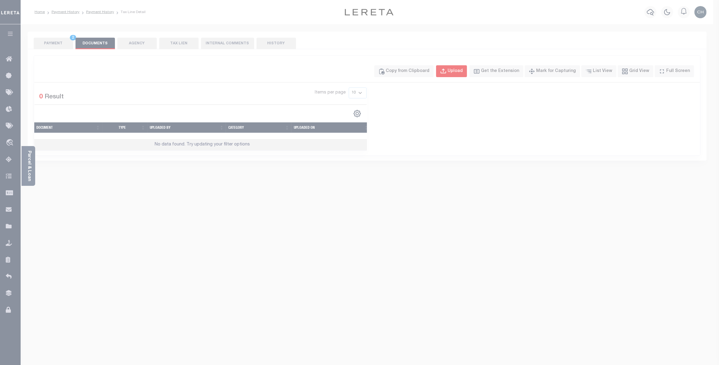
select select "POP"
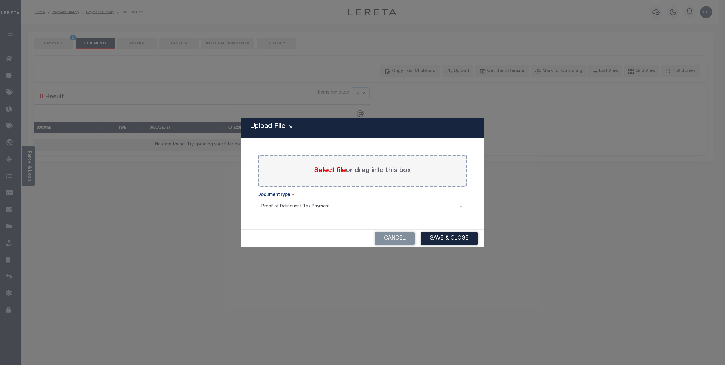
click at [346, 172] on label "Select file or drag into this box" at bounding box center [362, 171] width 97 height 10
click at [0, 0] on input "Select file or drag into this box" at bounding box center [0, 0] width 0 height 0
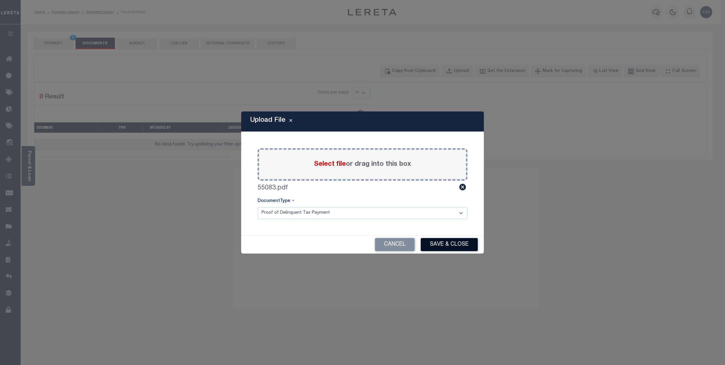
click at [440, 245] on button "Save & Close" at bounding box center [449, 244] width 57 height 13
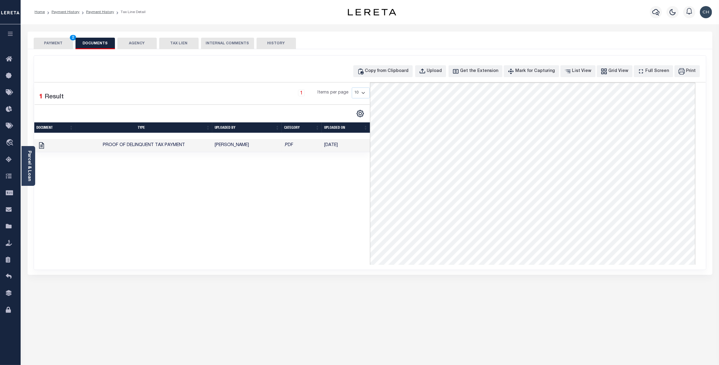
click at [56, 42] on button "PAYMENT 2" at bounding box center [53, 44] width 39 height 12
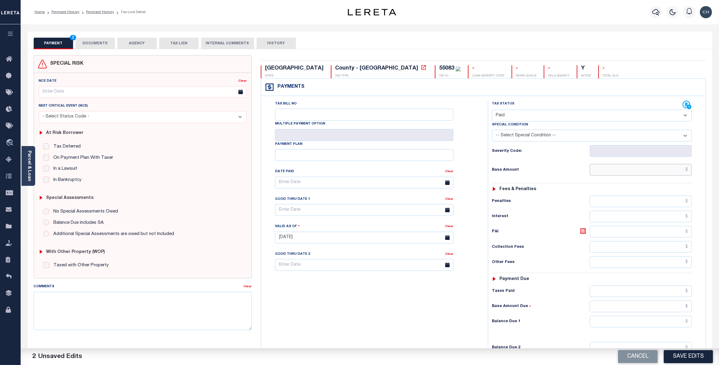
click at [624, 172] on input "text" at bounding box center [641, 170] width 102 height 12
paste input "138.84"
type input "$138.84"
click at [667, 294] on input "text" at bounding box center [641, 291] width 102 height 12
paste input "138.84"
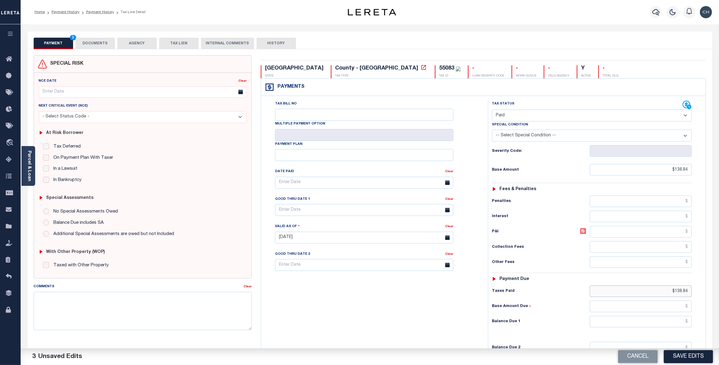
type input "$138.84"
type input "$0.00"
click at [691, 357] on button "Save Edits" at bounding box center [688, 356] width 49 height 13
checkbox input "false"
type input "$138.84"
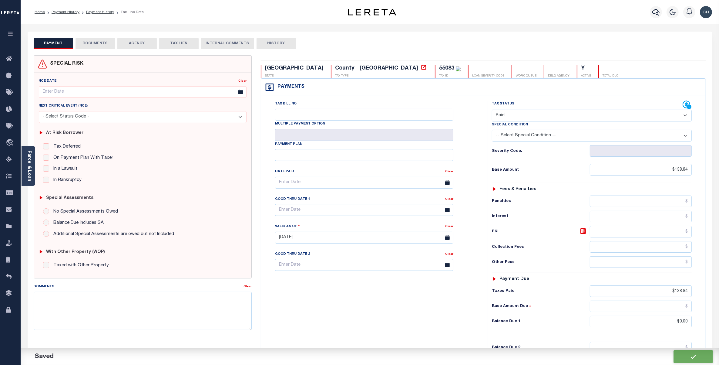
type input "$138.84"
type input "$0"
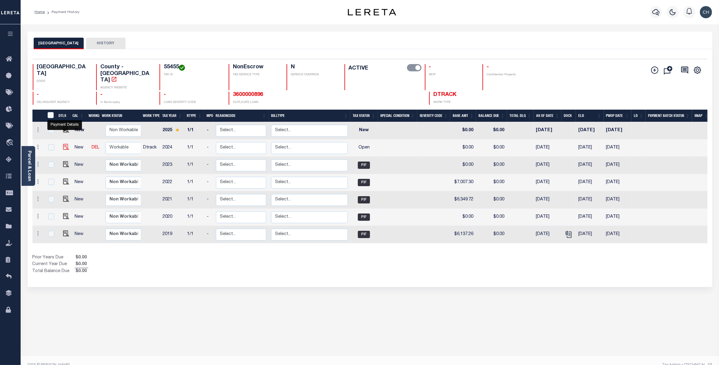
click at [63, 144] on img "" at bounding box center [66, 147] width 6 height 6
checkbox input "true"
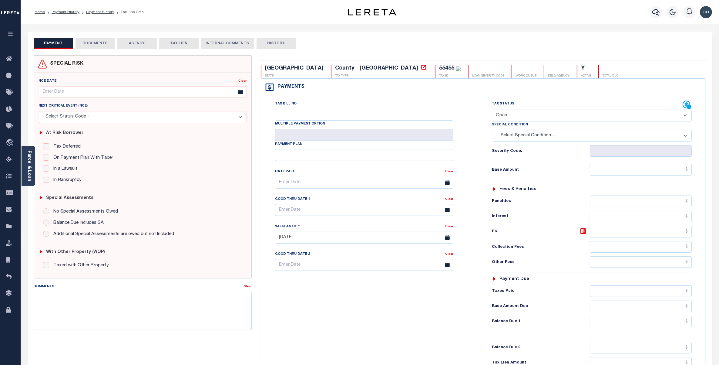
drag, startPoint x: 528, startPoint y: 117, endPoint x: 527, endPoint y: 122, distance: 5.1
click at [528, 117] on select "- Select Status Code - Open Due/Unpaid Paid Incomplete No Tax Due Internal Refu…" at bounding box center [592, 115] width 200 height 12
select select "PYD"
click at [492, 110] on select "- Select Status Code - Open Due/Unpaid Paid Incomplete No Tax Due Internal Refu…" at bounding box center [592, 115] width 200 height 12
type input "[DATE]"
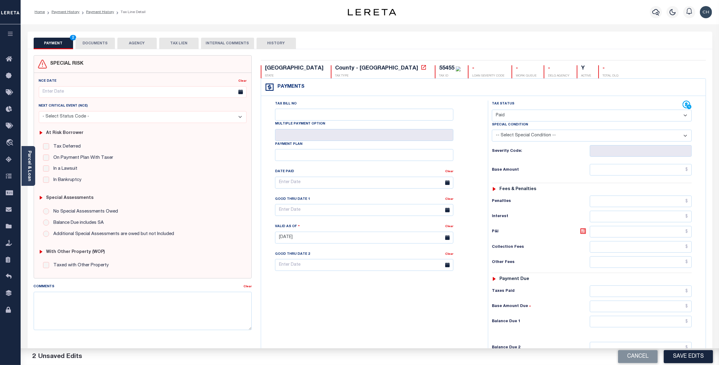
click at [106, 40] on button "DOCUMENTS" at bounding box center [95, 44] width 39 height 12
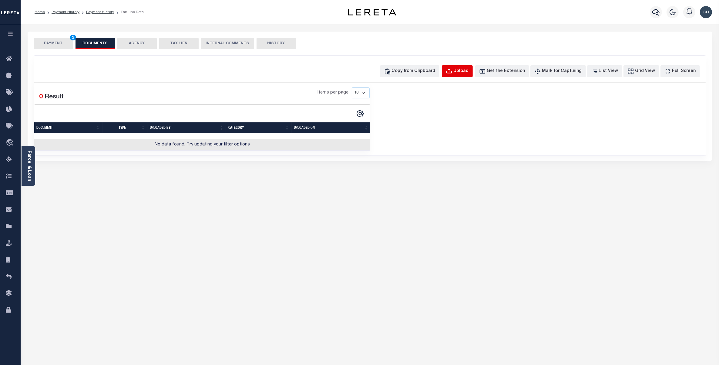
click at [469, 71] on div "Upload" at bounding box center [461, 71] width 15 height 7
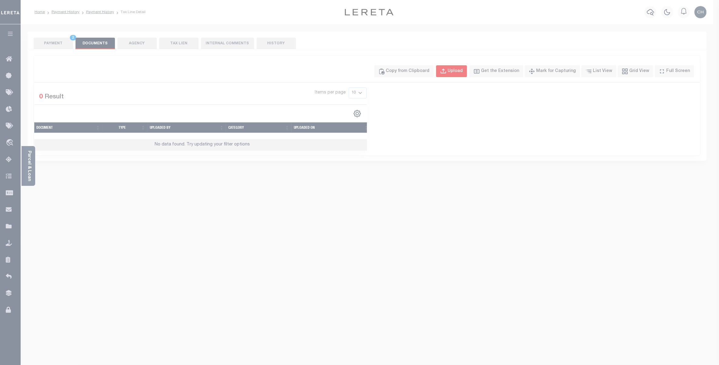
select select "POP"
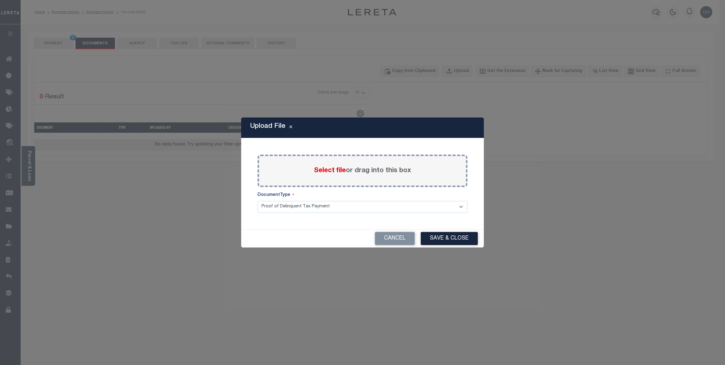
click at [353, 173] on label "Select file or drag into this box" at bounding box center [362, 171] width 97 height 10
click at [0, 0] on input "Select file or drag into this box" at bounding box center [0, 0] width 0 height 0
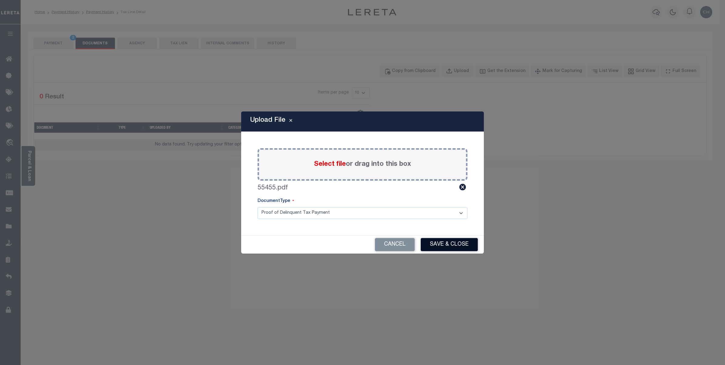
click at [441, 245] on button "Save & Close" at bounding box center [449, 244] width 57 height 13
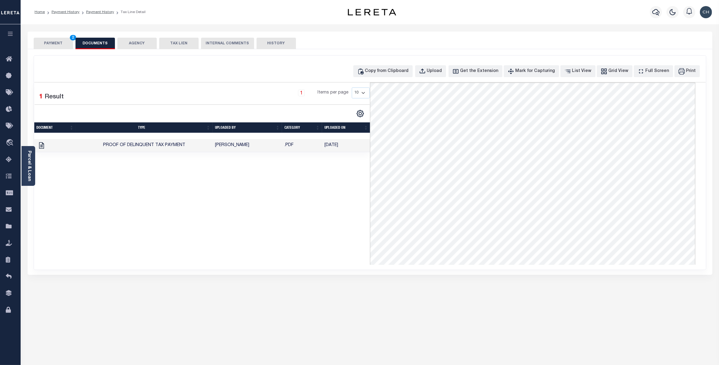
drag, startPoint x: 57, startPoint y: 39, endPoint x: 59, endPoint y: 42, distance: 3.7
click at [57, 39] on button "PAYMENT 2" at bounding box center [53, 44] width 39 height 12
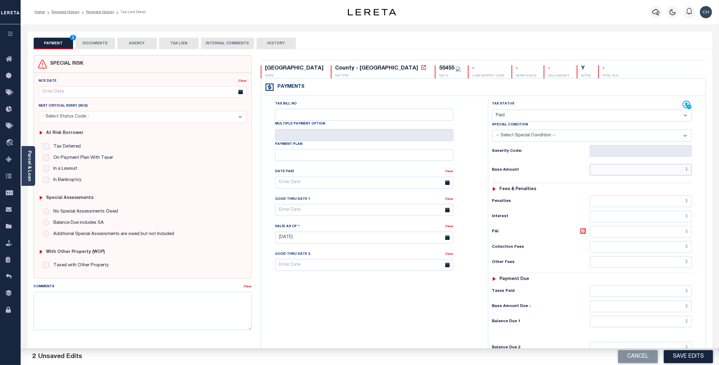
click at [627, 173] on input "text" at bounding box center [641, 170] width 102 height 12
paste input "7,152.02"
type input "$7,152.02"
click at [679, 295] on input "text" at bounding box center [641, 291] width 102 height 12
paste input "7,152.02"
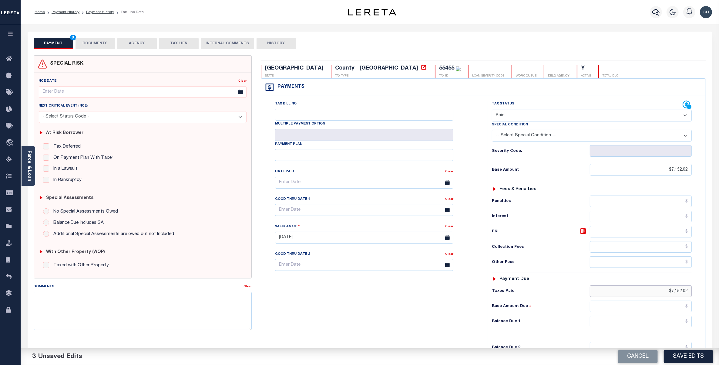
type input "$7,152.02"
type input "$0.00"
click at [688, 356] on button "Save Edits" at bounding box center [688, 356] width 49 height 13
checkbox input "false"
type input "$7,152.02"
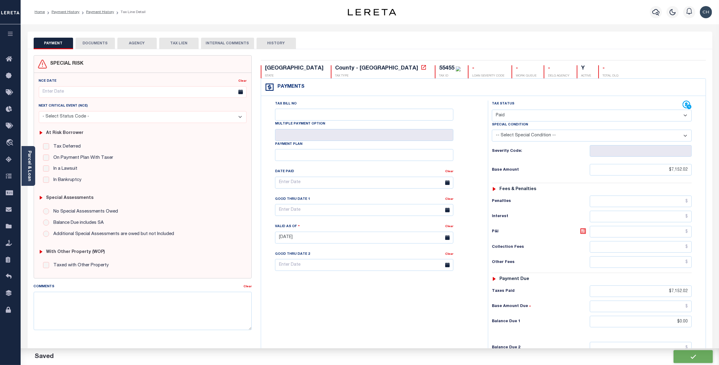
type input "$7,152.02"
type input "$0"
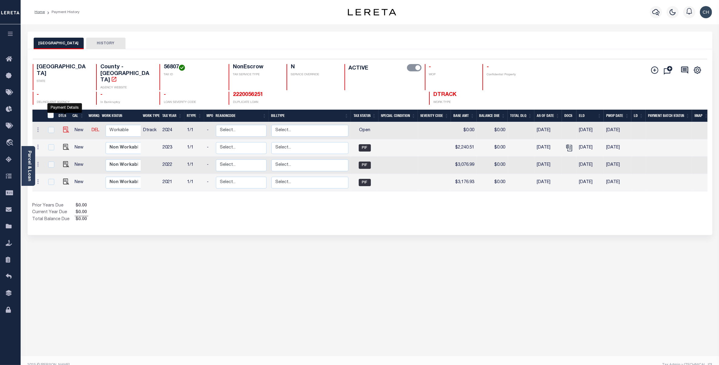
click at [64, 126] on img "" at bounding box center [66, 129] width 6 height 6
checkbox input "true"
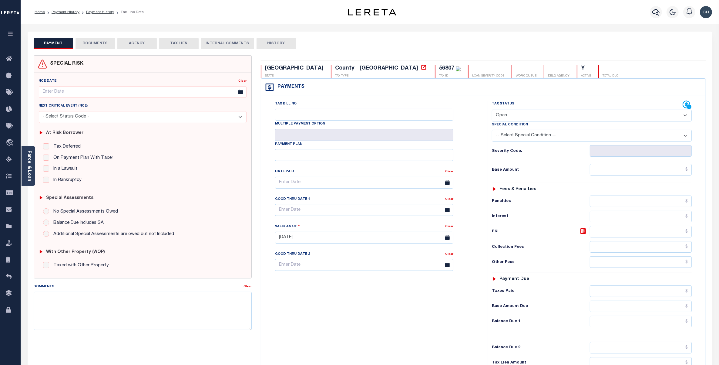
drag, startPoint x: 605, startPoint y: 114, endPoint x: 601, endPoint y: 120, distance: 6.9
click at [605, 114] on select "- Select Status Code - Open Due/Unpaid Paid Incomplete No Tax Due Internal Refu…" at bounding box center [592, 115] width 200 height 12
select select "PYD"
click at [492, 110] on select "- Select Status Code - Open Due/Unpaid Paid Incomplete No Tax Due Internal Refu…" at bounding box center [592, 115] width 200 height 12
type input "08/15/2025"
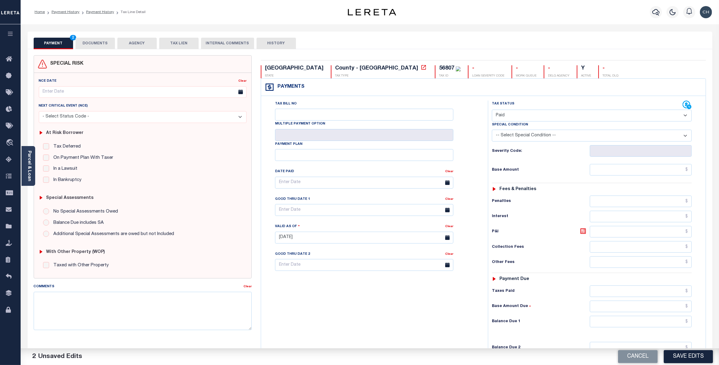
click at [96, 43] on button "DOCUMENTS" at bounding box center [95, 44] width 39 height 12
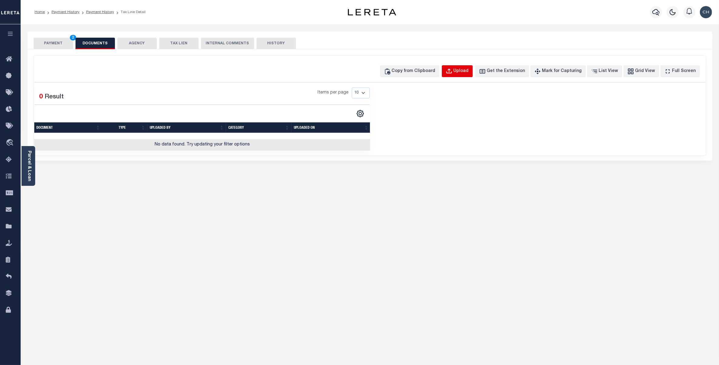
click at [466, 71] on div "Upload" at bounding box center [461, 71] width 15 height 7
select select "POP"
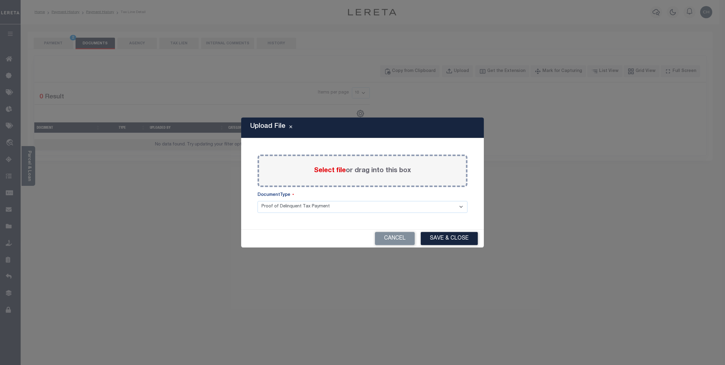
click at [336, 174] on span "Select file" at bounding box center [330, 170] width 32 height 7
click at [0, 0] on input "Select file or drag into this box" at bounding box center [0, 0] width 0 height 0
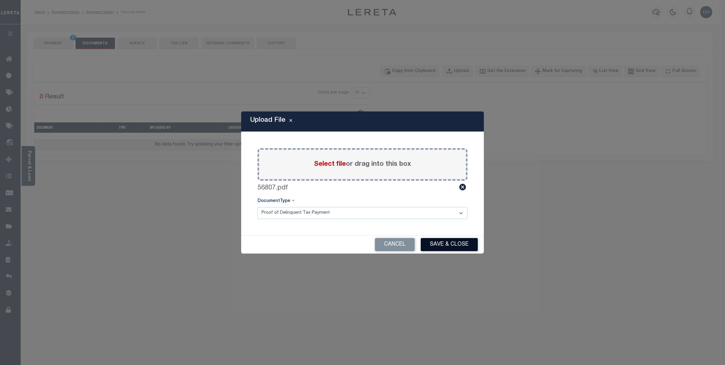
click at [454, 243] on button "Save & Close" at bounding box center [449, 244] width 57 height 13
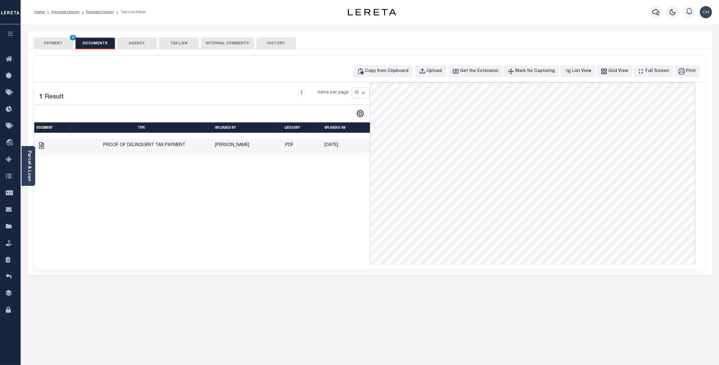
click at [59, 43] on button "PAYMENT 2" at bounding box center [53, 44] width 39 height 12
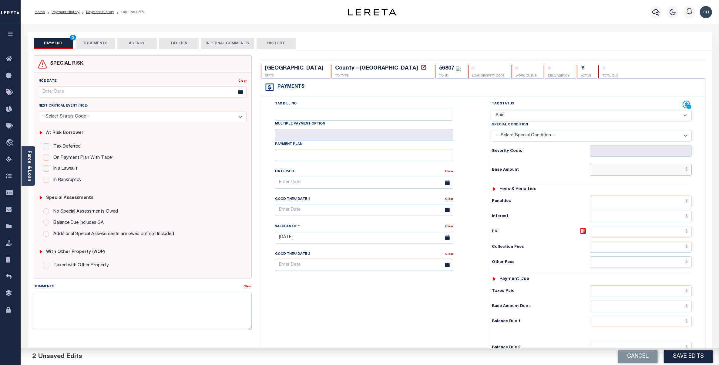
click at [637, 168] on input "text" at bounding box center [641, 170] width 102 height 12
paste input "2,511.74"
type input "$2,511.74"
click at [680, 293] on input "text" at bounding box center [641, 291] width 102 height 12
paste input "2,511.74"
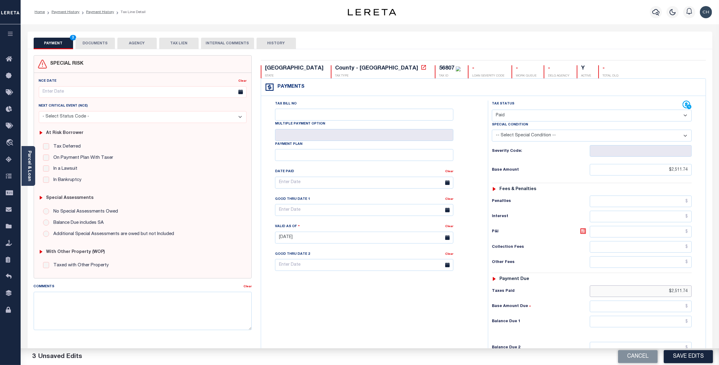
type input "$2,511.74"
type input "$0.00"
click at [691, 360] on button "Save Edits" at bounding box center [688, 356] width 49 height 13
checkbox input "false"
type input "$2,511.74"
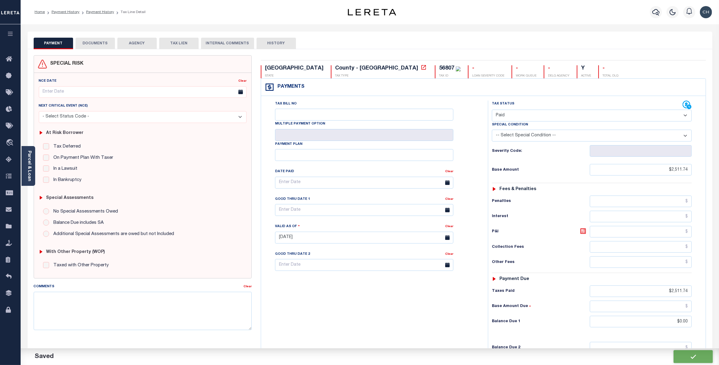
type input "$2,511.74"
type input "$0"
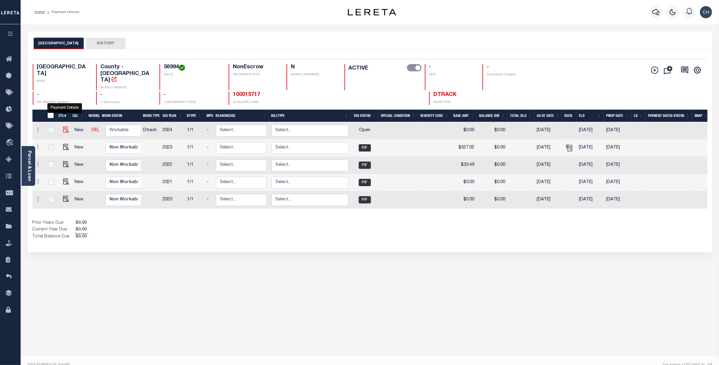
click at [63, 126] on img "" at bounding box center [66, 129] width 6 height 6
checkbox input "true"
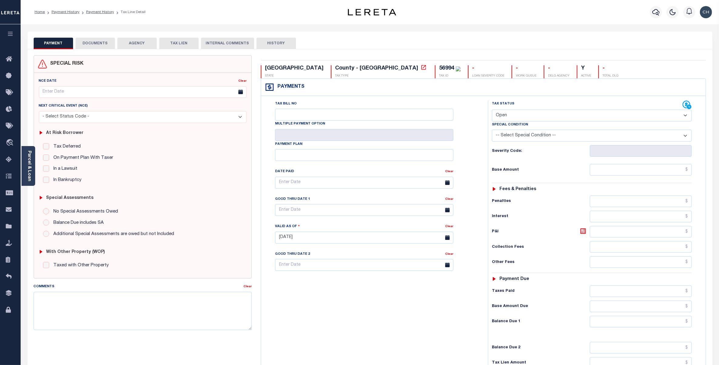
drag, startPoint x: 552, startPoint y: 116, endPoint x: 546, endPoint y: 123, distance: 9.2
click at [552, 116] on select "- Select Status Code - Open Due/Unpaid Paid Incomplete No Tax Due Internal Refu…" at bounding box center [592, 115] width 200 height 12
select select "PYD"
click at [492, 110] on select "- Select Status Code - Open Due/Unpaid Paid Incomplete No Tax Due Internal Refu…" at bounding box center [592, 115] width 200 height 12
type input "08/15/2025"
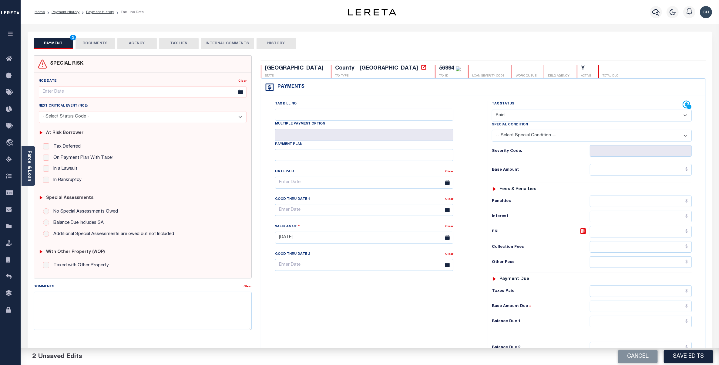
click at [99, 42] on button "DOCUMENTS" at bounding box center [95, 44] width 39 height 12
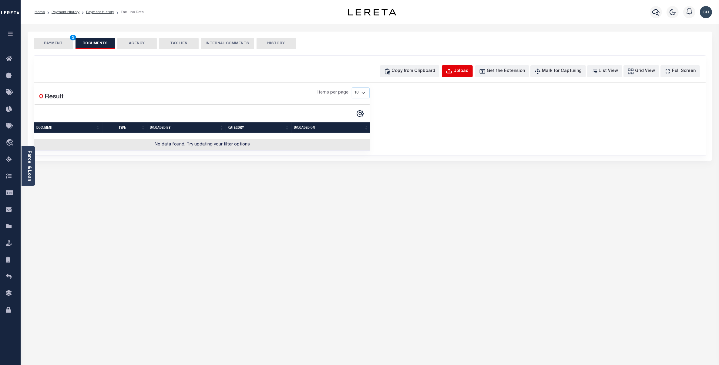
click at [469, 71] on div "Upload" at bounding box center [461, 71] width 15 height 7
select select "POP"
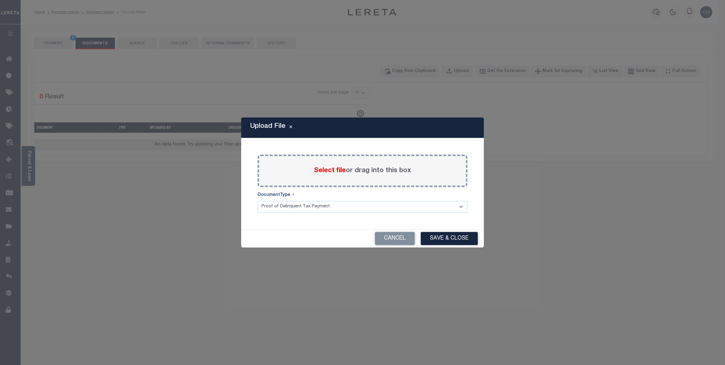
click at [363, 171] on label "Select file or drag into this box" at bounding box center [362, 171] width 97 height 10
click at [0, 0] on input "Select file or drag into this box" at bounding box center [0, 0] width 0 height 0
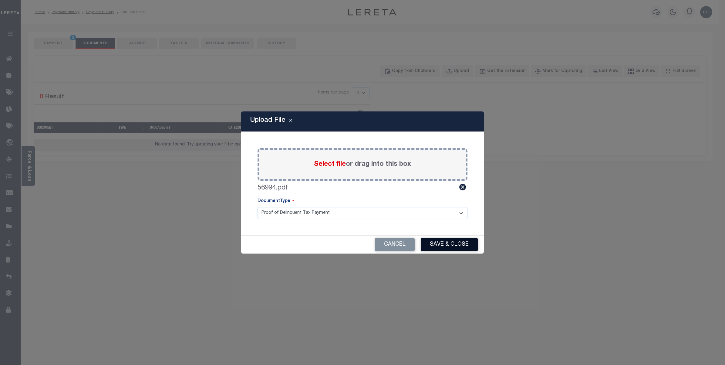
click at [448, 241] on button "Save & Close" at bounding box center [449, 244] width 57 height 13
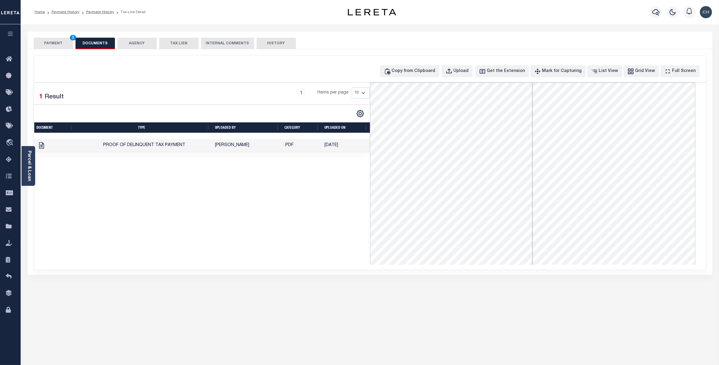
click at [55, 42] on button "PAYMENT 2" at bounding box center [53, 44] width 39 height 12
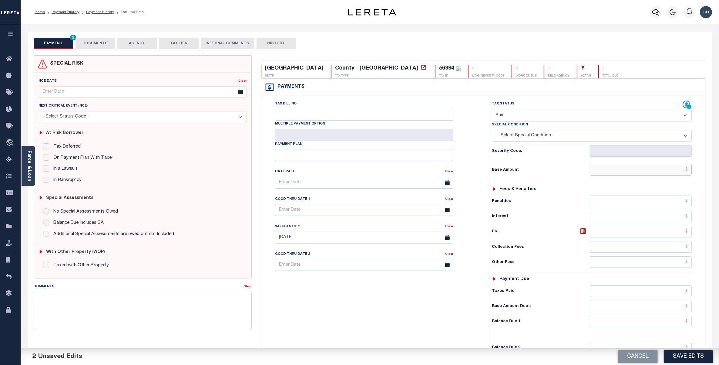
click at [639, 170] on input "text" at bounding box center [641, 170] width 102 height 12
paste input "533.40"
type input "$533.40"
click at [672, 292] on input "text" at bounding box center [641, 291] width 102 height 12
paste input "533.40"
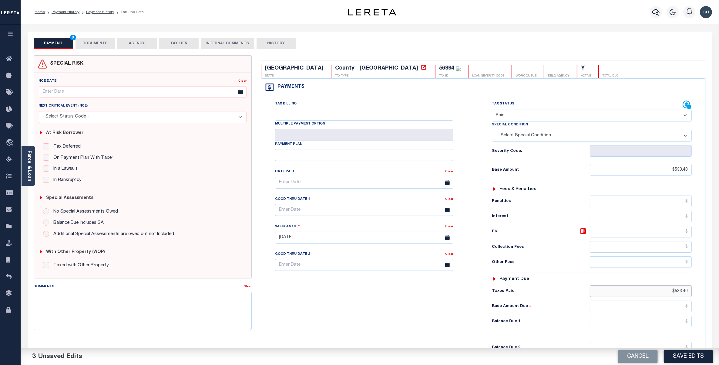
type input "$533.40"
type input "$0.00"
click at [696, 359] on button "Save Edits" at bounding box center [688, 356] width 49 height 13
checkbox input "false"
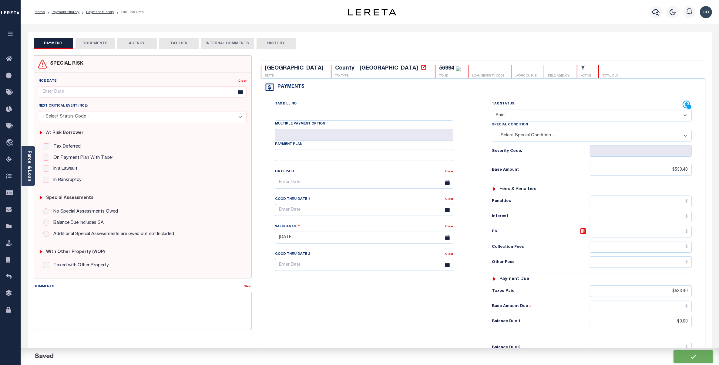
checkbox input "false"
type input "$533.4"
type input "$0"
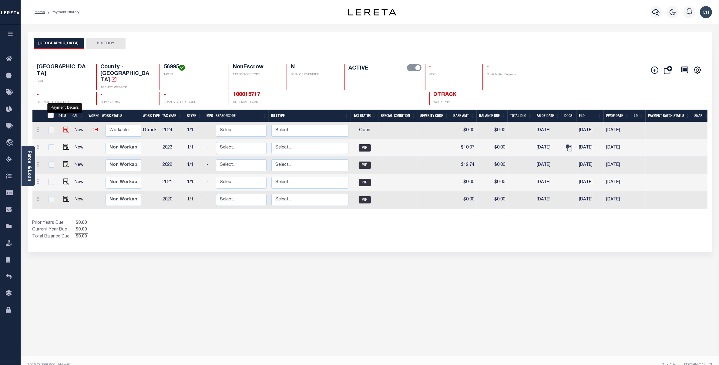
click at [63, 126] on img "" at bounding box center [66, 129] width 6 height 6
checkbox input "true"
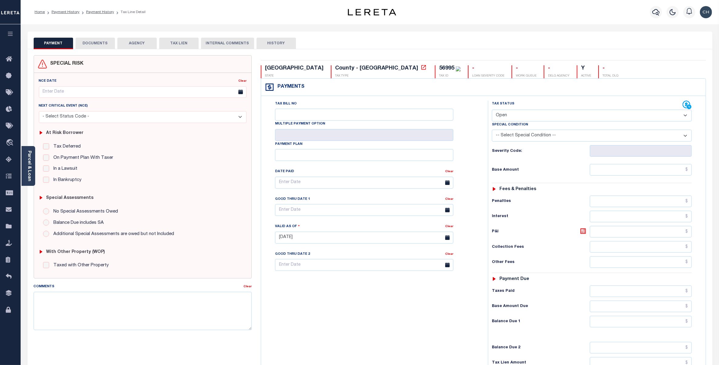
select select "PYD"
click at [492, 110] on select "- Select Status Code - Open Due/Unpaid Paid Incomplete No Tax Due Internal Refu…" at bounding box center [592, 115] width 200 height 12
type input "[DATE]"
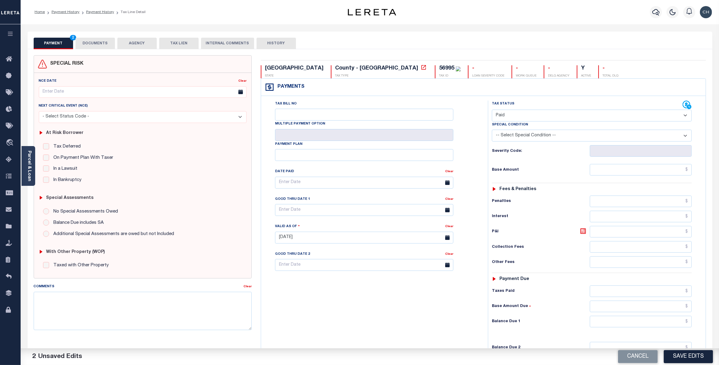
click at [105, 44] on button "DOCUMENTS" at bounding box center [95, 44] width 39 height 12
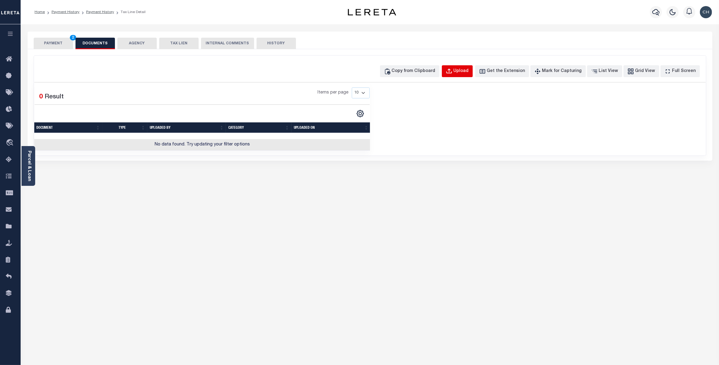
click at [468, 70] on div "Upload" at bounding box center [461, 71] width 15 height 7
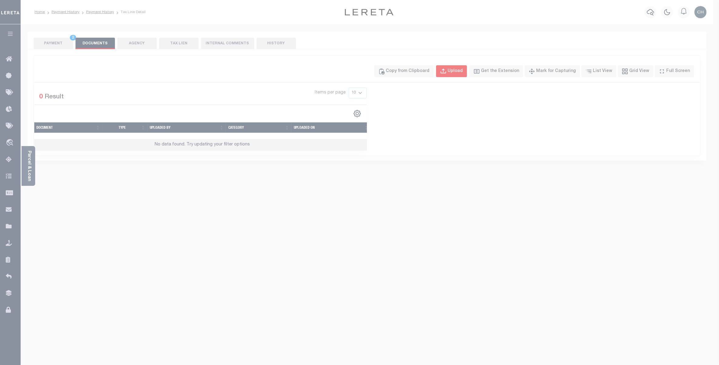
select select "POP"
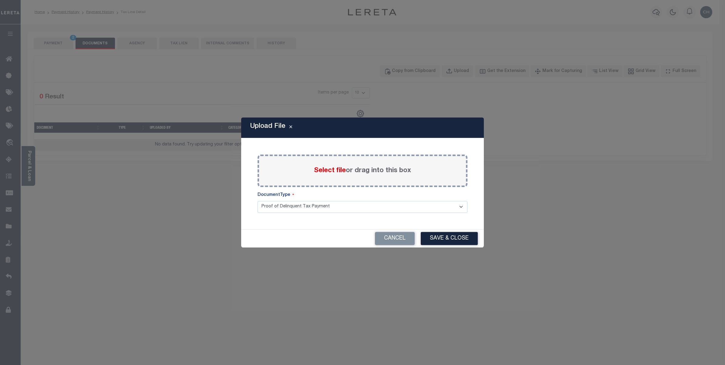
click at [363, 170] on label "Select file or drag into this box" at bounding box center [362, 171] width 97 height 10
click at [0, 0] on input "Select file or drag into this box" at bounding box center [0, 0] width 0 height 0
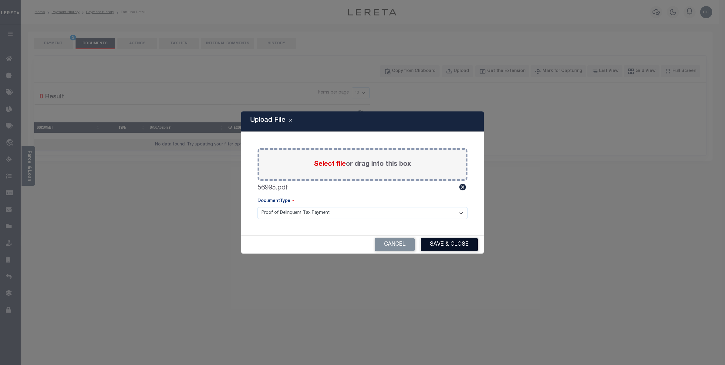
click at [450, 241] on button "Save & Close" at bounding box center [449, 244] width 57 height 13
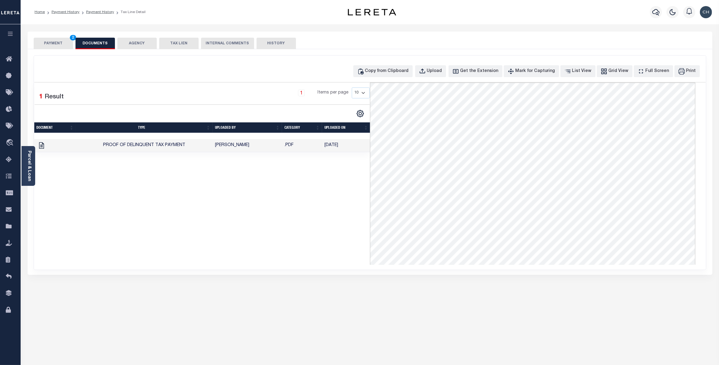
click at [52, 42] on button "PAYMENT 2" at bounding box center [53, 44] width 39 height 12
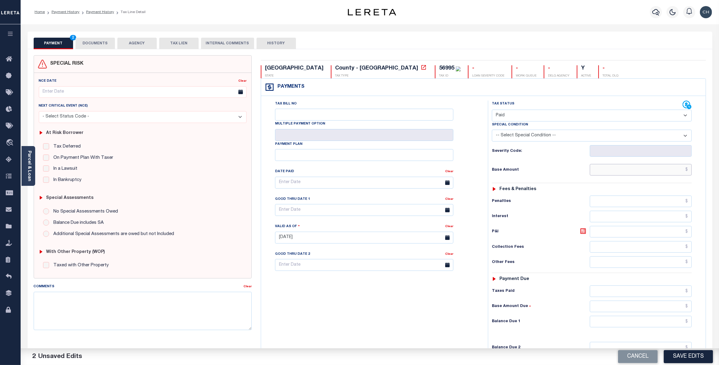
click at [658, 173] on input "text" at bounding box center [641, 170] width 102 height 12
paste input "1,124.61"
type input "$1,124.61"
click at [678, 293] on input "text" at bounding box center [641, 291] width 102 height 12
paste input "1,124.61"
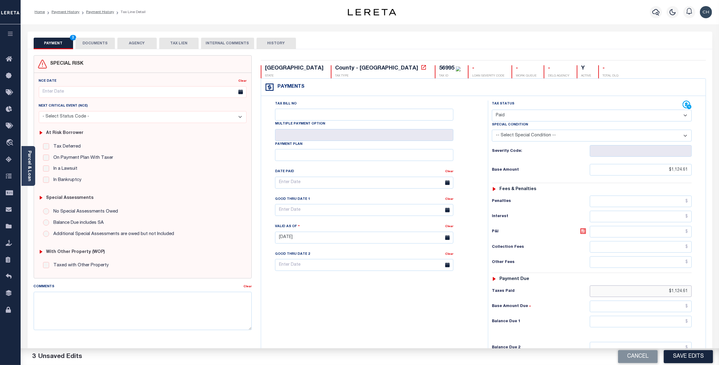
type input "$1,124.61"
type input "$0.00"
click at [693, 357] on button "Save Edits" at bounding box center [688, 356] width 49 height 13
checkbox input "false"
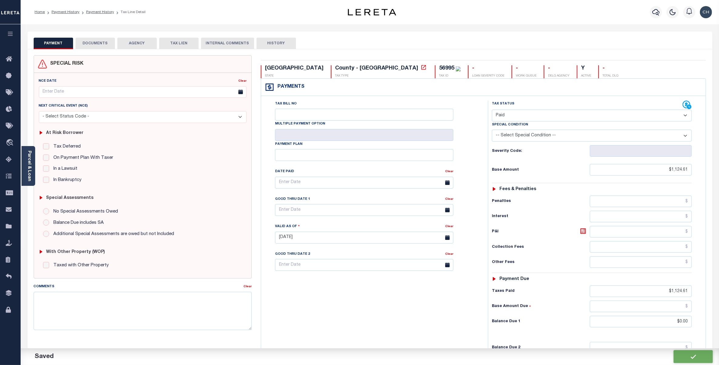
checkbox input "false"
type input "$1,124.61"
type input "$0"
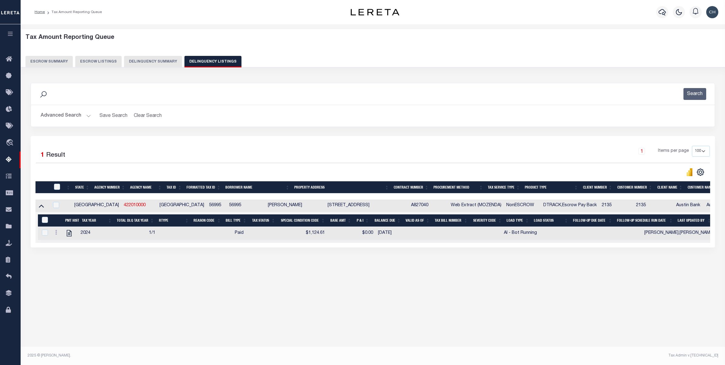
select select "100"
click at [76, 117] on button "Advanced Search" at bounding box center [66, 116] width 50 height 12
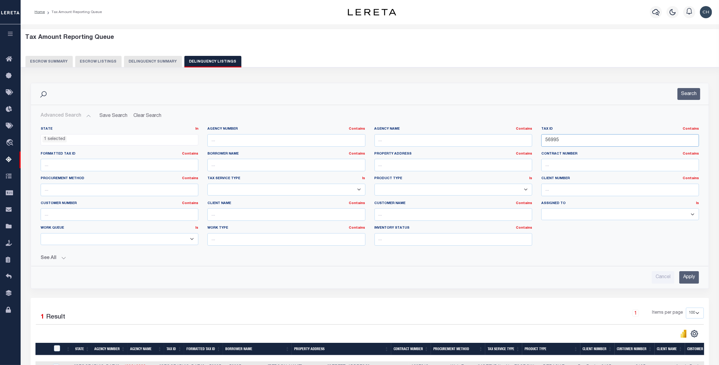
click at [554, 139] on input "56995" at bounding box center [620, 140] width 158 height 12
paste input "7127"
type input "57127"
click at [691, 278] on input "Apply" at bounding box center [689, 277] width 20 height 12
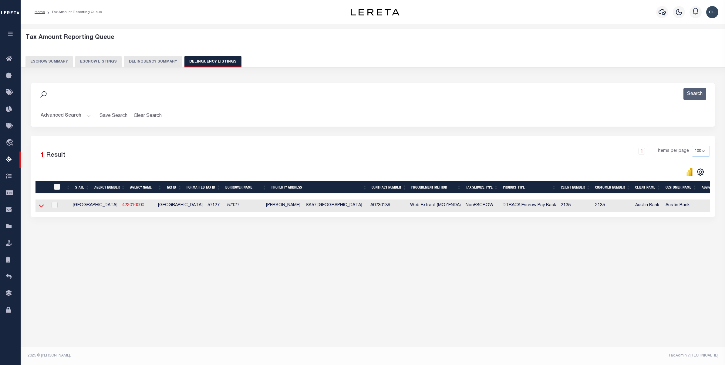
click at [43, 208] on icon at bounding box center [41, 205] width 5 height 6
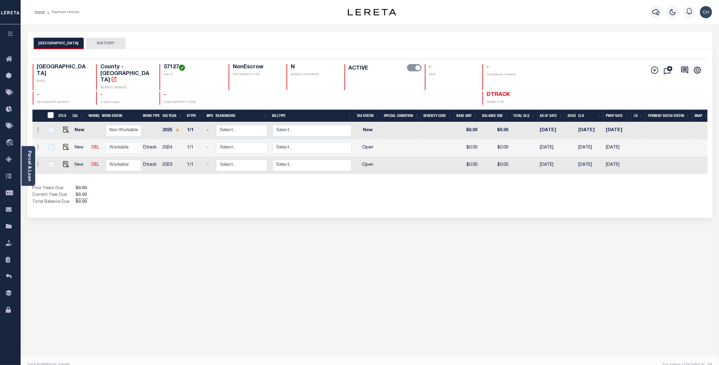
click at [164, 66] on h4 "57127" at bounding box center [193, 67] width 58 height 7
copy h4 "57127"
